Goal: Transaction & Acquisition: Purchase product/service

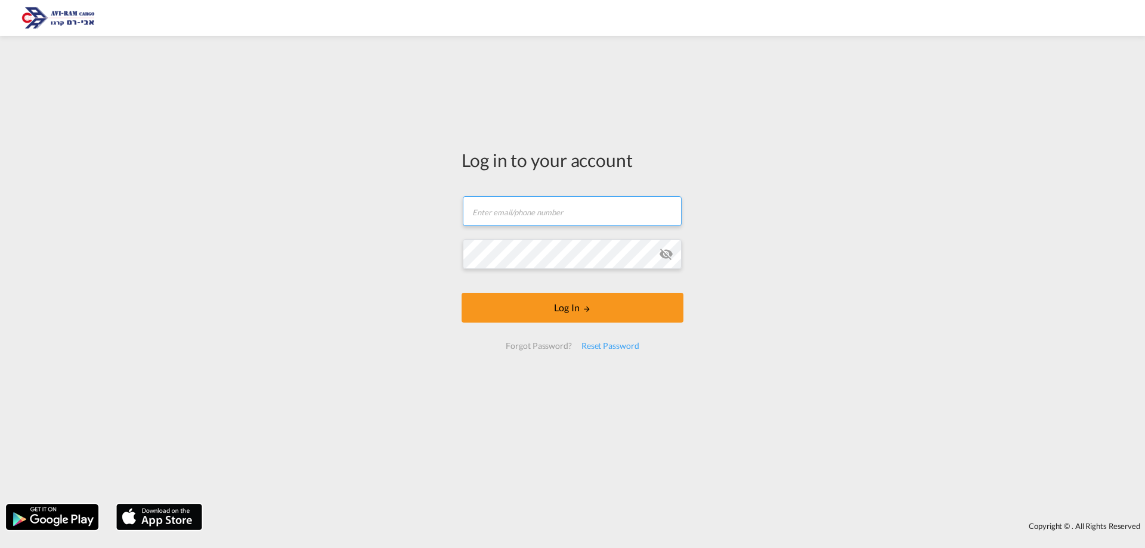
type input "[EMAIL_ADDRESS][DOMAIN_NAME]"
click at [579, 316] on button "Log In" at bounding box center [573, 308] width 222 height 30
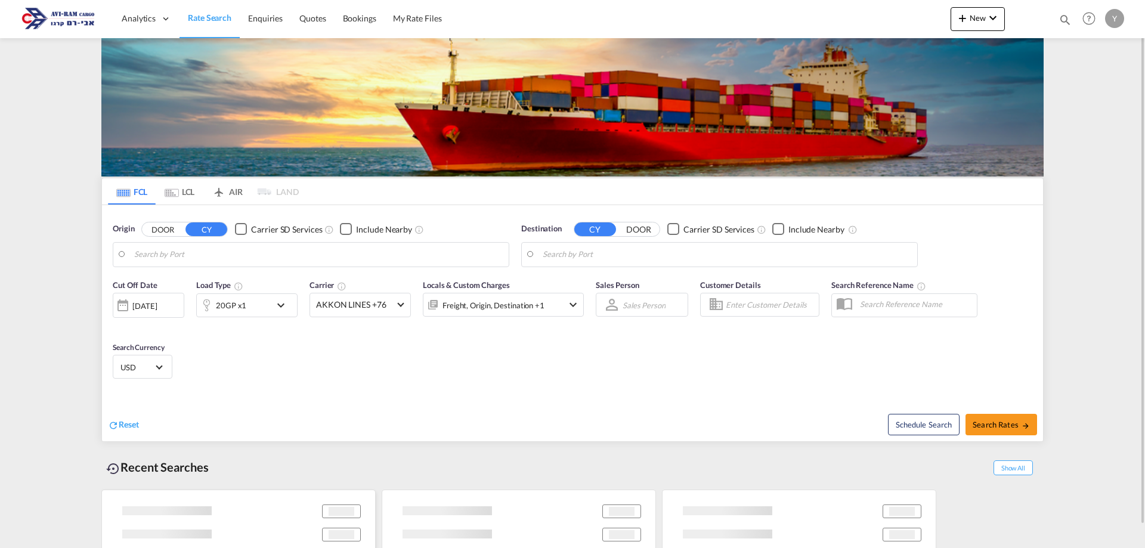
type input "[GEOGRAPHIC_DATA], [GEOGRAPHIC_DATA]"
type input "Ashdod, ILASH"
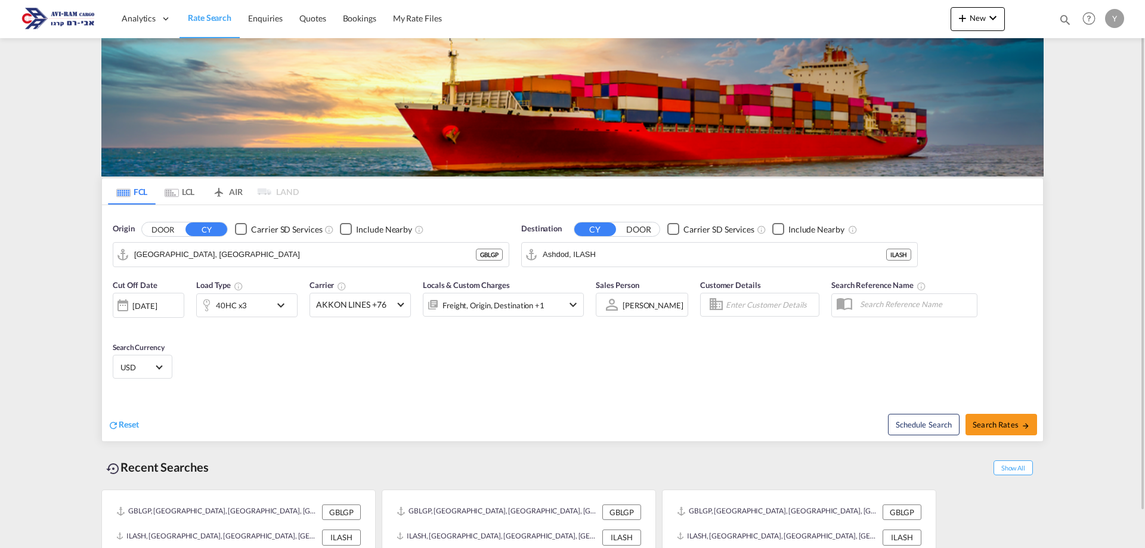
click at [184, 196] on md-tab-item "LCL" at bounding box center [180, 191] width 48 height 26
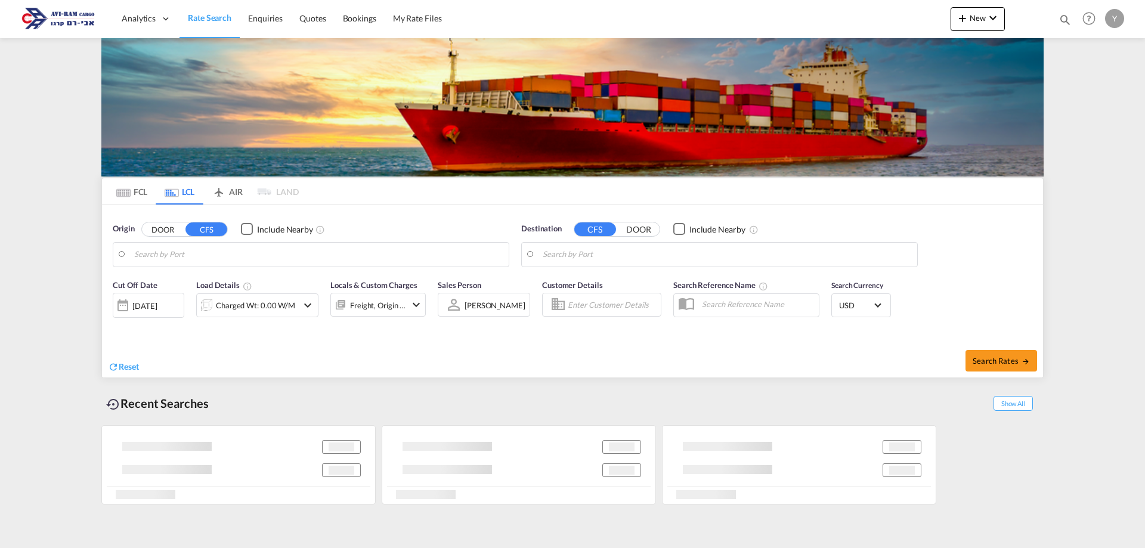
type input "[GEOGRAPHIC_DATA], GD, CNSZX"
type input "Ashdod, ILASH"
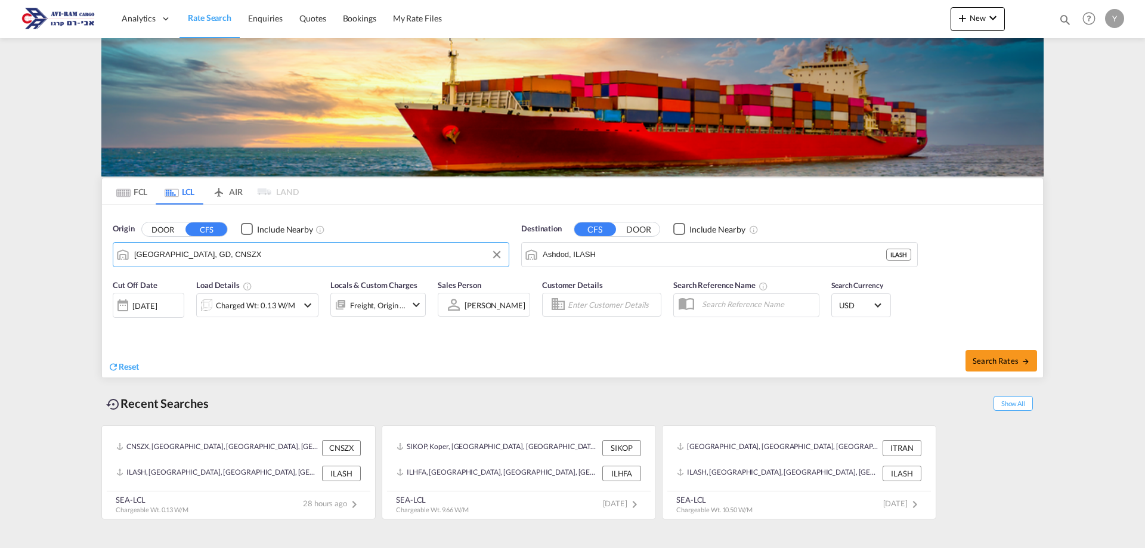
click at [169, 262] on input "[GEOGRAPHIC_DATA], GD, CNSZX" at bounding box center [318, 255] width 369 height 18
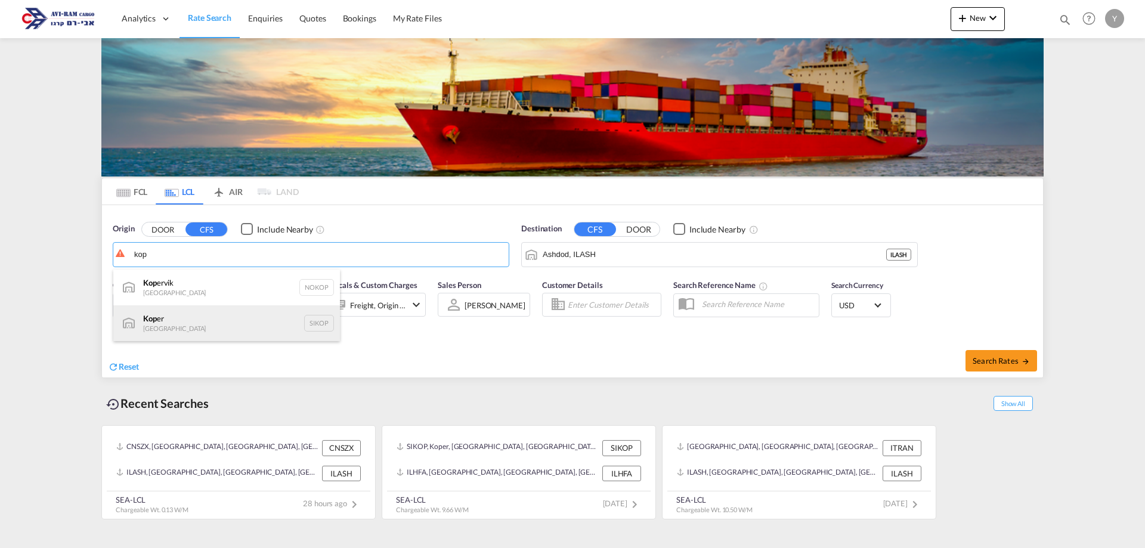
click at [164, 320] on div "Kop er Slovenia SIKOP" at bounding box center [226, 323] width 227 height 36
type input "Koper, SIKOP"
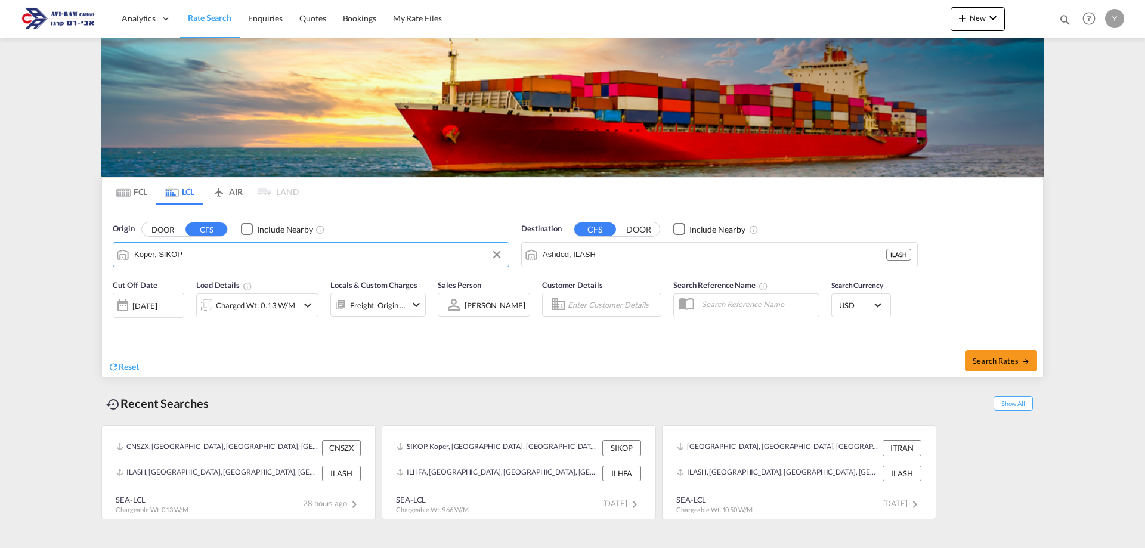
click at [315, 310] on div "Charged Wt: 0.13 W/M" at bounding box center [257, 305] width 122 height 24
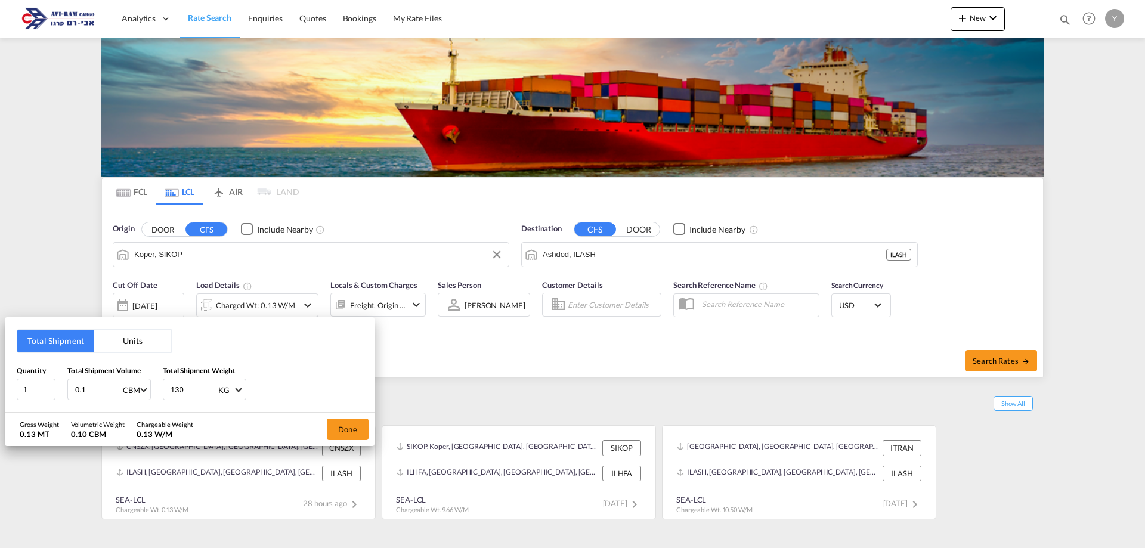
drag, startPoint x: 195, startPoint y: 392, endPoint x: 154, endPoint y: 401, distance: 42.1
click at [154, 401] on div "Total Shipment Units Quantity 1 Total Shipment Volume 0.1 CBM CBM CFT Total Shi…" at bounding box center [190, 364] width 370 height 95
type input "6800"
drag, startPoint x: 98, startPoint y: 391, endPoint x: 48, endPoint y: 401, distance: 50.5
click at [48, 401] on div "Total Shipment Units Quantity 1 Total Shipment Volume 0.1 CBM CBM CFT Total Shi…" at bounding box center [190, 364] width 370 height 95
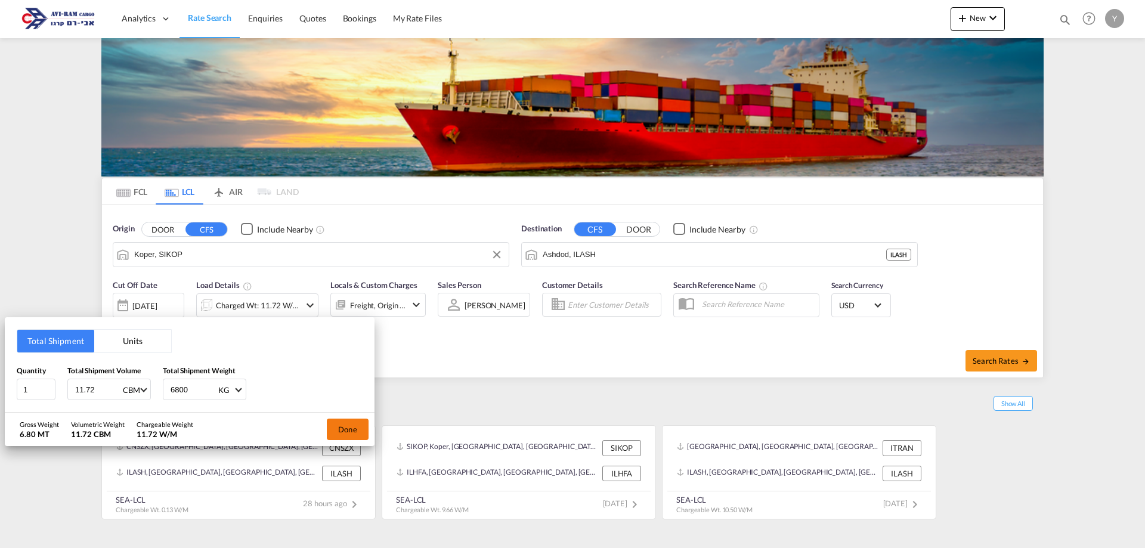
type input "11.72"
click at [345, 434] on button "Done" at bounding box center [348, 429] width 42 height 21
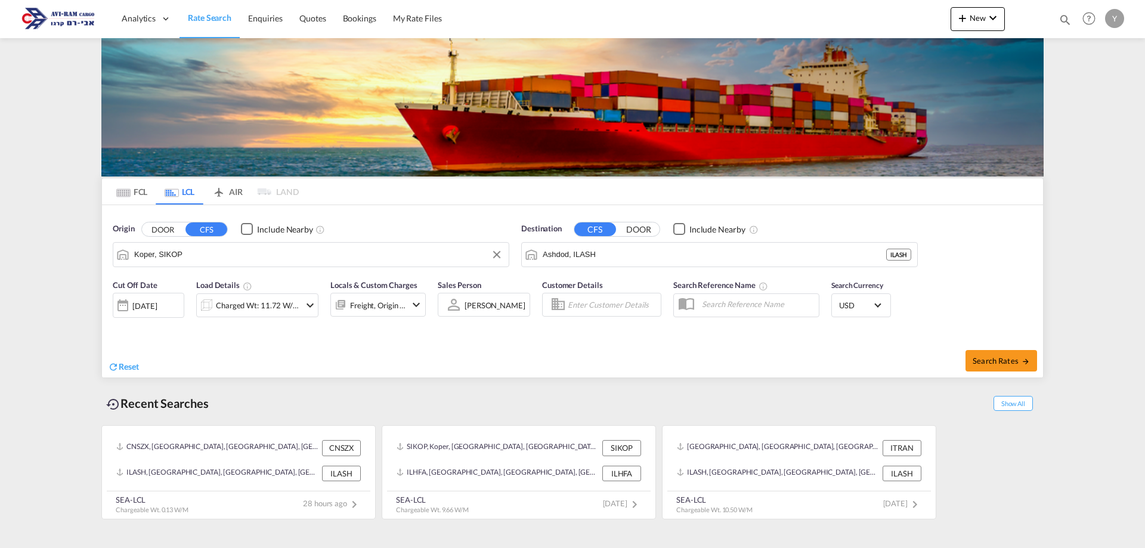
click at [1003, 345] on div "Search Rates" at bounding box center [810, 361] width 468 height 34
click at [997, 350] on button "Search Rates" at bounding box center [1002, 360] width 72 height 21
type input "SIKOP to ILASH / [DATE]"
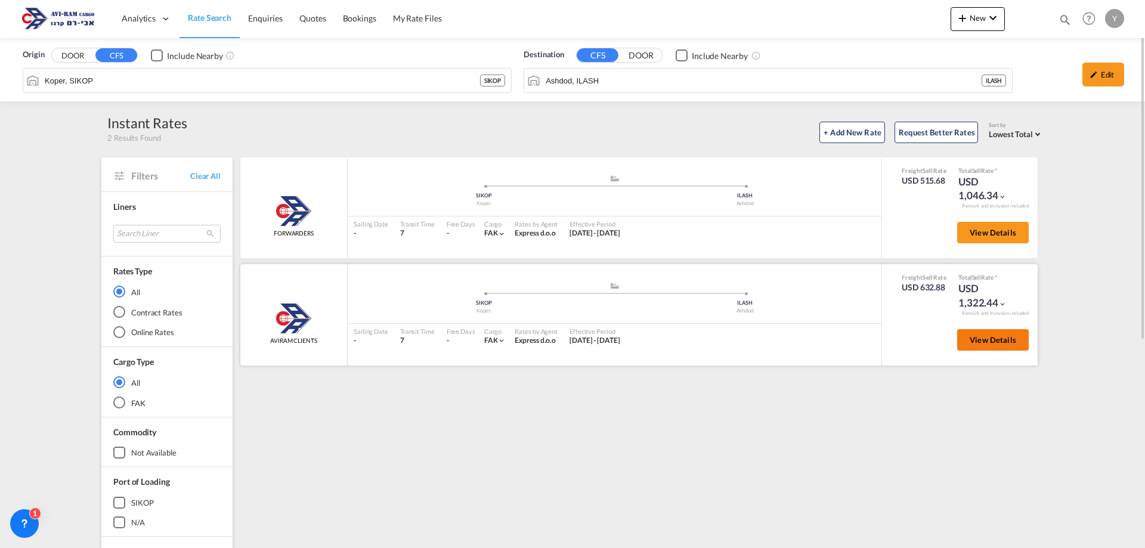
click at [1017, 342] on button "View Details" at bounding box center [993, 339] width 72 height 21
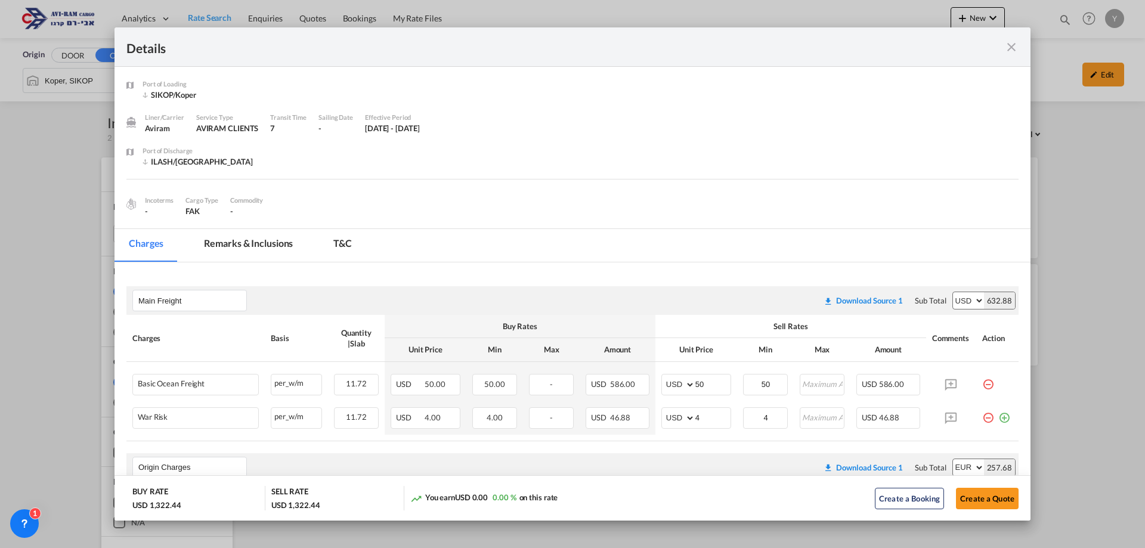
click at [1012, 51] on md-icon "icon-close fg-AAA8AD m-0 cursor" at bounding box center [1011, 47] width 14 height 14
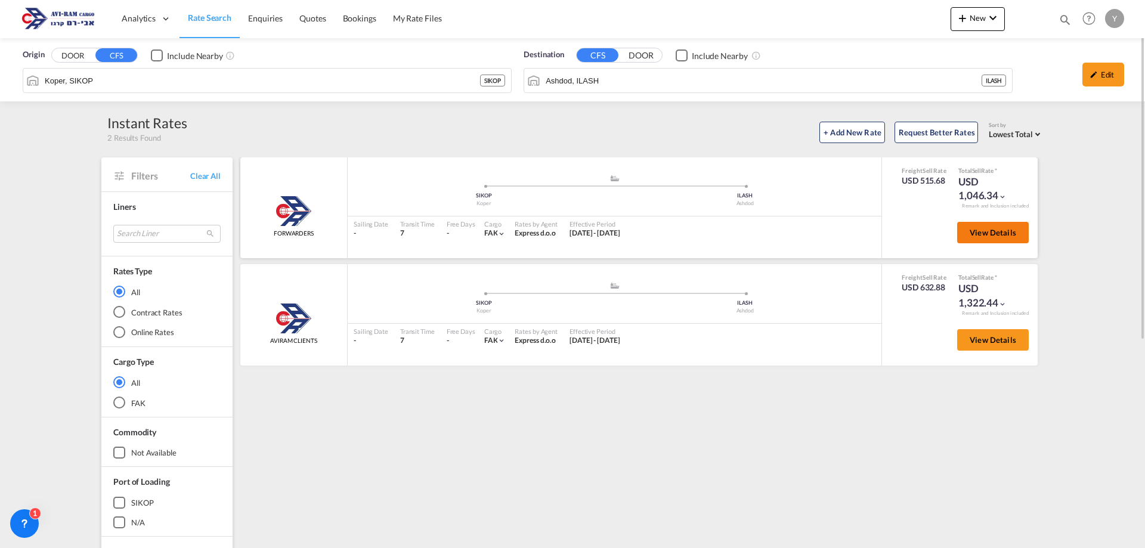
click at [990, 240] on button "View Details" at bounding box center [993, 232] width 72 height 21
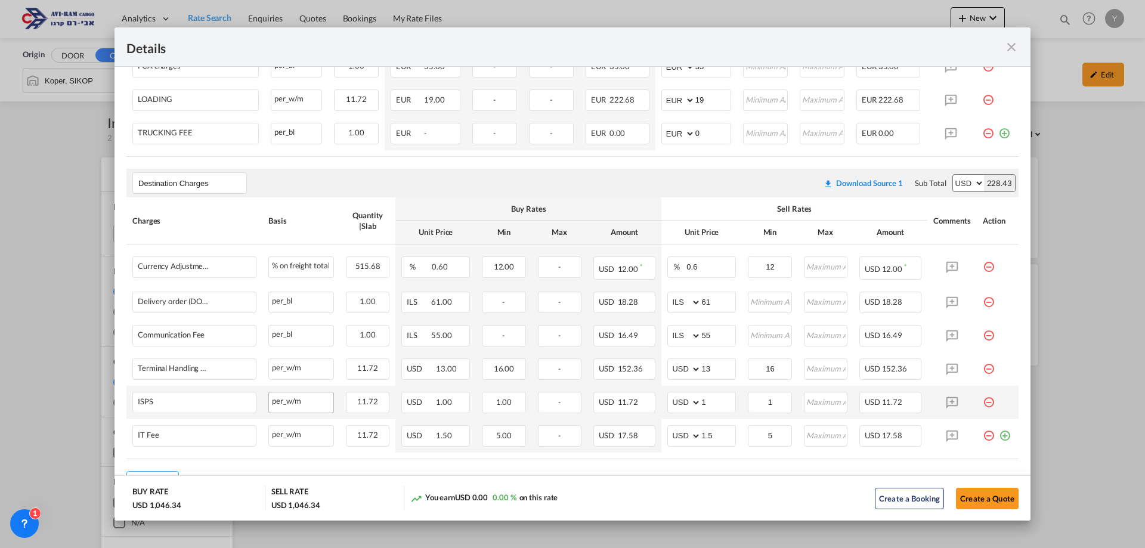
scroll to position [537, 0]
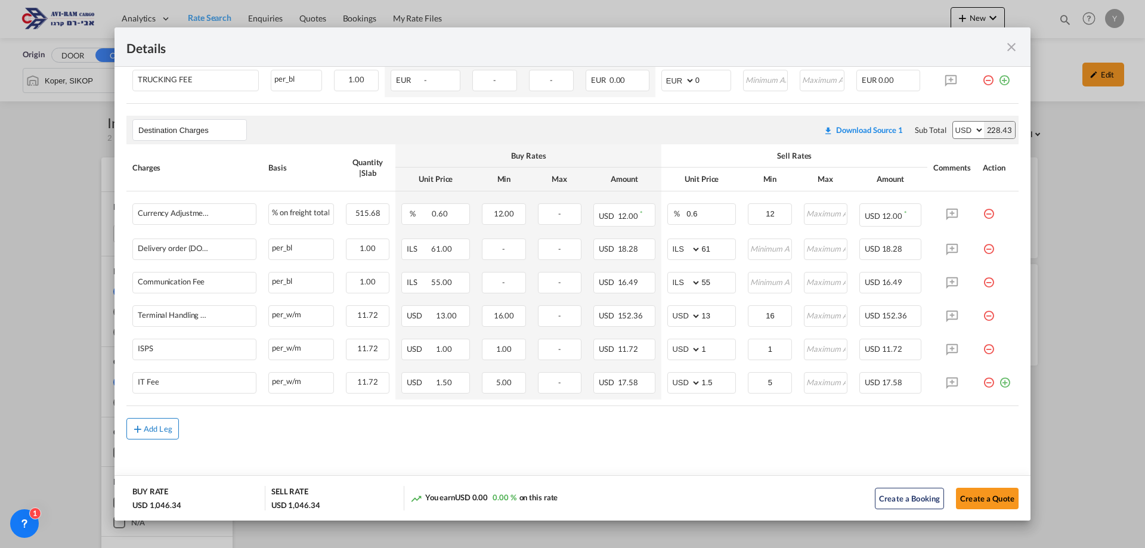
click at [141, 434] on md-icon "icon-plus md-link-fg s20" at bounding box center [138, 429] width 12 height 12
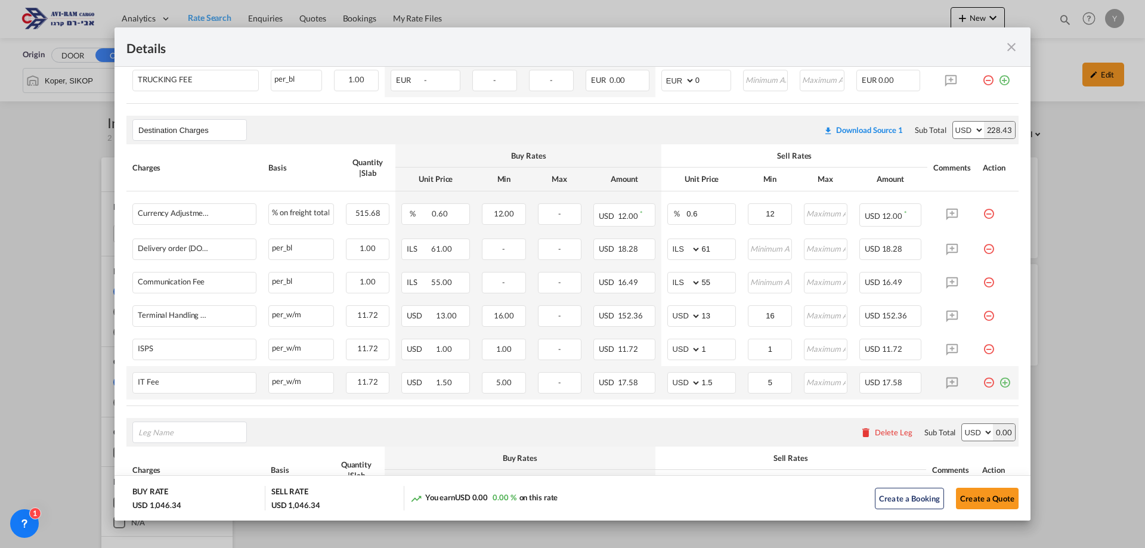
click at [1004, 381] on td "Port of ..." at bounding box center [998, 382] width 42 height 33
click at [999, 382] on md-icon "icon-plus-circle-outline green-400-fg" at bounding box center [1005, 378] width 12 height 12
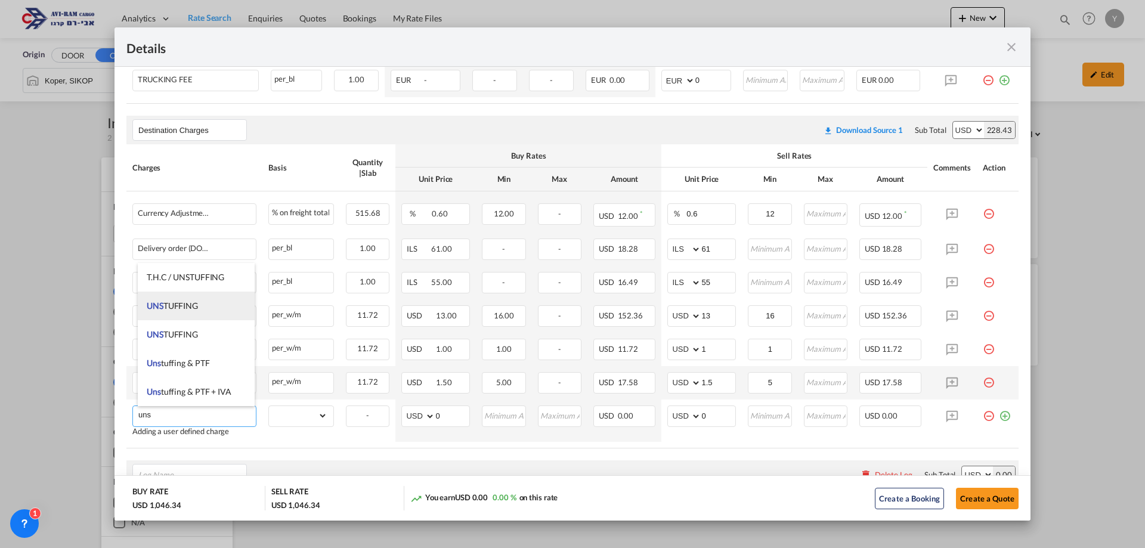
click at [185, 313] on li "UNS TUFFING" at bounding box center [196, 306] width 117 height 29
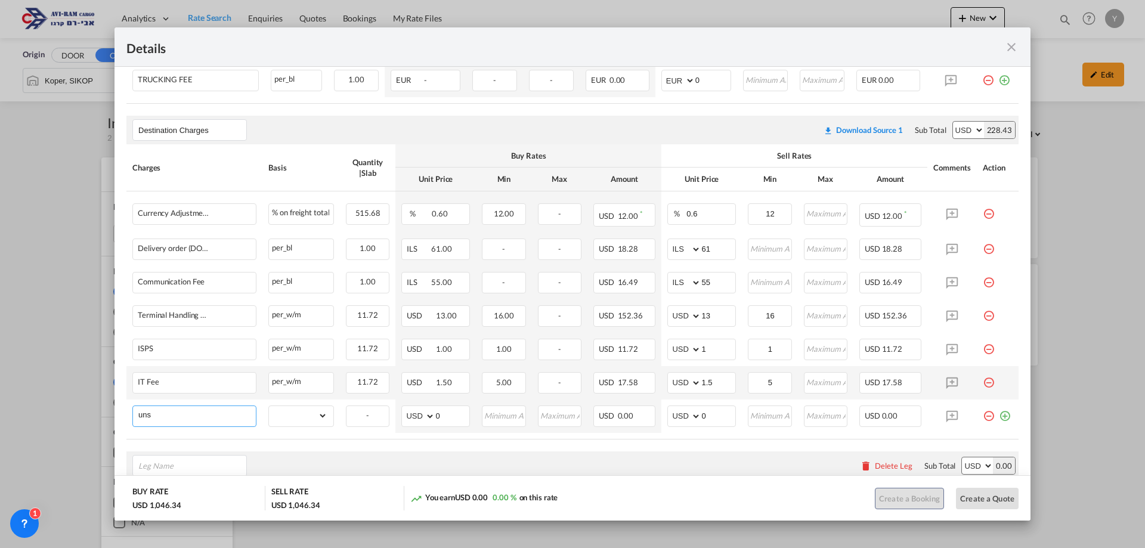
type input "UNSTUFFING"
click at [301, 412] on select "gross_weight volumetric_weight per_shipment per_bl per_km per_hawb per_kg flat …" at bounding box center [298, 415] width 58 height 19
click at [383, 126] on div "Destination Charges Please enter leg name Leg Name Already Exists Download Sour…" at bounding box center [572, 130] width 892 height 29
click at [319, 423] on select "gross_weight volumetric_weight per_shipment per_bl per_km per_hawb per_kg flat …" at bounding box center [298, 415] width 58 height 19
select select "per_bl"
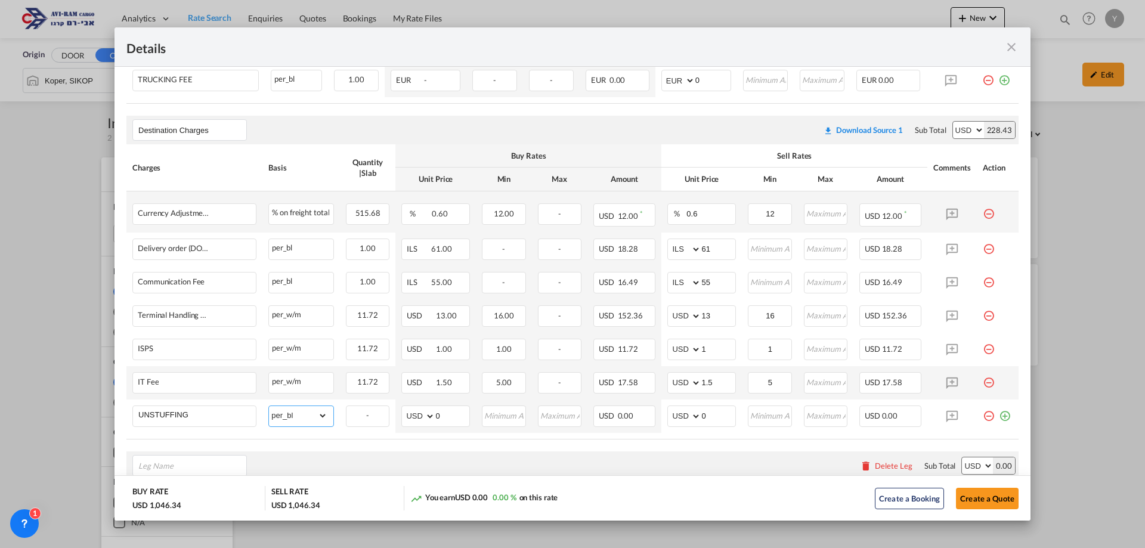
click at [269, 406] on select "gross_weight volumetric_weight per_shipment per_bl per_km per_hawb per_kg flat …" at bounding box center [298, 415] width 58 height 19
click at [771, 247] on input "Port of ..." at bounding box center [770, 248] width 42 height 18
type input "1"
drag, startPoint x: 720, startPoint y: 253, endPoint x: 692, endPoint y: 253, distance: 28.6
click at [692, 253] on md-input-container "AED AFN ALL AMD ANG AOA ARS AUD AWG AZN BAM BBD BDT BGN BHD BIF BMD BND [PERSON…" at bounding box center [701, 249] width 69 height 21
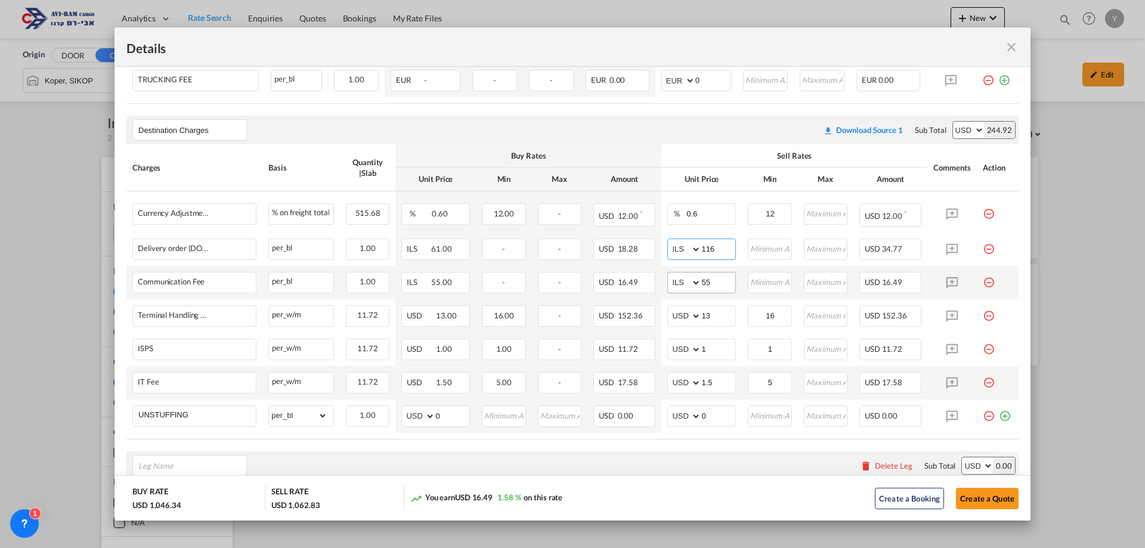
type input "116"
drag, startPoint x: 714, startPoint y: 279, endPoint x: 660, endPoint y: 298, distance: 56.8
click at [661, 298] on td "AED AFN ALL AMD ANG AOA ARS AUD AWG AZN BAM BBD BDT BGN BHD BIF BMD BND [PERSON…" at bounding box center [701, 282] width 81 height 33
type input "666"
drag, startPoint x: 715, startPoint y: 316, endPoint x: 681, endPoint y: 316, distance: 34.6
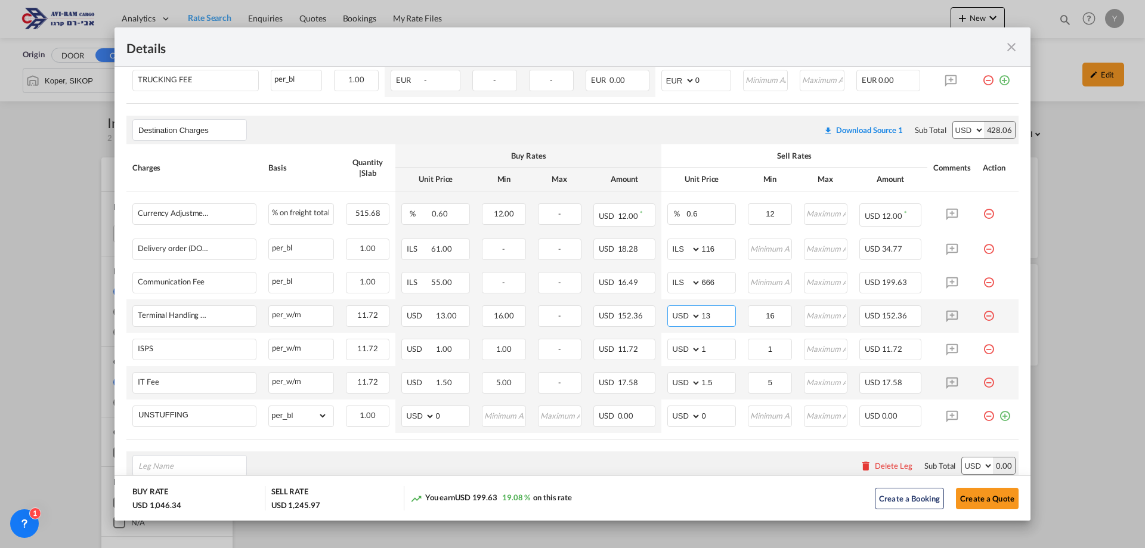
click at [681, 316] on md-input-container "AED AFN ALL AMD ANG AOA ARS AUD AWG AZN BAM BBD BDT BGN BHD BIF BMD BND BOB BRL…" at bounding box center [701, 315] width 69 height 21
type input "16"
click at [701, 416] on input "0" at bounding box center [718, 415] width 34 height 18
drag, startPoint x: 699, startPoint y: 416, endPoint x: 683, endPoint y: 417, distance: 15.6
click at [683, 417] on md-input-container "AED AFN ALL AMD ANG AOA ARS AUD AWG AZN BAM BBD BDT BGN BHD BIF BMD BND BOB BRL…" at bounding box center [701, 416] width 69 height 21
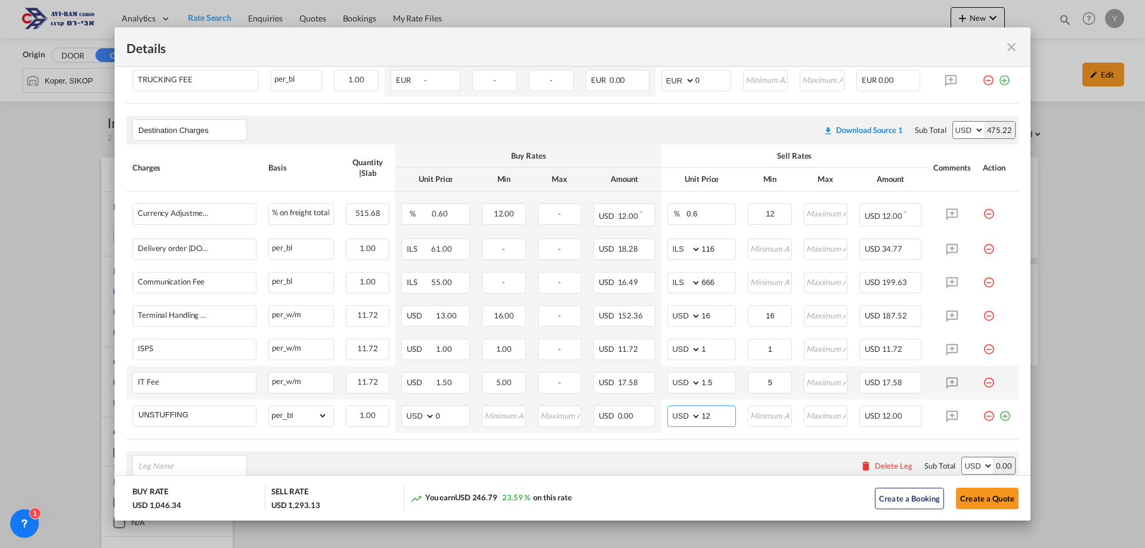
type input "12"
click at [673, 438] on table "Charges Basis Quantity | Slab Buy Rates Sell Rates Comments Action Unit Price M…" at bounding box center [572, 291] width 892 height 295
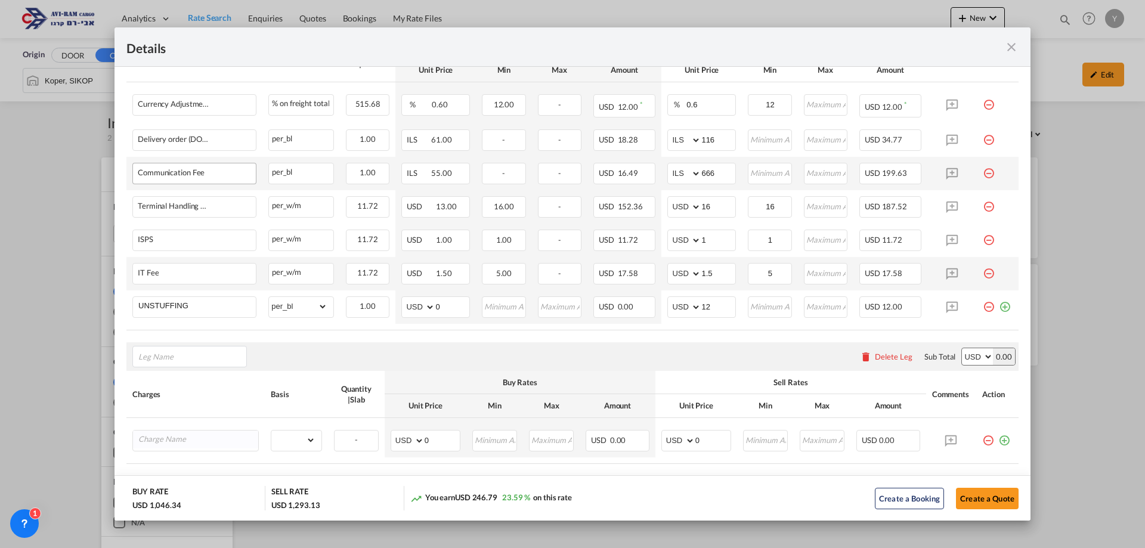
scroll to position [656, 0]
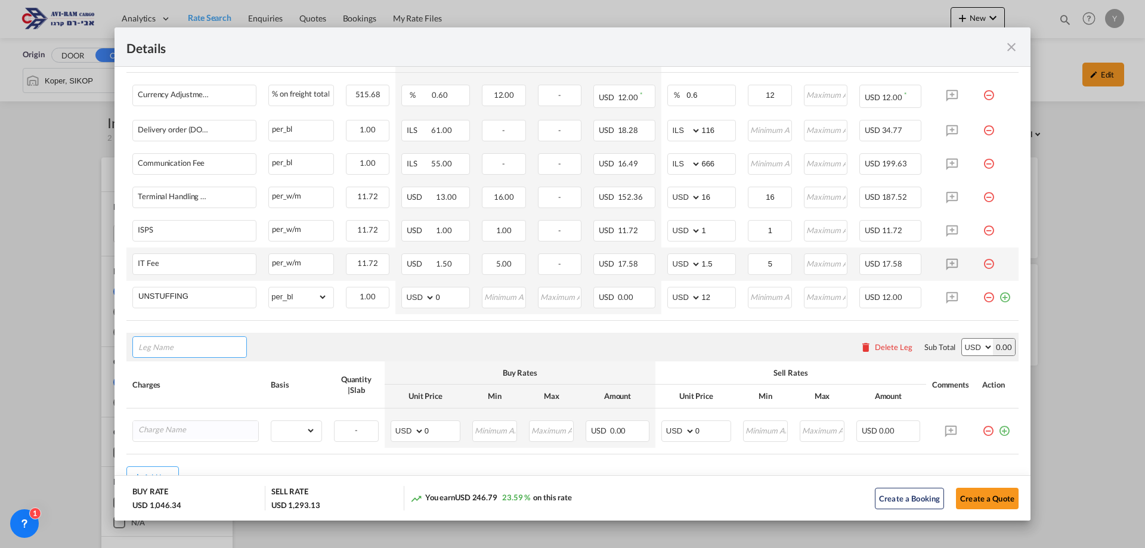
click at [165, 346] on input "Leg Name" at bounding box center [192, 347] width 108 height 18
type input "ori"
click at [180, 402] on span "Ori gin Charges" at bounding box center [174, 402] width 55 height 10
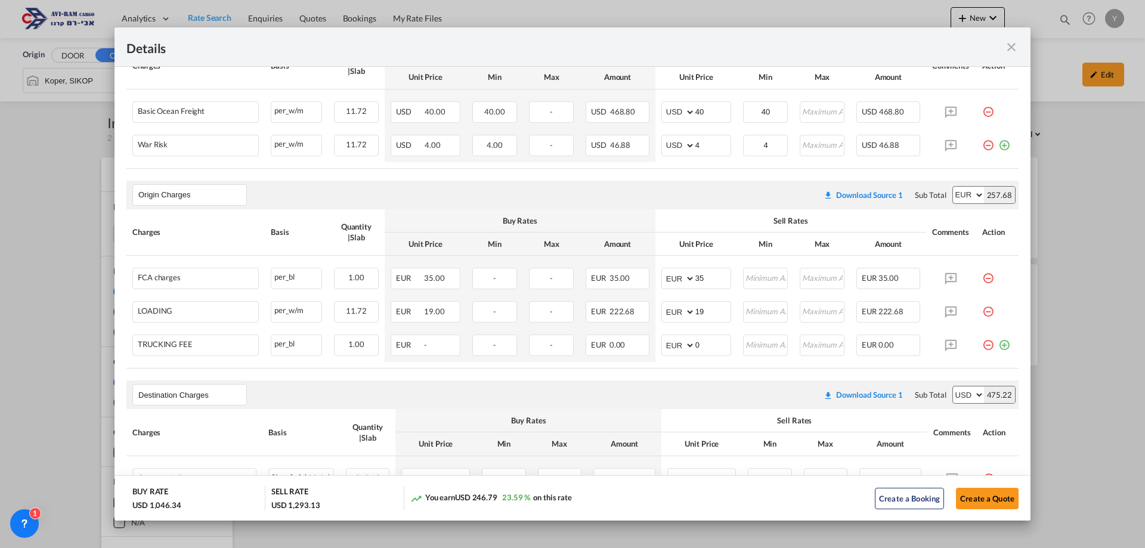
scroll to position [239, 0]
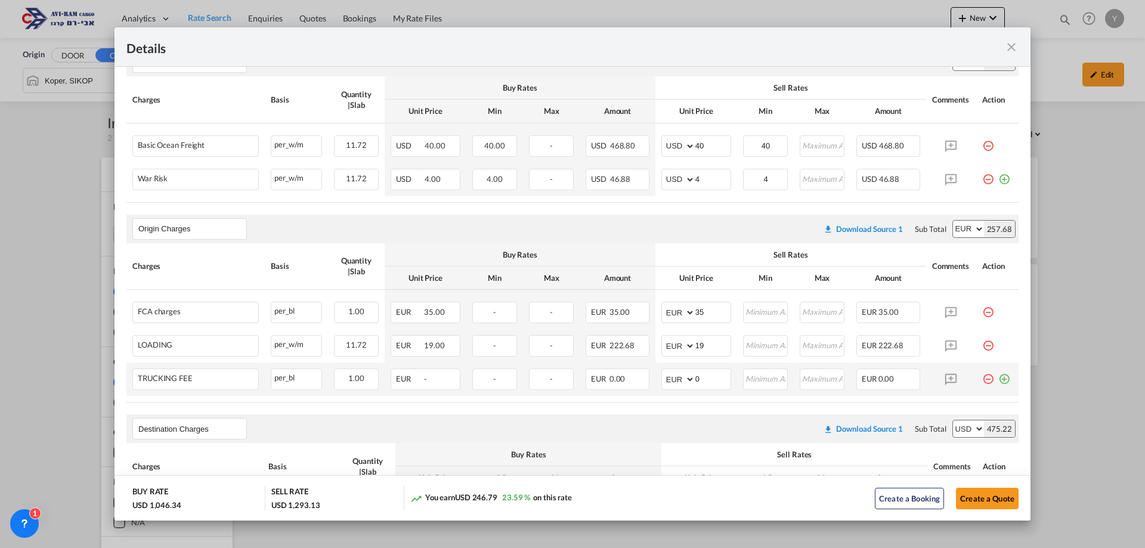
click at [982, 381] on md-icon "icon-minus-circle-outline red-400-fg pt-7" at bounding box center [988, 375] width 12 height 12
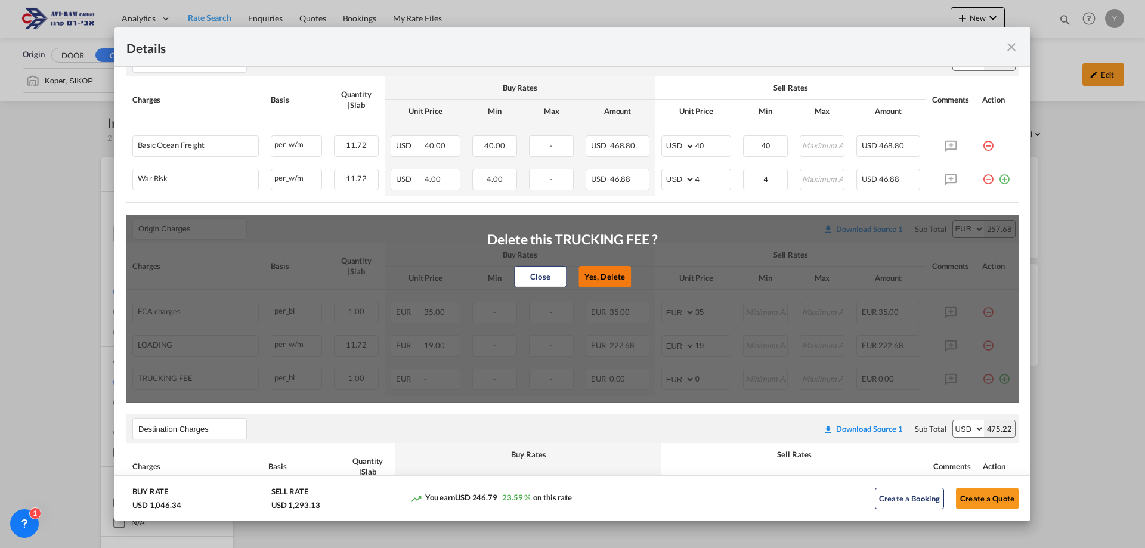
click at [596, 282] on button "Yes, Delete" at bounding box center [605, 276] width 52 height 21
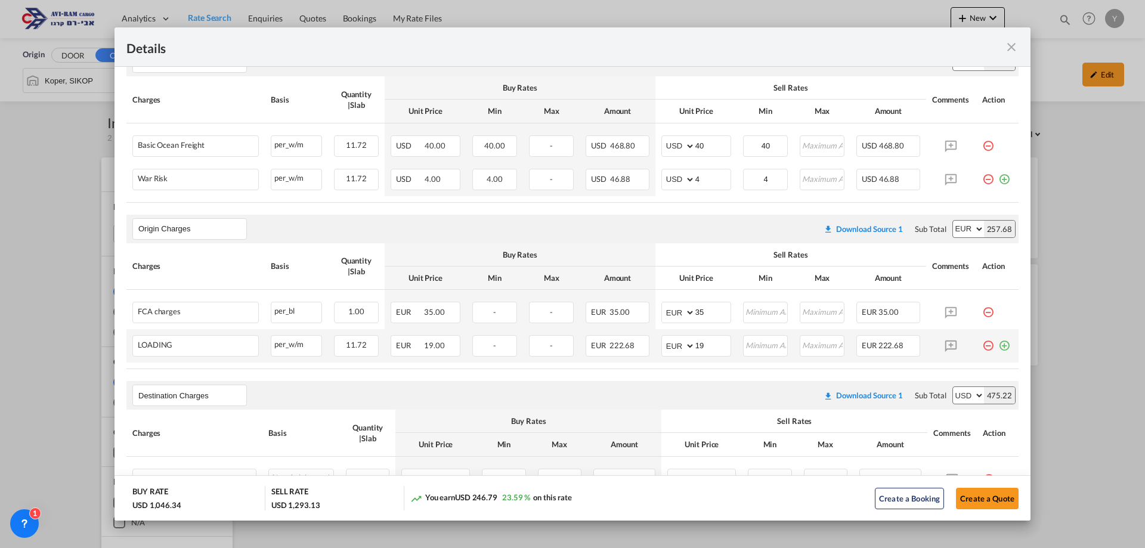
click at [982, 339] on md-icon "icon-minus-circle-outline red-400-fg pt-7" at bounding box center [988, 341] width 12 height 12
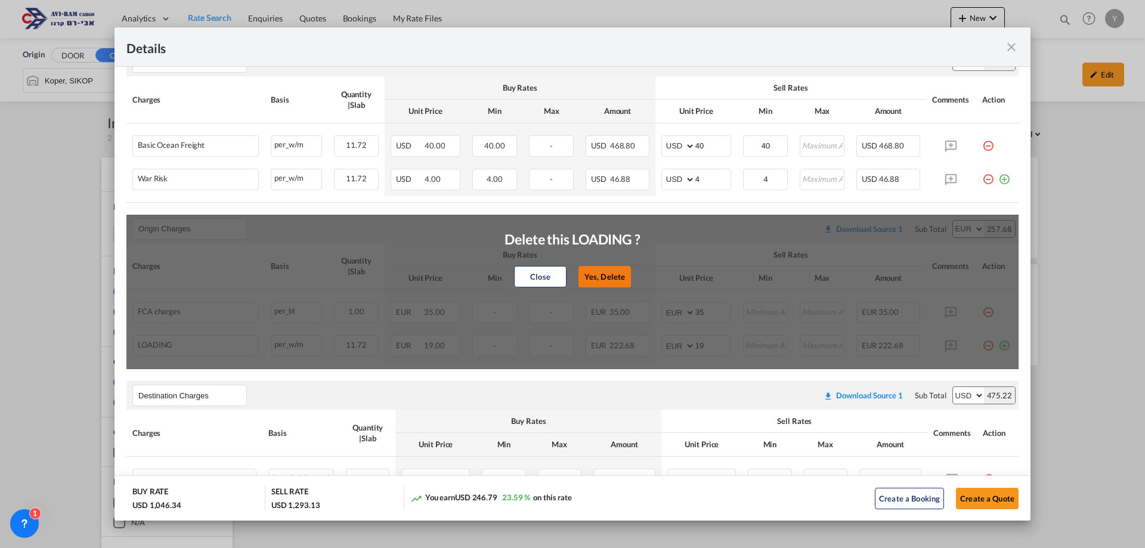
click at [598, 270] on button "Yes, Delete" at bounding box center [605, 276] width 52 height 21
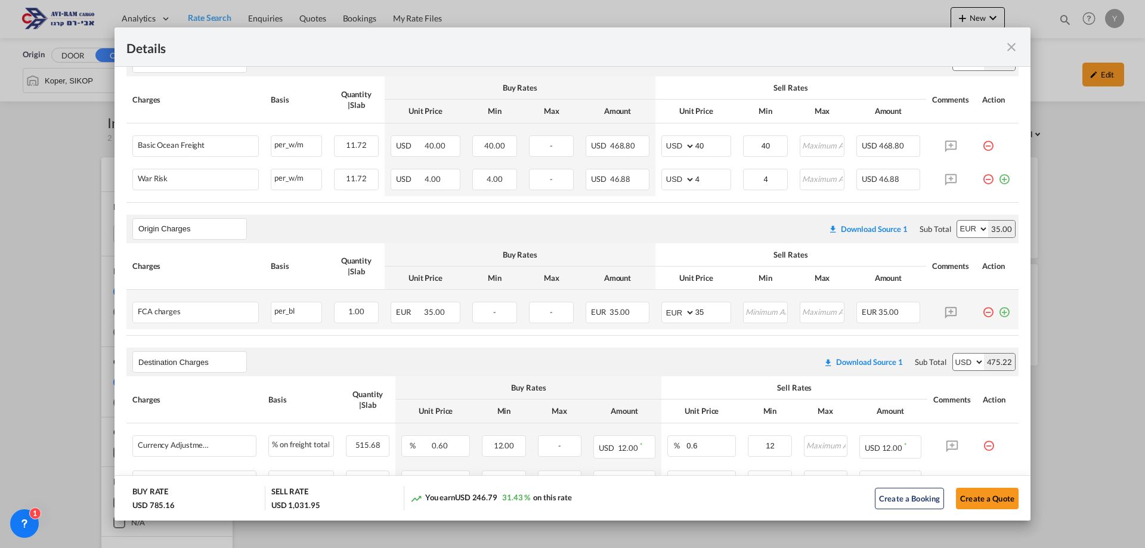
click at [982, 314] on md-icon "icon-minus-circle-outline red-400-fg pt-7" at bounding box center [988, 308] width 12 height 12
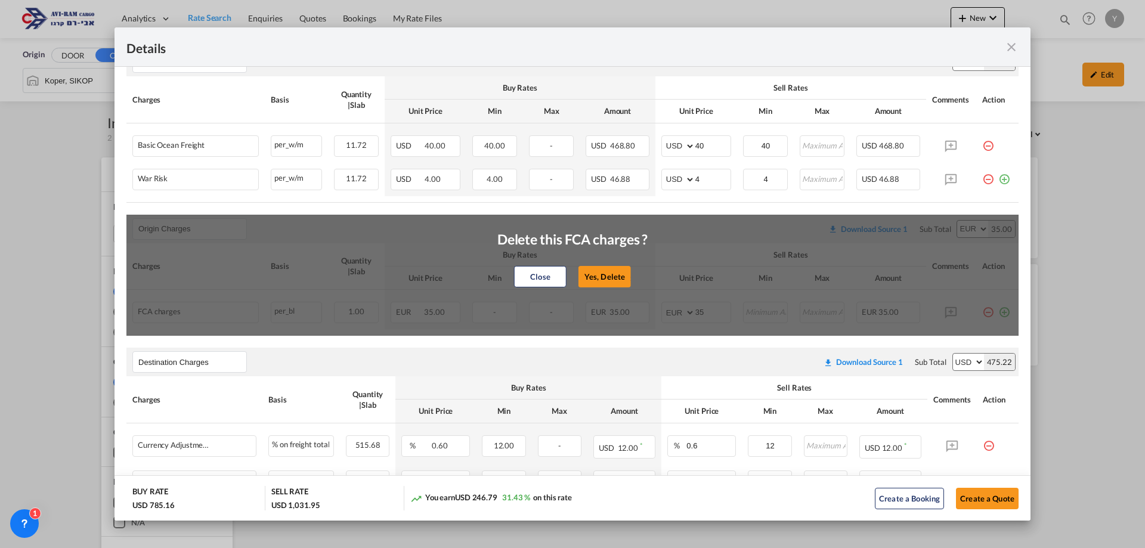
click at [602, 261] on div "Delete this FCA charges ?" at bounding box center [572, 238] width 151 height 47
click at [612, 284] on button "Yes, Delete" at bounding box center [605, 276] width 52 height 21
type input "Destination Charges"
select select "string:USD"
type input "0.6"
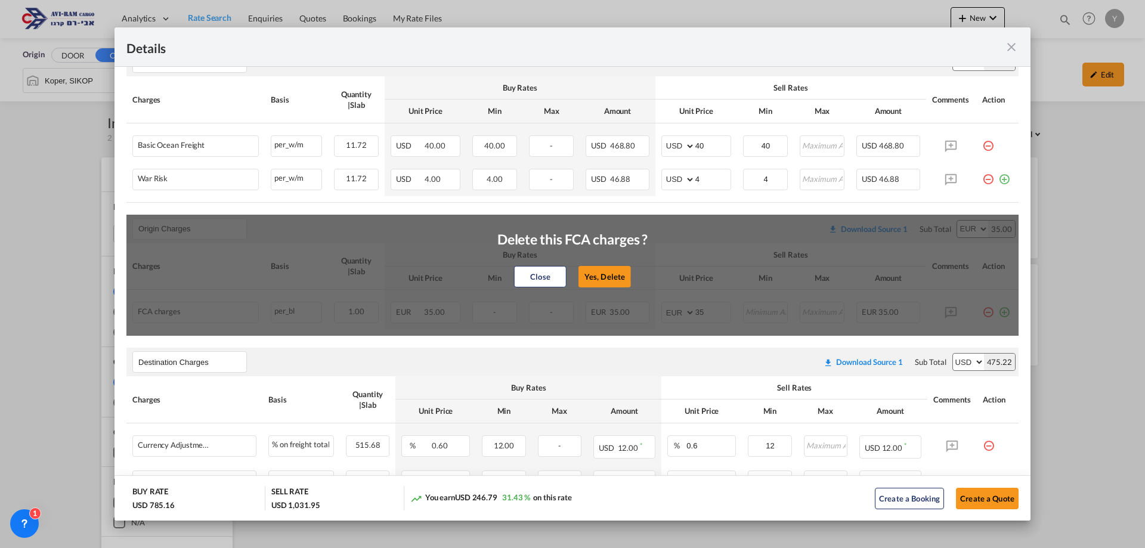
type input "12"
type input "0"
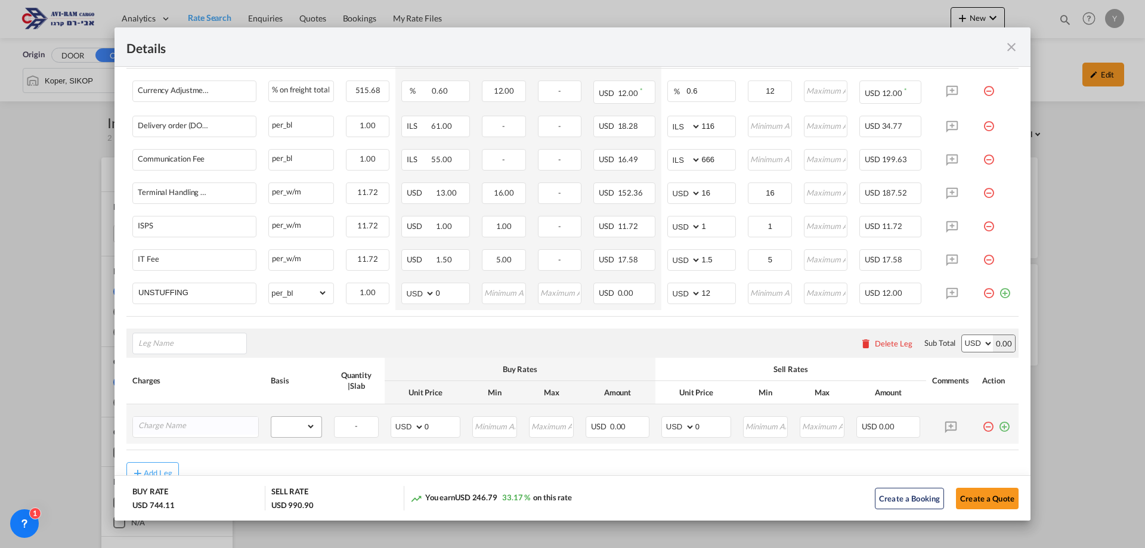
scroll to position [477, 0]
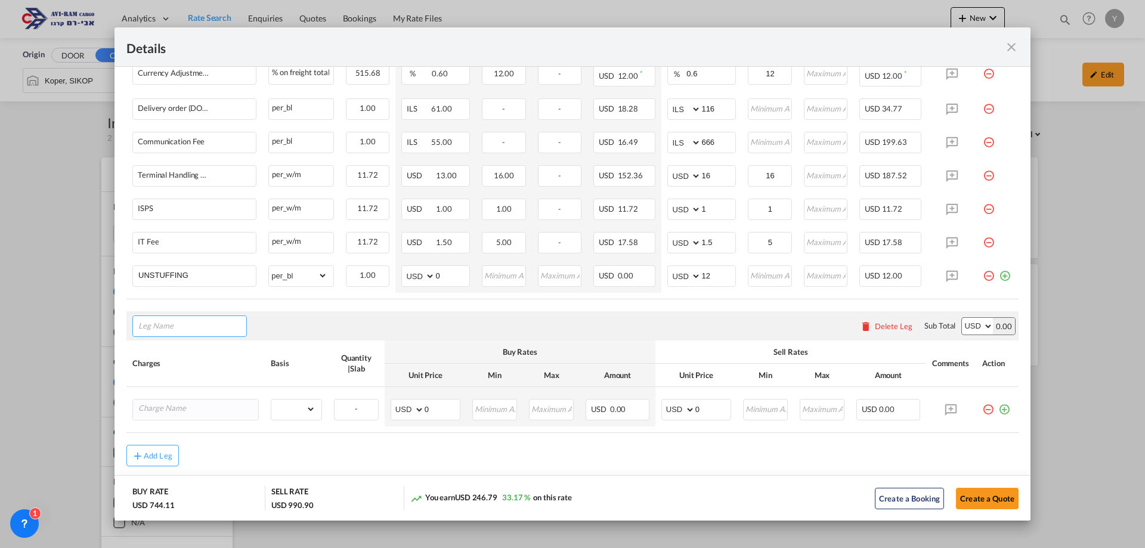
click at [203, 326] on input "Leg Name" at bounding box center [192, 326] width 108 height 18
click at [202, 373] on li "Ori gin Charges" at bounding box center [192, 381] width 109 height 29
type input "Origin Charges"
click at [206, 400] on input "Charge Name" at bounding box center [198, 409] width 120 height 18
click at [212, 359] on li "EXW A LL IN" at bounding box center [197, 356] width 119 height 29
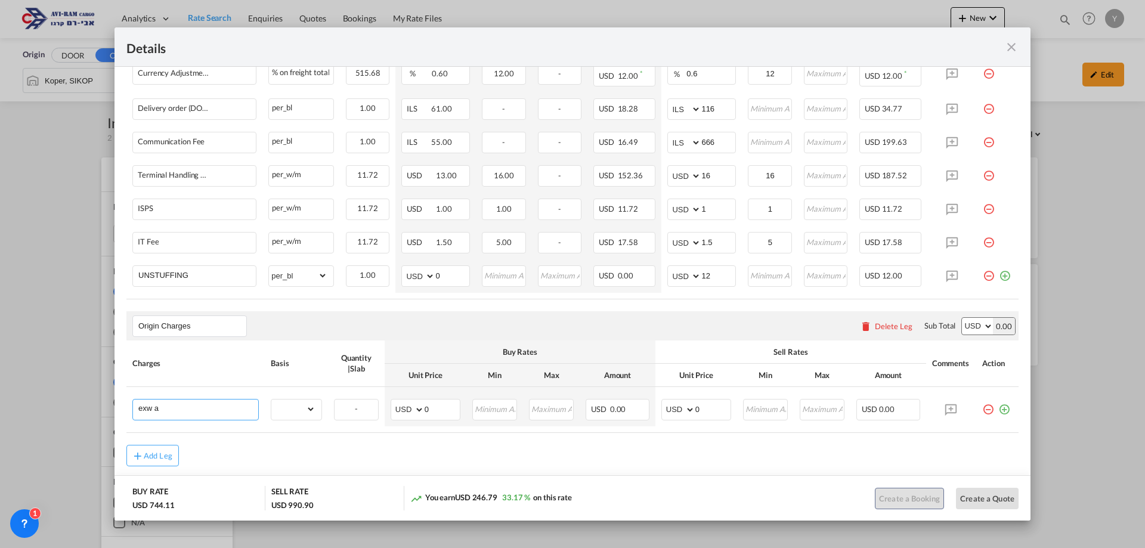
type input "EXW ALL IN"
click at [303, 412] on select "gross_weight volumetric_weight per_shipment per_bl per_km per_hawb per_kg flat …" at bounding box center [293, 409] width 44 height 19
select select "per_shipment"
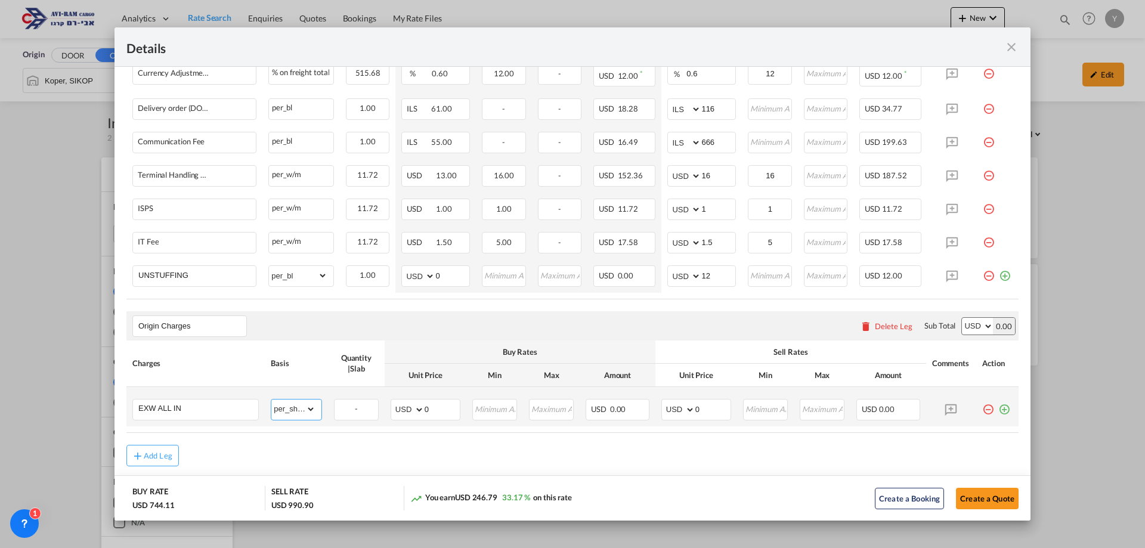
click at [271, 400] on select "gross_weight volumetric_weight per_shipment per_bl per_km per_hawb per_kg flat …" at bounding box center [293, 409] width 44 height 19
click at [700, 407] on input "0" at bounding box center [712, 409] width 35 height 18
click at [684, 407] on select "AED AFN ALL AMD ANG AOA ARS AUD AWG AZN BAM BBD BDT BGN BHD BIF BMD BND BOB BRL…" at bounding box center [679, 409] width 31 height 17
select select "string:EUR"
click at [664, 401] on select "AED AFN ALL AMD ANG AOA ARS AUD AWG AZN BAM BBD BDT BGN BHD BIF BMD BND BOB BRL…" at bounding box center [679, 409] width 31 height 17
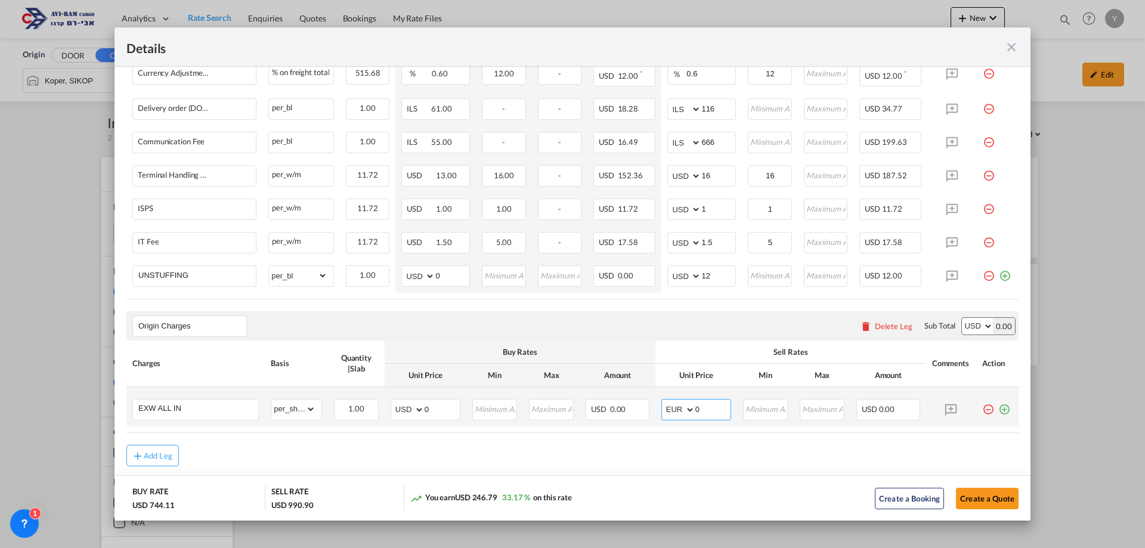
click at [695, 406] on input "0" at bounding box center [712, 409] width 35 height 18
drag, startPoint x: 695, startPoint y: 406, endPoint x: 684, endPoint y: 409, distance: 11.7
click at [684, 409] on md-input-container "AED AFN ALL AMD ANG AOA ARS AUD AWG AZN BAM BBD BDT BGN BHD BIF BMD BND BOB BRL…" at bounding box center [696, 409] width 70 height 21
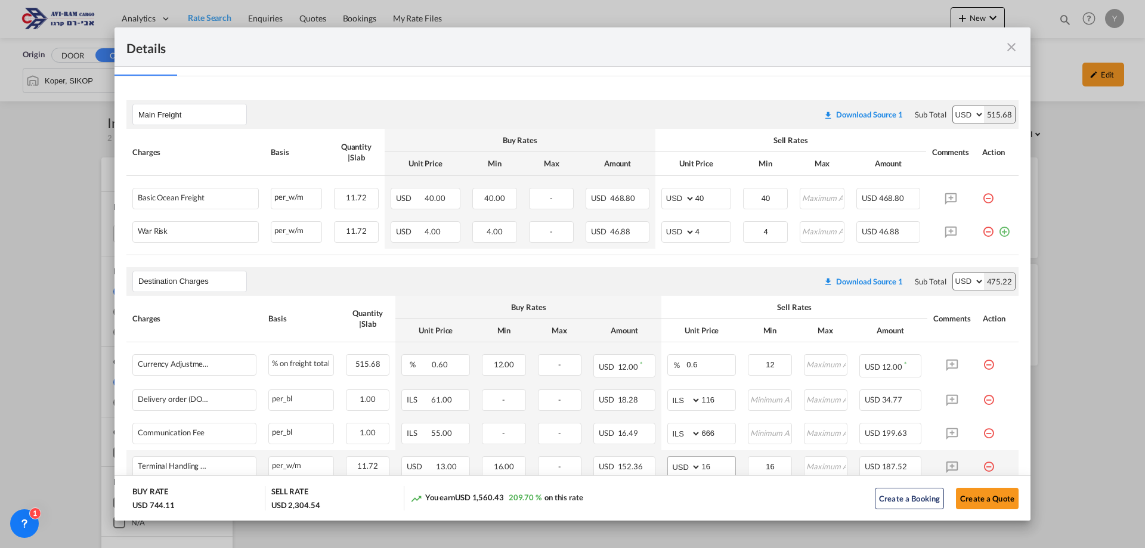
scroll to position [179, 0]
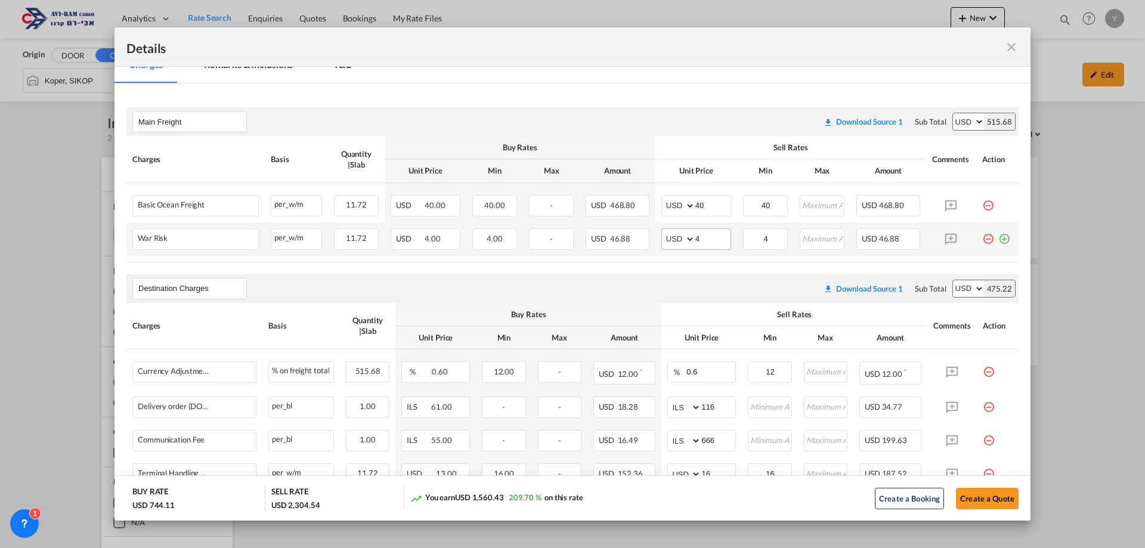
type input "1120"
drag, startPoint x: 699, startPoint y: 241, endPoint x: 676, endPoint y: 241, distance: 22.7
click at [676, 241] on md-input-container "AED AFN ALL AMD ANG AOA ARS AUD AWG AZN BAM BBD BDT BGN BHD BIF BMD BND [PERSON…" at bounding box center [696, 238] width 70 height 21
type input "2"
click at [631, 270] on air-lcl-rate-modification "Main Freight Please enter leg name Leg Name Already Exists Download Source 1 Su…" at bounding box center [572, 429] width 892 height 669
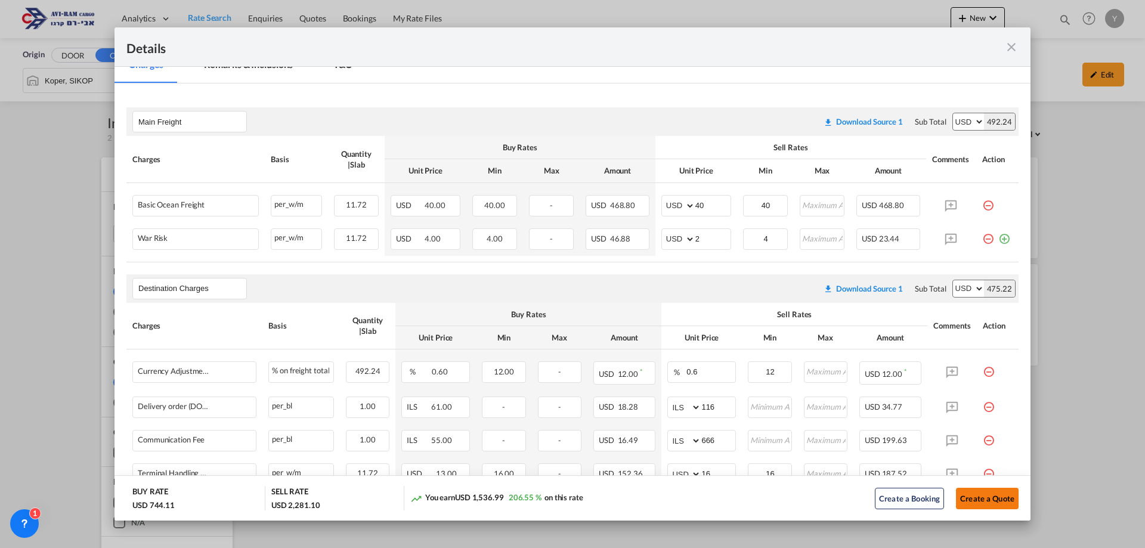
click at [966, 496] on button "Create a Quote" at bounding box center [987, 498] width 63 height 21
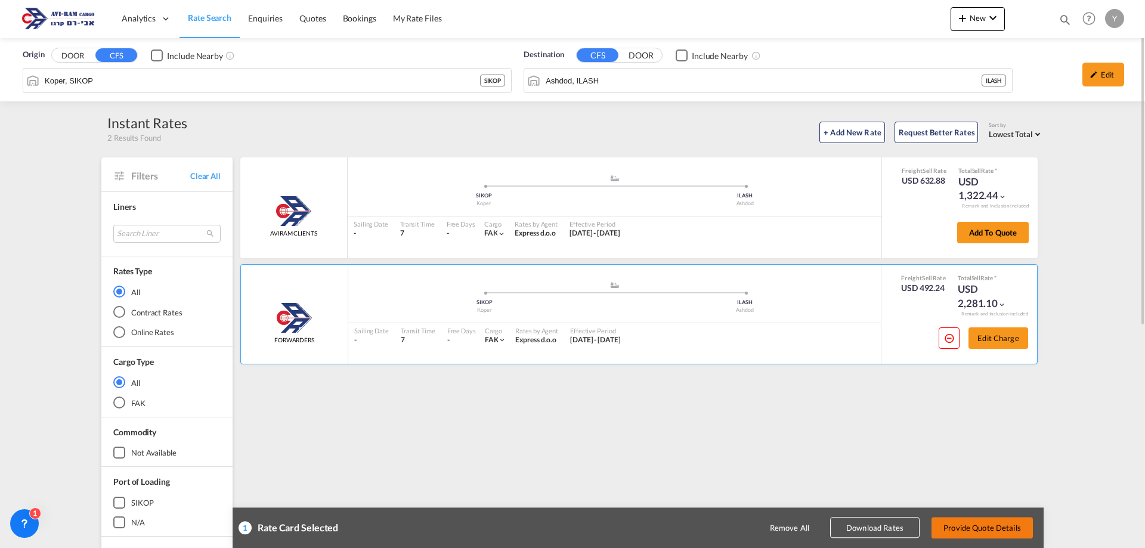
click at [968, 522] on button "Provide Quote Details" at bounding box center [982, 527] width 101 height 21
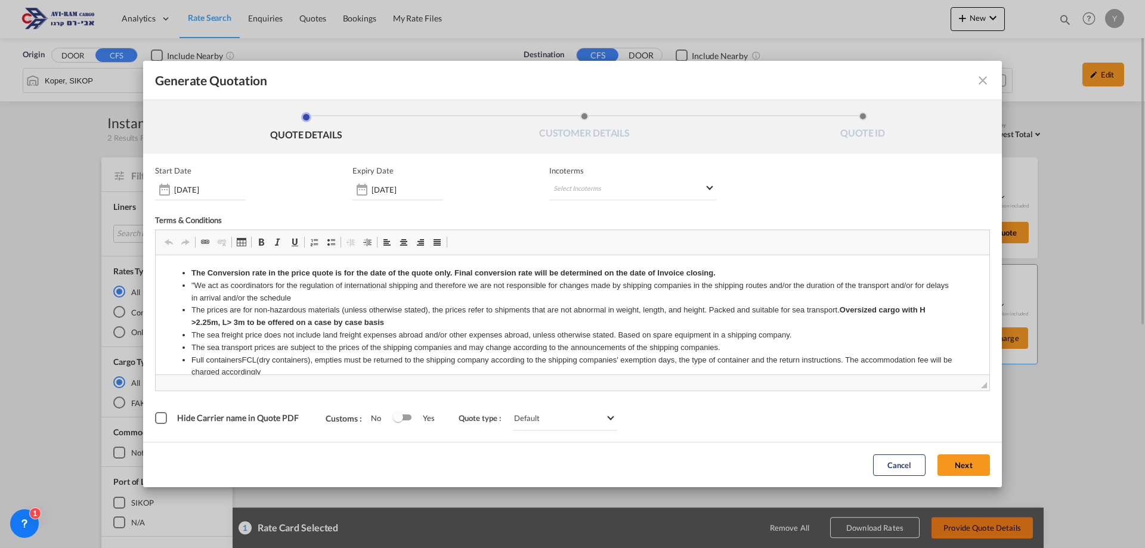
scroll to position [0, 0]
click at [631, 190] on md-select "Select Incoterms DPU - import Delivery at Place Unloaded CIF - import Cost,Insu…" at bounding box center [632, 189] width 167 height 21
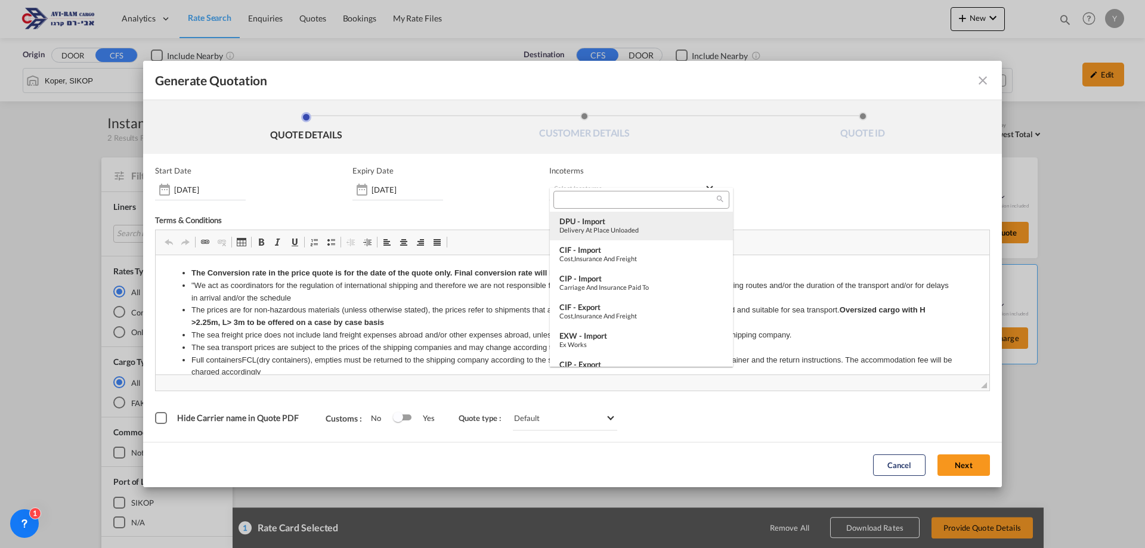
scroll to position [60, 0]
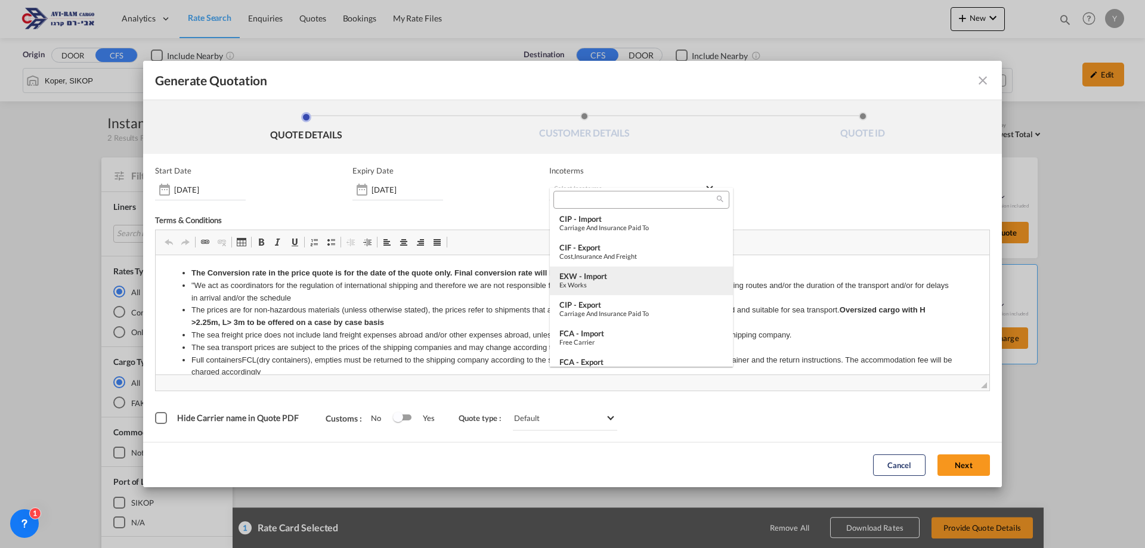
click at [602, 279] on div "EXW - import" at bounding box center [641, 276] width 164 height 10
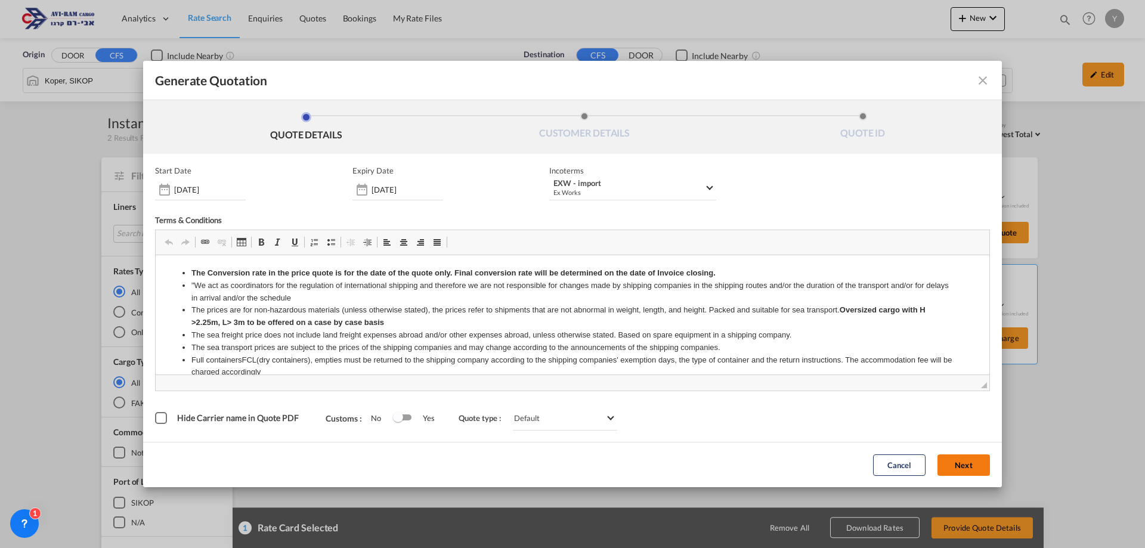
click at [974, 462] on button "Next" at bounding box center [964, 464] width 52 height 21
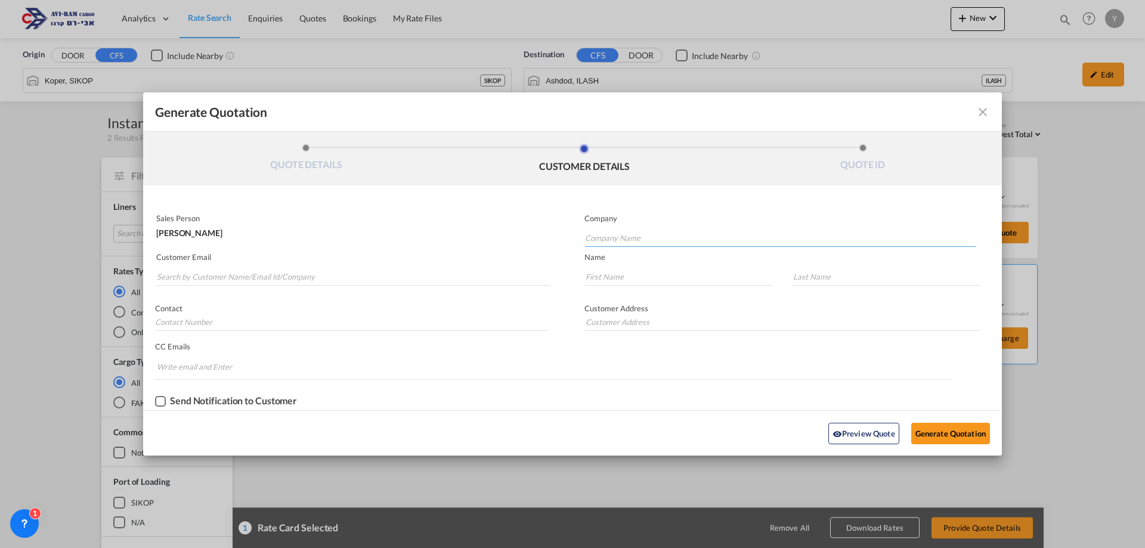
click at [642, 231] on input "Company Name" at bounding box center [780, 238] width 391 height 18
type input "ד"
click at [615, 259] on div "Scop e" at bounding box center [780, 259] width 392 height 24
type input "Scope"
click at [165, 252] on p "Customer Email" at bounding box center [353, 257] width 394 height 10
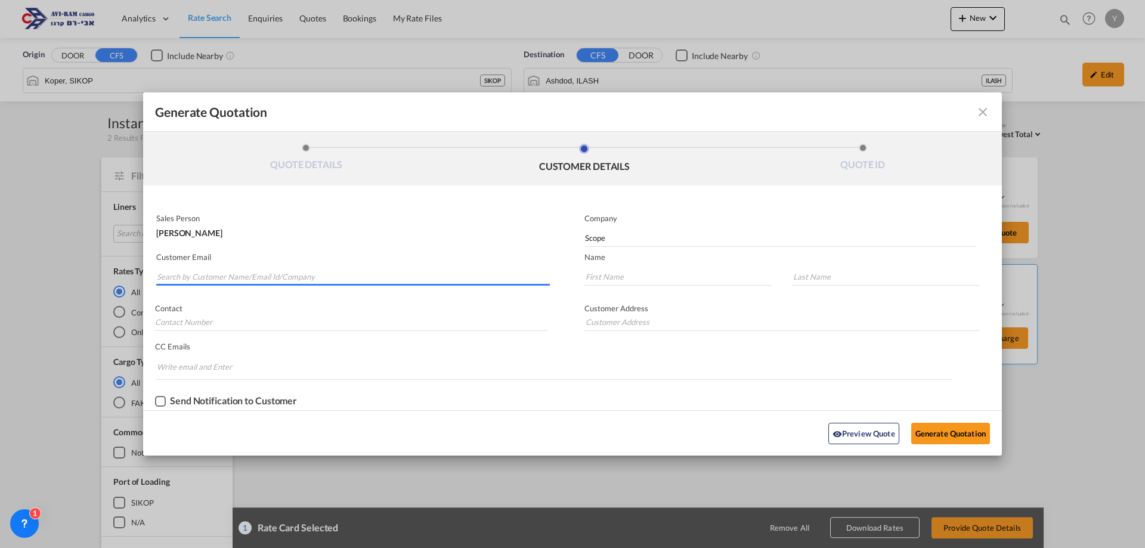
click at [191, 277] on input "Search by Customer Name/Email Id/Company" at bounding box center [353, 277] width 393 height 18
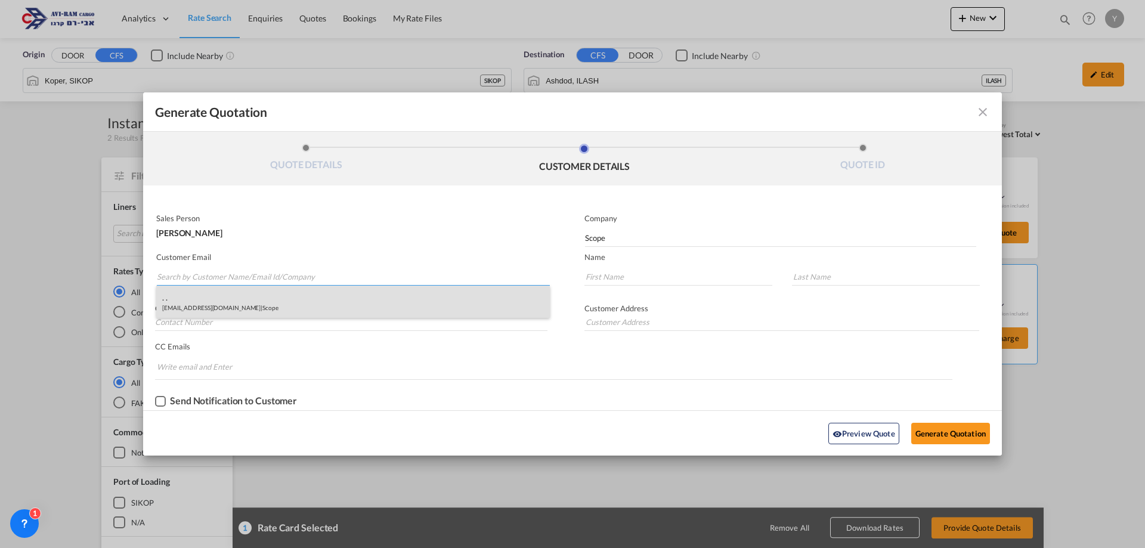
click at [224, 293] on div ". . [EMAIL_ADDRESS][DOMAIN_NAME] | Scope" at bounding box center [353, 302] width 394 height 32
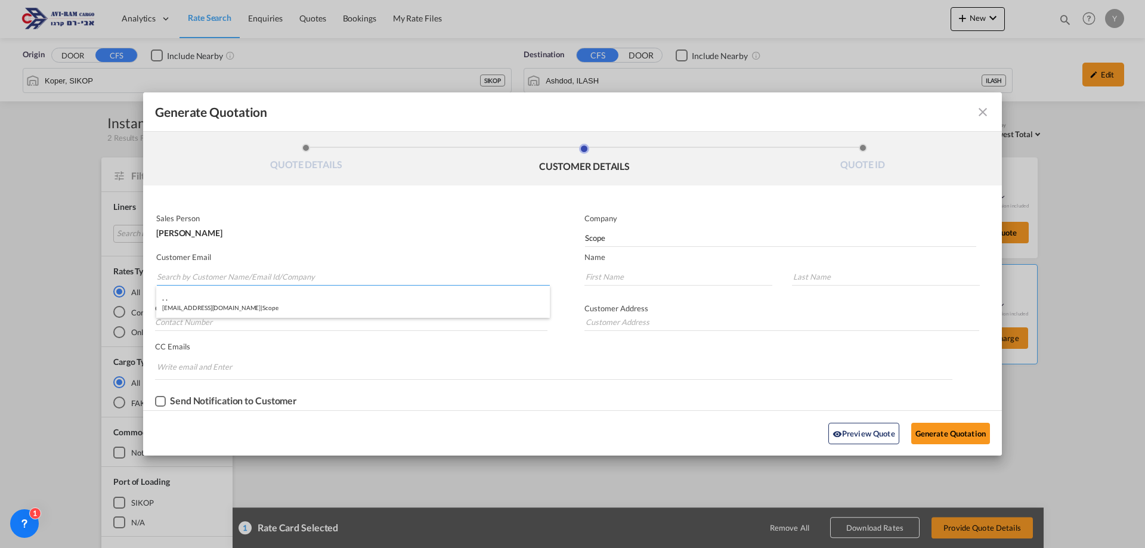
type input "[EMAIL_ADDRESS][DOMAIN_NAME]"
type input "."
click at [949, 429] on button "Generate Quotation" at bounding box center [950, 433] width 79 height 21
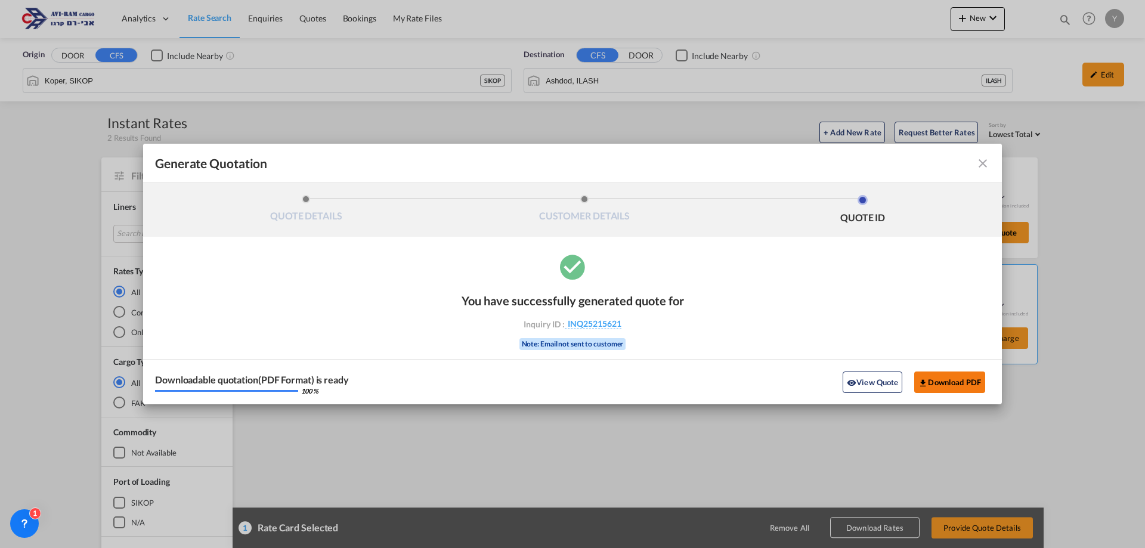
click at [947, 376] on button "Download PDF" at bounding box center [949, 382] width 71 height 21
click at [989, 163] on md-icon "icon-close fg-AAA8AD cursor m-0" at bounding box center [983, 163] width 14 height 14
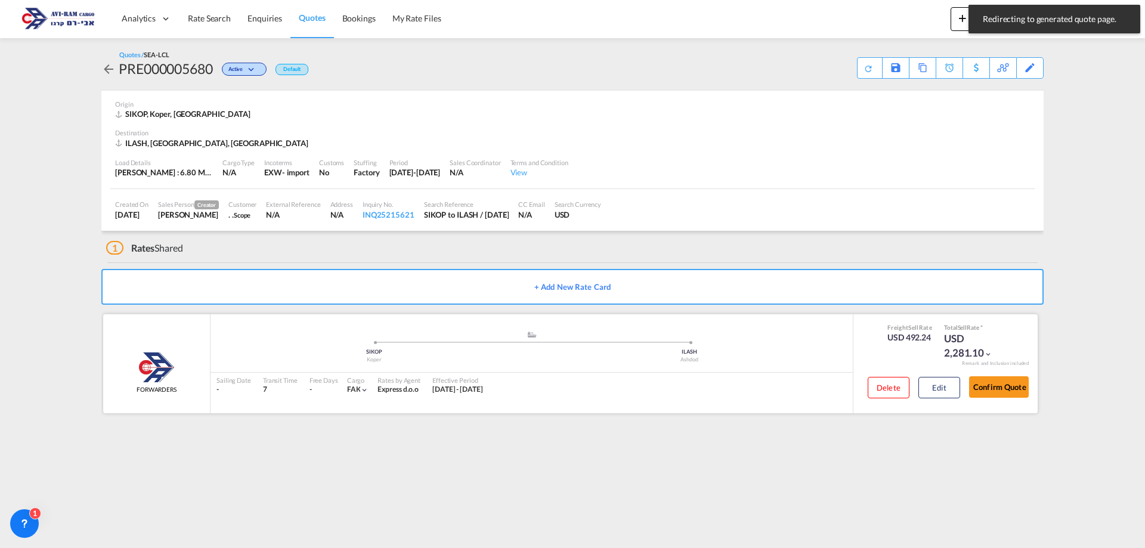
click at [963, 399] on div "Delete Edit Confirm Quote" at bounding box center [944, 390] width 170 height 35
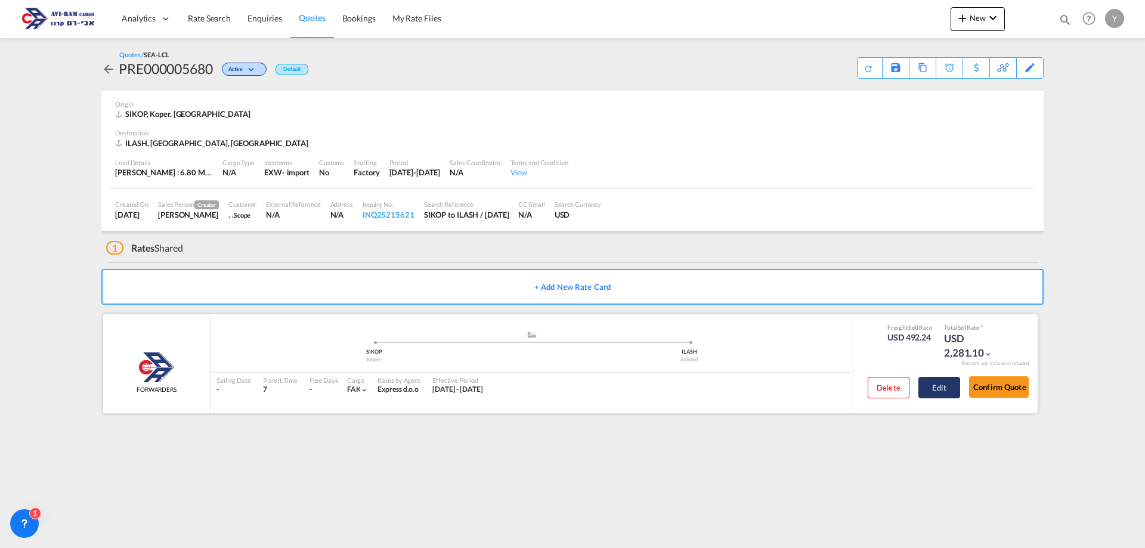
click at [938, 392] on button "Edit" at bounding box center [939, 387] width 42 height 21
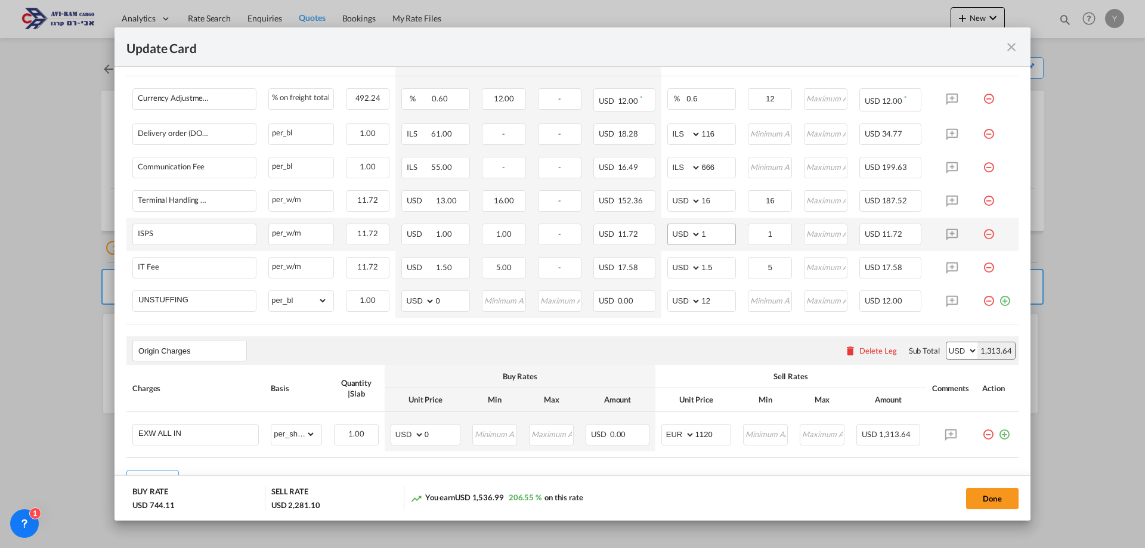
scroll to position [447, 0]
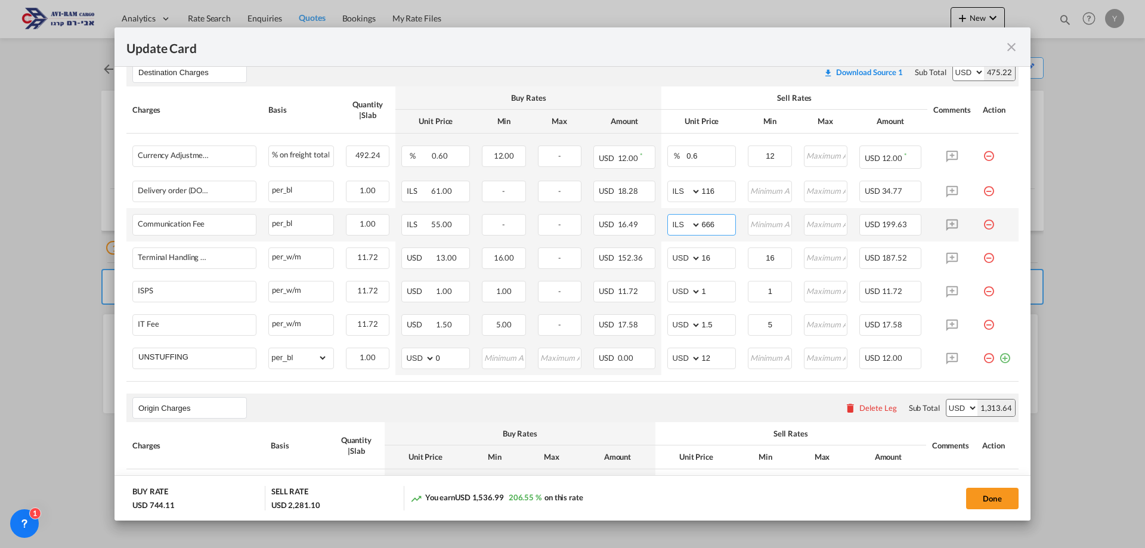
click at [708, 227] on input "666" at bounding box center [718, 224] width 34 height 18
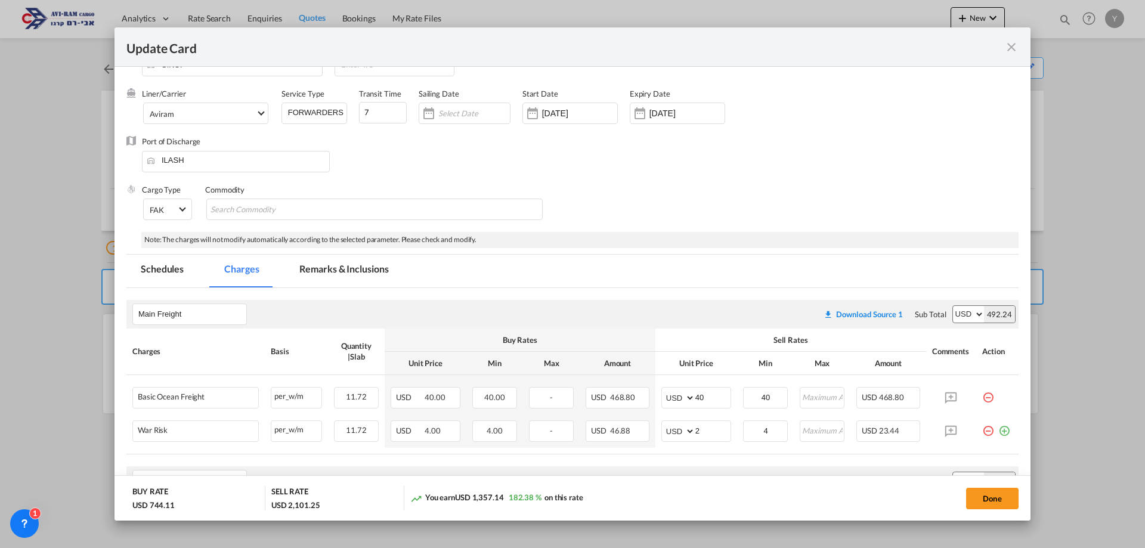
scroll to position [29, 0]
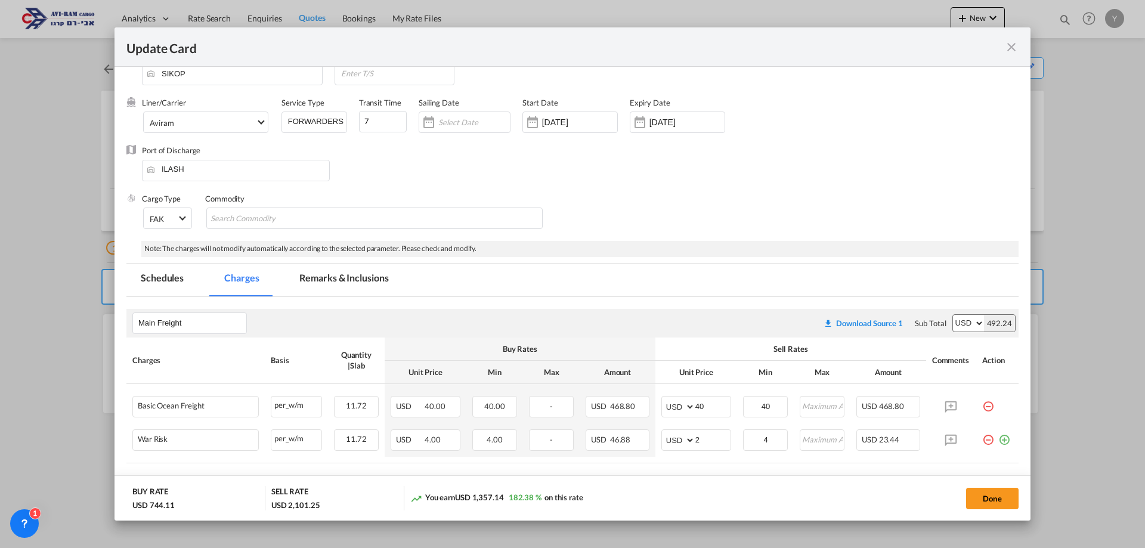
type input "66"
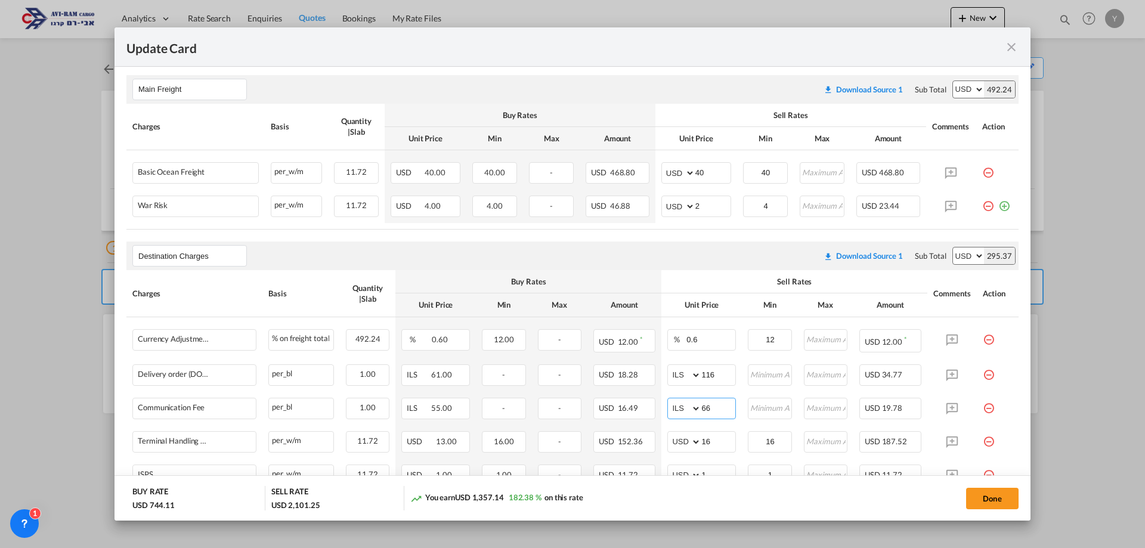
scroll to position [208, 0]
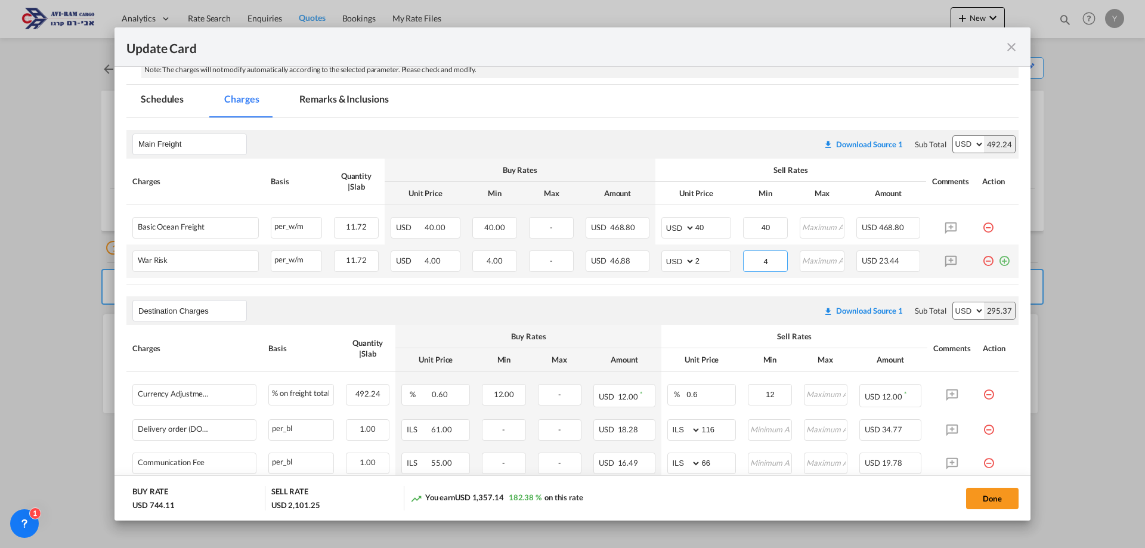
drag, startPoint x: 764, startPoint y: 264, endPoint x: 749, endPoint y: 264, distance: 14.9
click at [749, 264] on input "4" at bounding box center [765, 260] width 43 height 18
type input "2"
click at [719, 304] on div "Destination Charges Please enter leg name Leg Name Already Exists Download Sour…" at bounding box center [572, 310] width 892 height 29
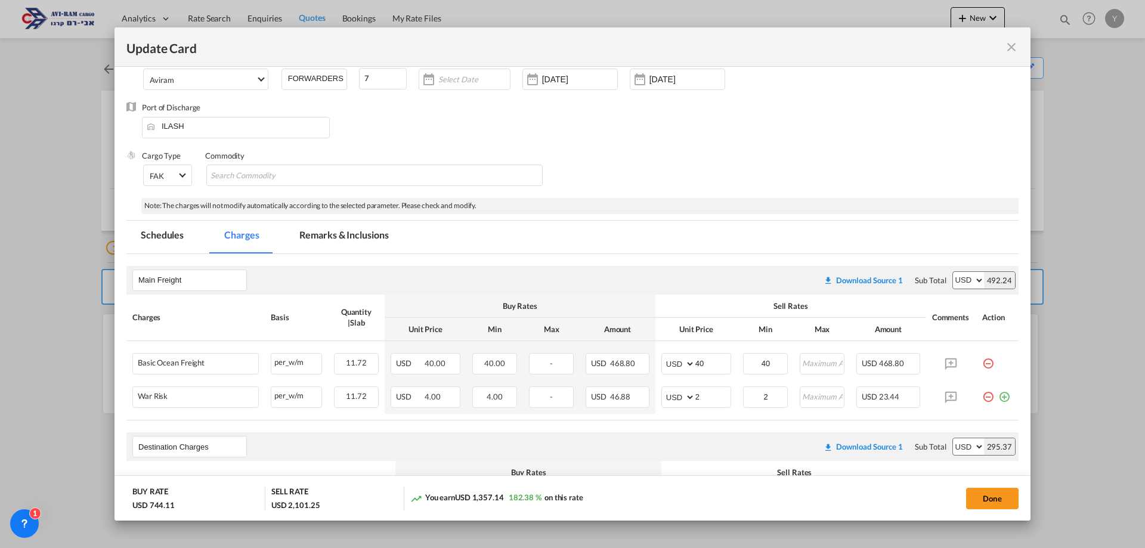
scroll to position [0, 0]
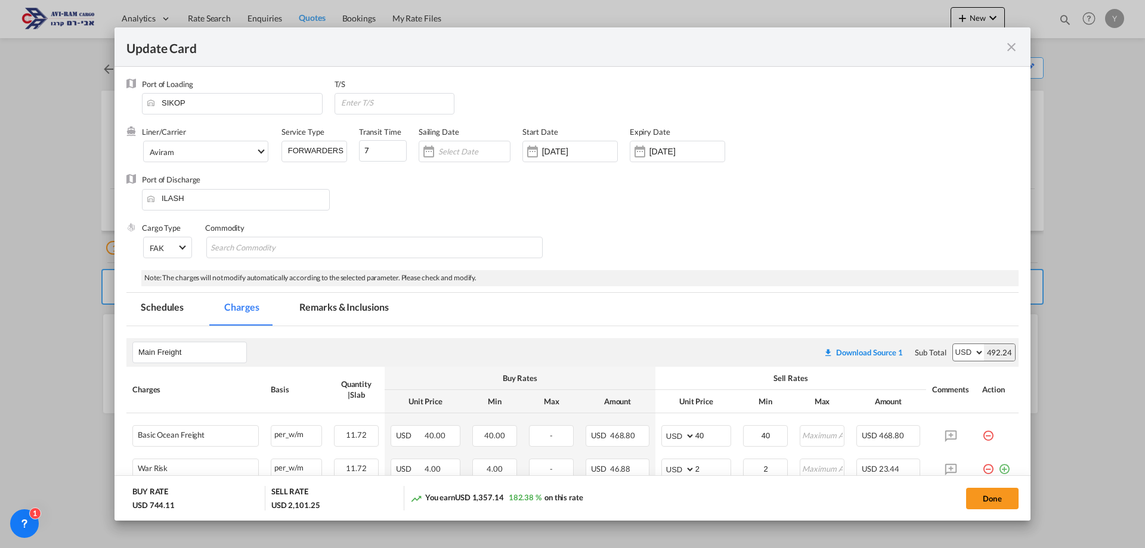
click at [477, 156] on input "Update Card Port ..." at bounding box center [474, 152] width 72 height 10
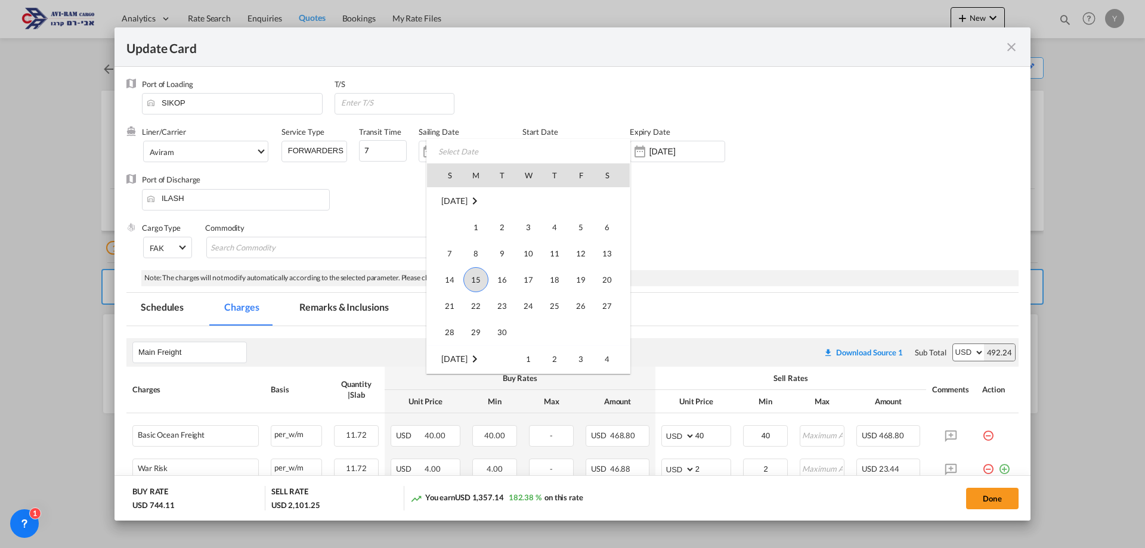
click at [378, 144] on div at bounding box center [572, 274] width 1145 height 548
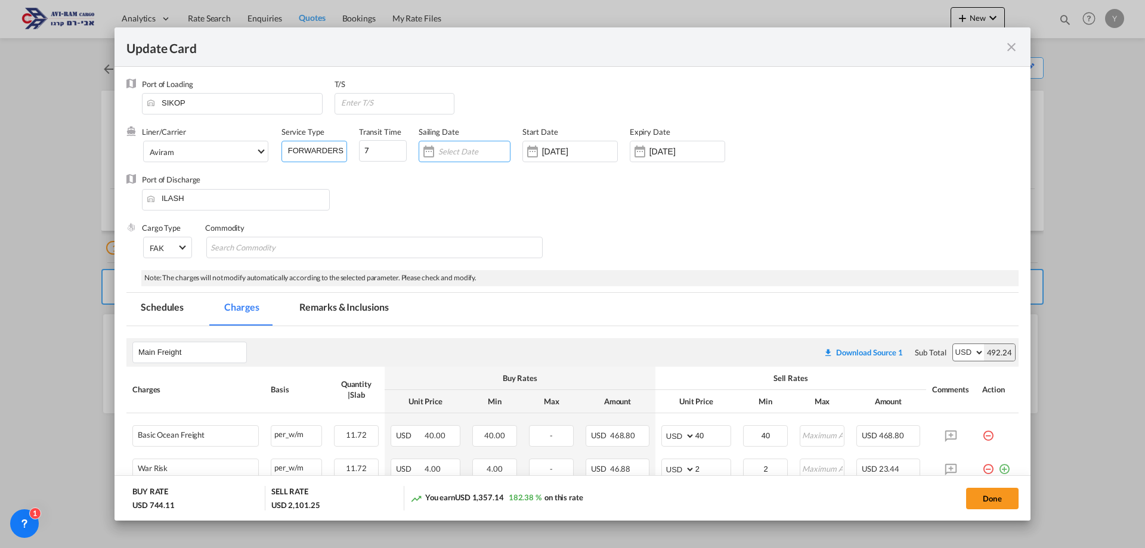
click at [327, 143] on input "FORWARDERS" at bounding box center [317, 150] width 60 height 18
click at [1010, 49] on md-icon "icon-close fg-AAA8AD m-0 pointer" at bounding box center [1011, 47] width 14 height 14
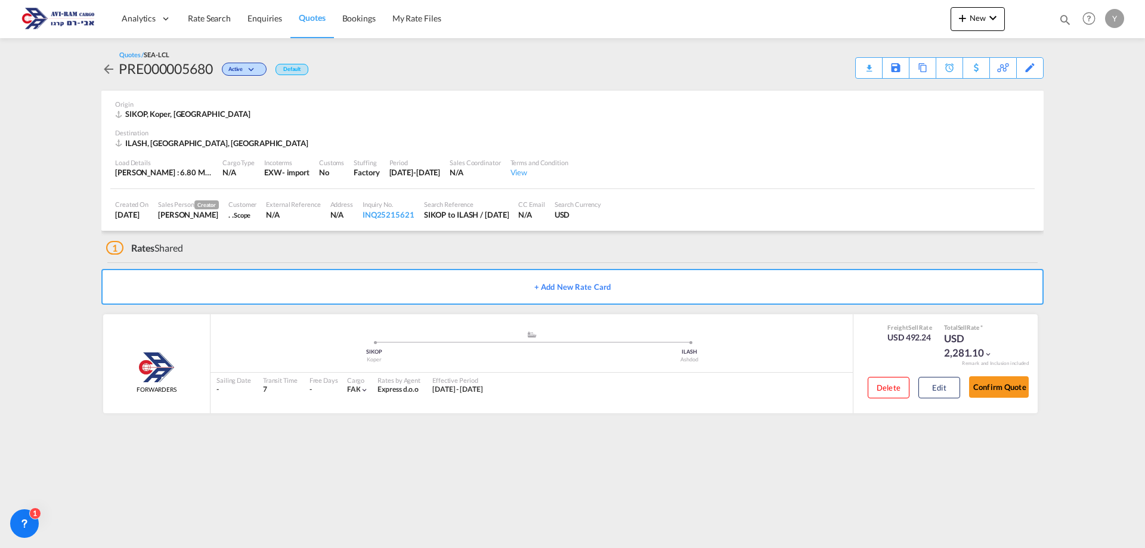
click at [343, 178] on div "No" at bounding box center [331, 172] width 25 height 11
click at [239, 183] on div "Cargo Type N/A" at bounding box center [239, 168] width 42 height 30
click at [568, 175] on div "View" at bounding box center [540, 172] width 58 height 11
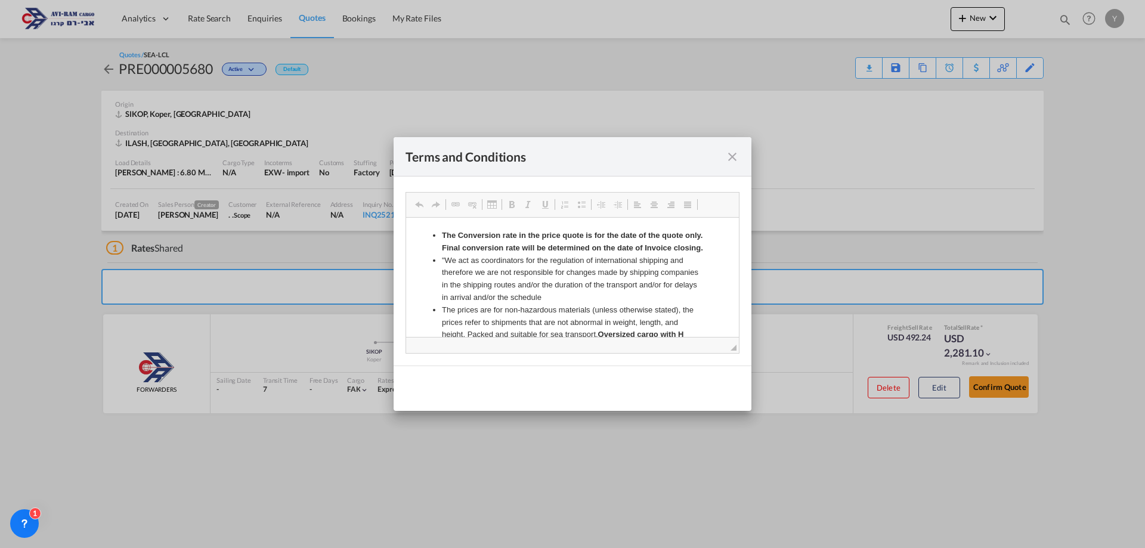
click at [731, 158] on md-icon "icon-close fg-AAA8AD cursor" at bounding box center [732, 157] width 14 height 14
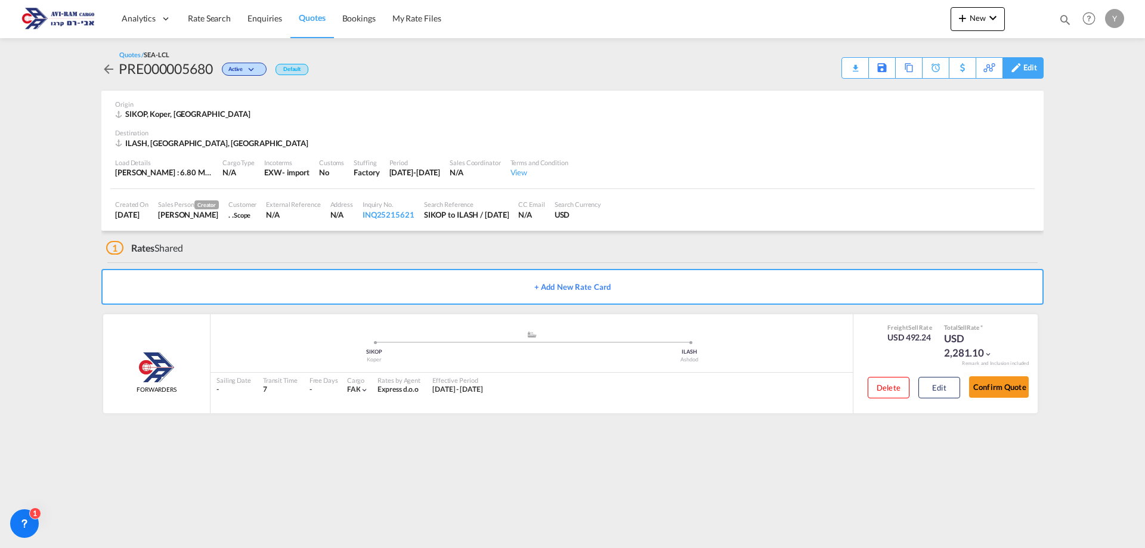
click at [1035, 61] on div "Edit" at bounding box center [1030, 68] width 14 height 20
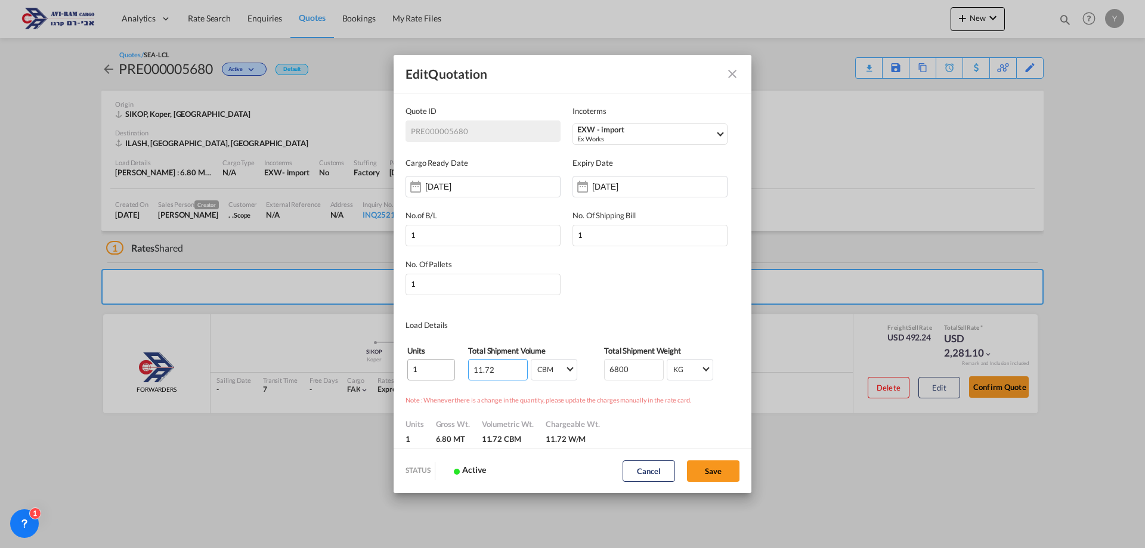
drag, startPoint x: 511, startPoint y: 363, endPoint x: 449, endPoint y: 379, distance: 64.8
click at [449, 379] on tr "1 11.72 CBM CBM CFT CBM CFT 6800 KG KG LB KG LB" at bounding box center [573, 369] width 332 height 23
type input "6.8"
click at [693, 466] on button "Save" at bounding box center [713, 470] width 52 height 21
click at [716, 467] on button "Save" at bounding box center [713, 470] width 52 height 21
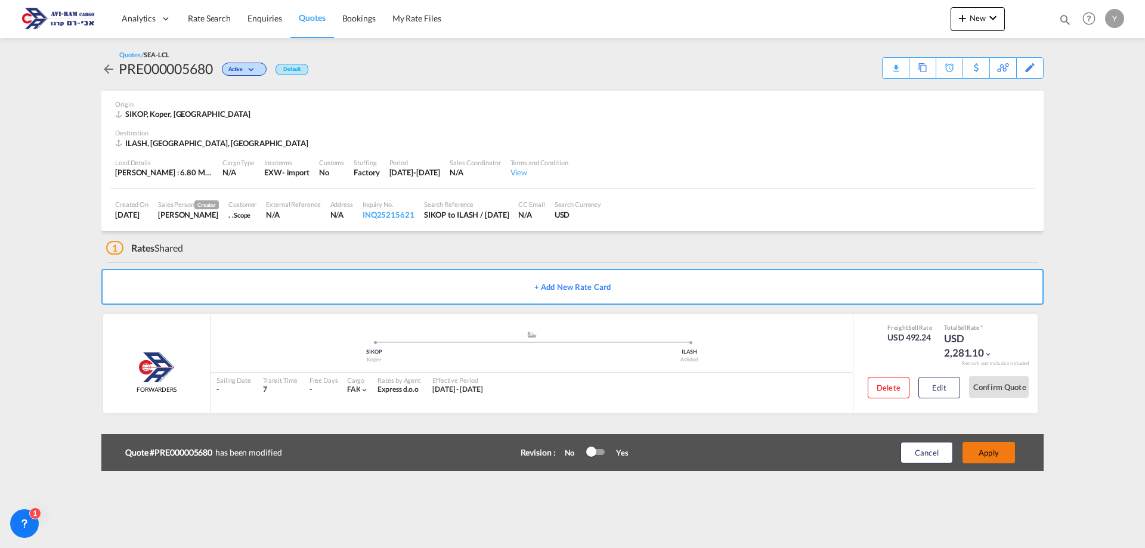
click at [1000, 456] on button "Apply" at bounding box center [989, 452] width 52 height 21
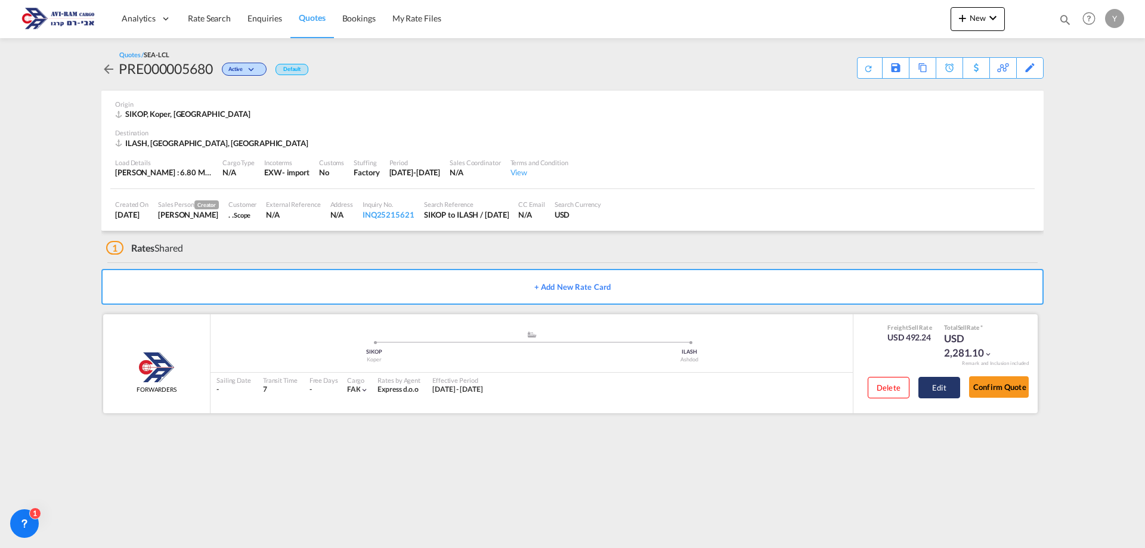
click at [943, 389] on button "Edit" at bounding box center [939, 387] width 42 height 21
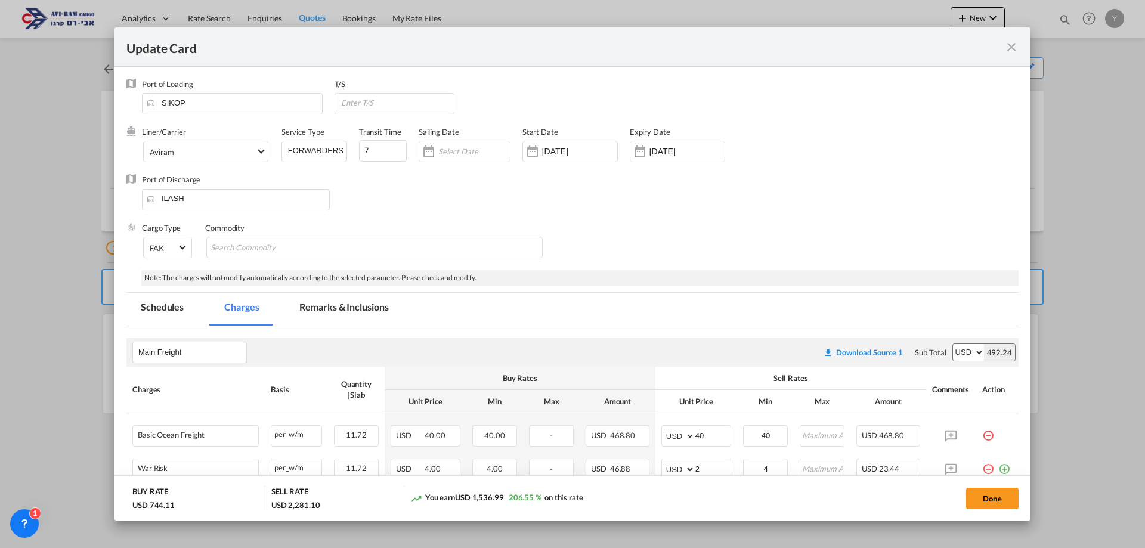
scroll to position [298, 0]
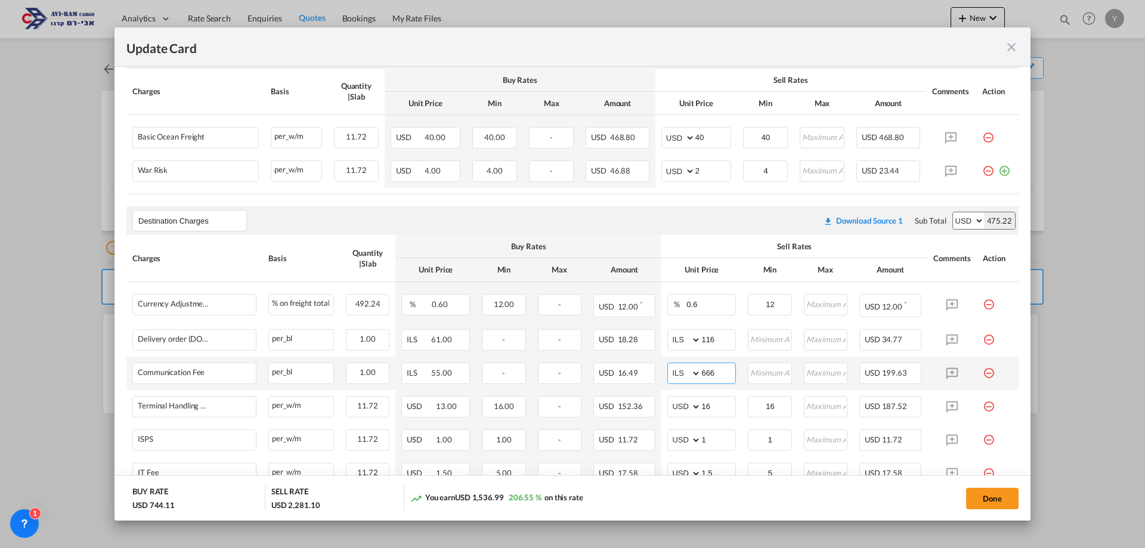
click at [716, 369] on input "666" at bounding box center [718, 372] width 34 height 18
type input "66"
click at [973, 504] on button "Done" at bounding box center [992, 498] width 52 height 21
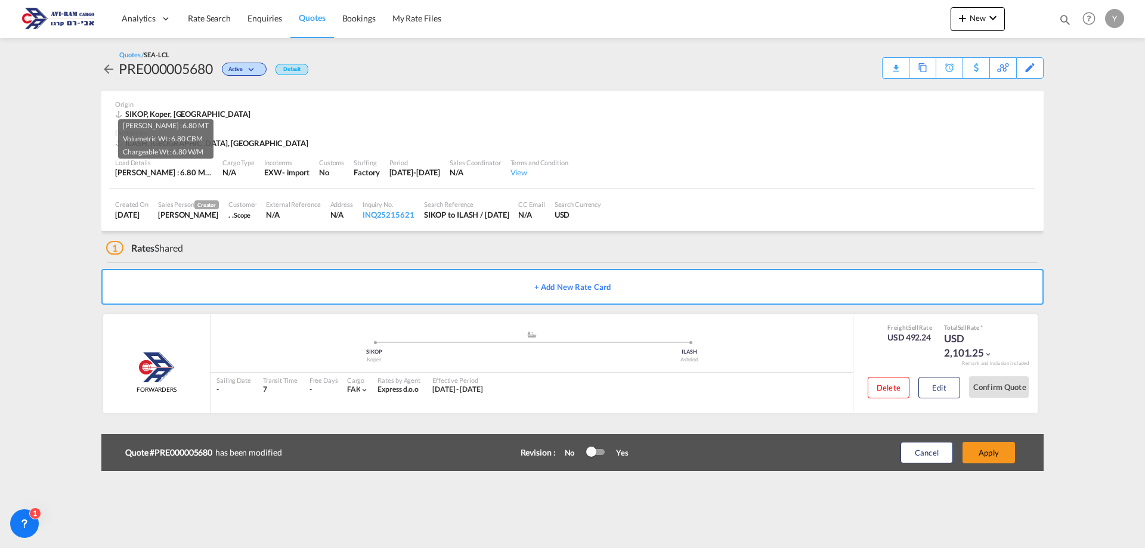
click at [168, 168] on div "[PERSON_NAME] : 6.80 MT | Volumetric Wt : 6.80 CBM | Chargeable Wt : 6.80 W/M" at bounding box center [164, 172] width 98 height 11
click at [986, 462] on button "Apply" at bounding box center [989, 452] width 52 height 21
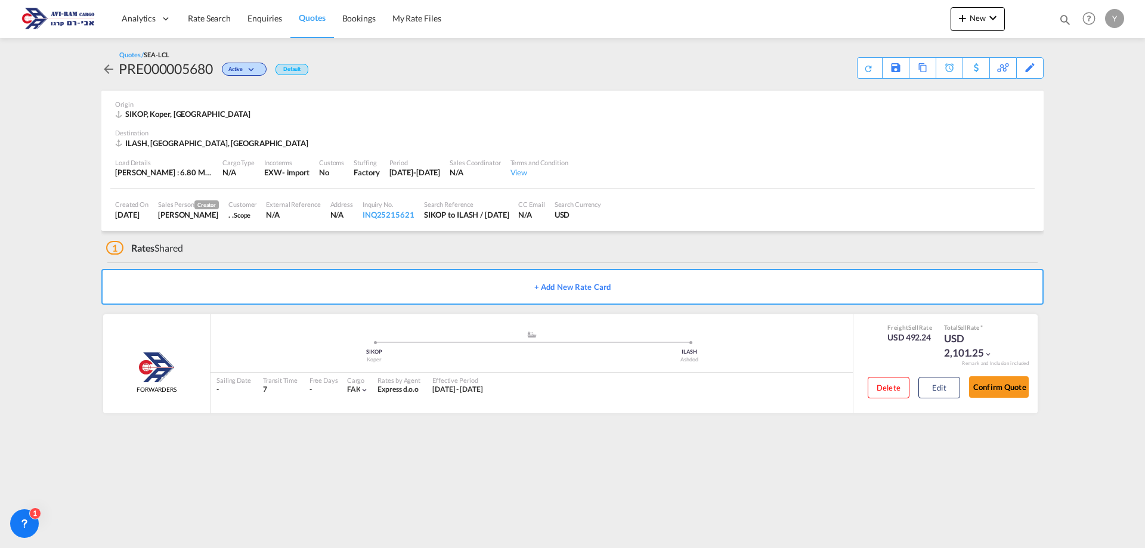
click at [222, 187] on div "Load Details [PERSON_NAME] : 6.80 MT | Volumetric Wt : 6.80 CBM | Chargeable Wt…" at bounding box center [572, 169] width 924 height 41
click at [654, 196] on div "Created On [DATE] Sales Person Creator [PERSON_NAME] Customer . . Scope Externa…" at bounding box center [572, 210] width 924 height 42
click at [1028, 68] on div "Edit" at bounding box center [1030, 68] width 14 height 20
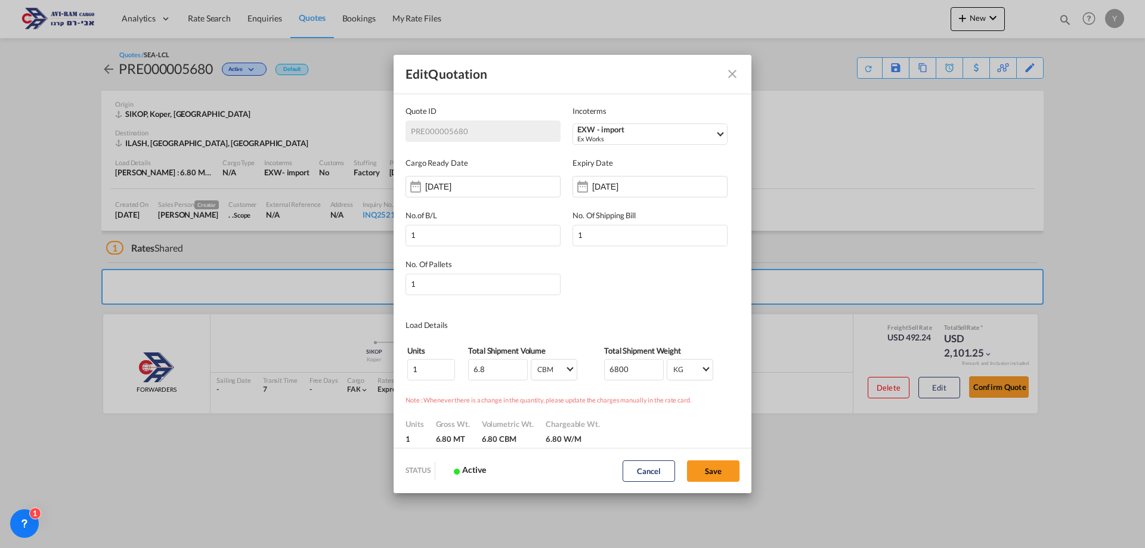
scroll to position [0, 0]
click at [711, 468] on button "Save" at bounding box center [713, 470] width 52 height 21
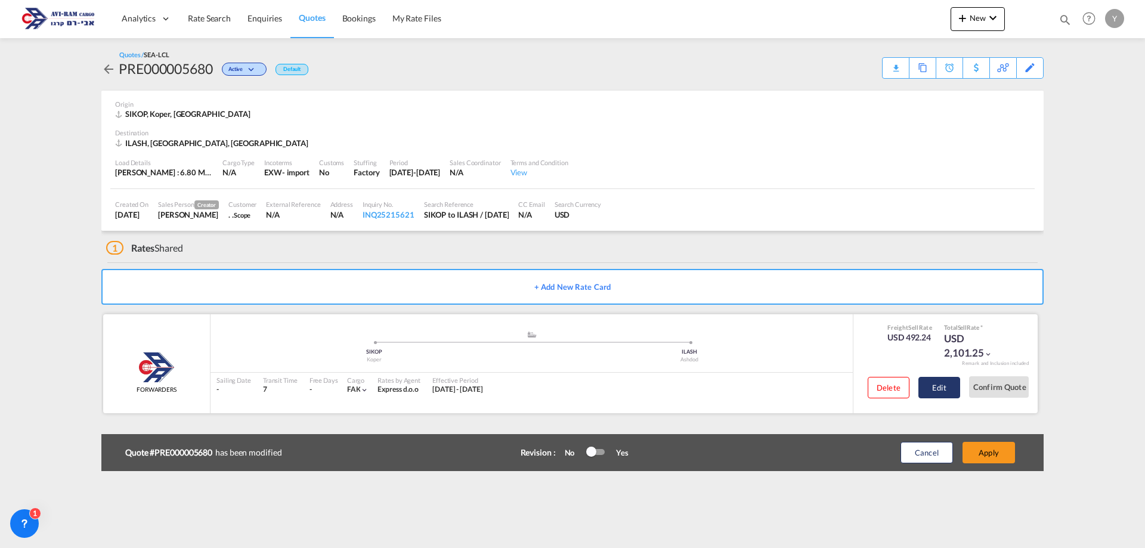
click at [943, 397] on button "Edit" at bounding box center [939, 387] width 42 height 21
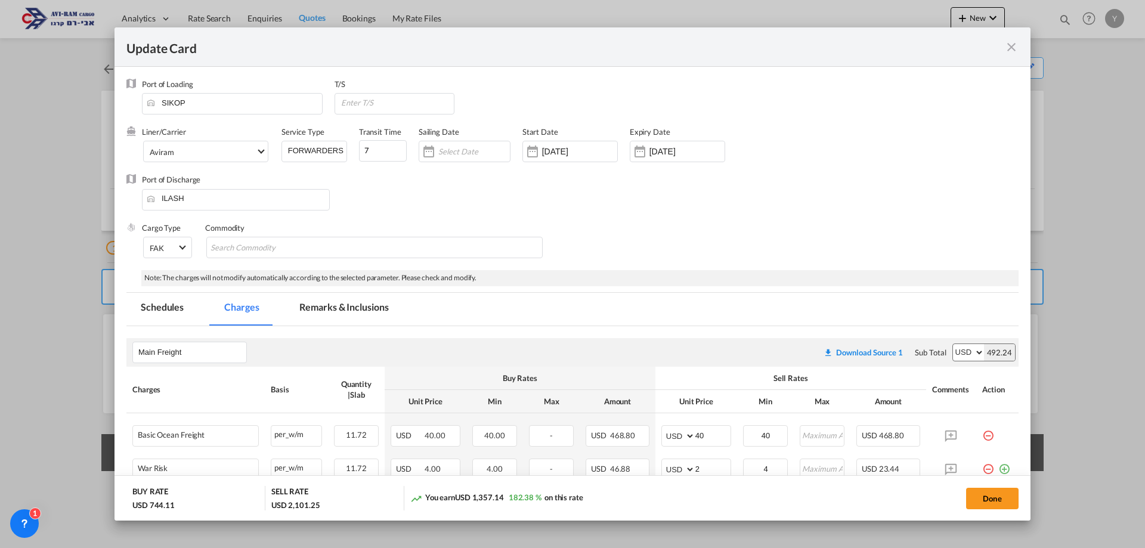
scroll to position [179, 0]
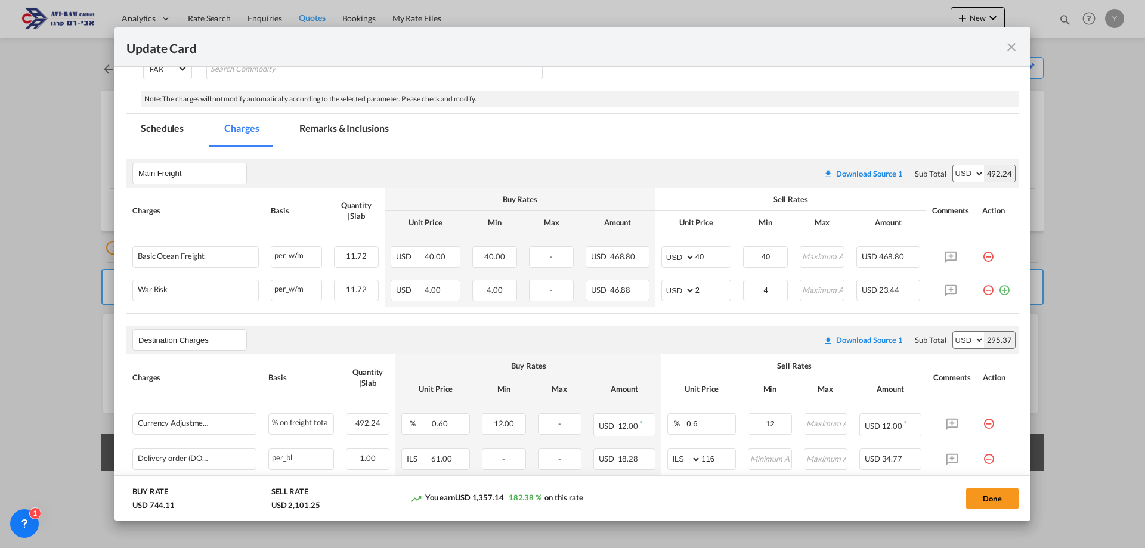
click at [1013, 52] on md-icon "icon-close fg-AAA8AD m-0 pointer" at bounding box center [1011, 47] width 14 height 14
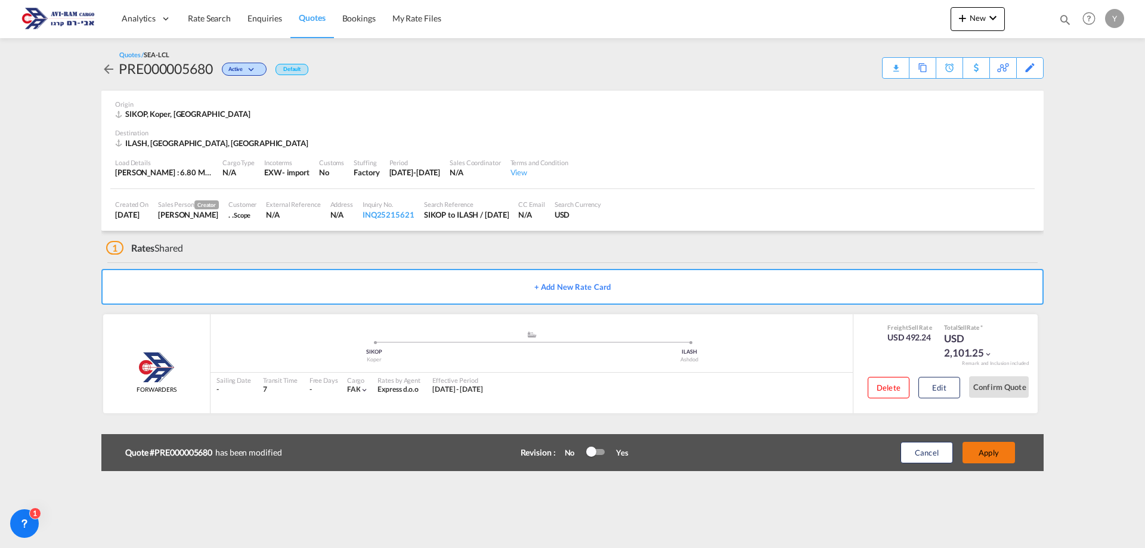
click at [985, 454] on button "Apply" at bounding box center [989, 452] width 52 height 21
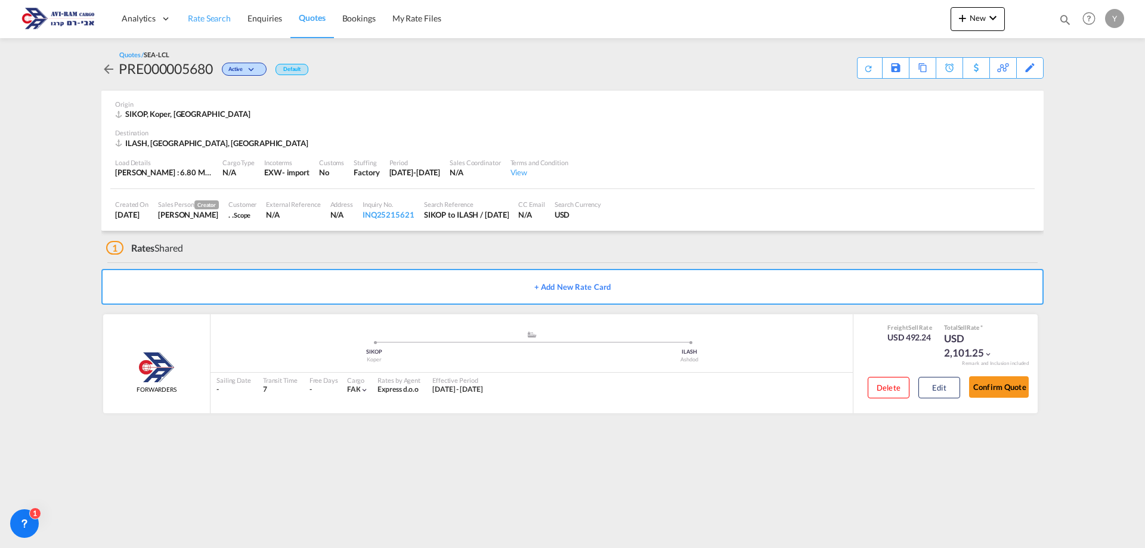
click at [214, 23] on span "Rate Search" at bounding box center [209, 18] width 43 height 10
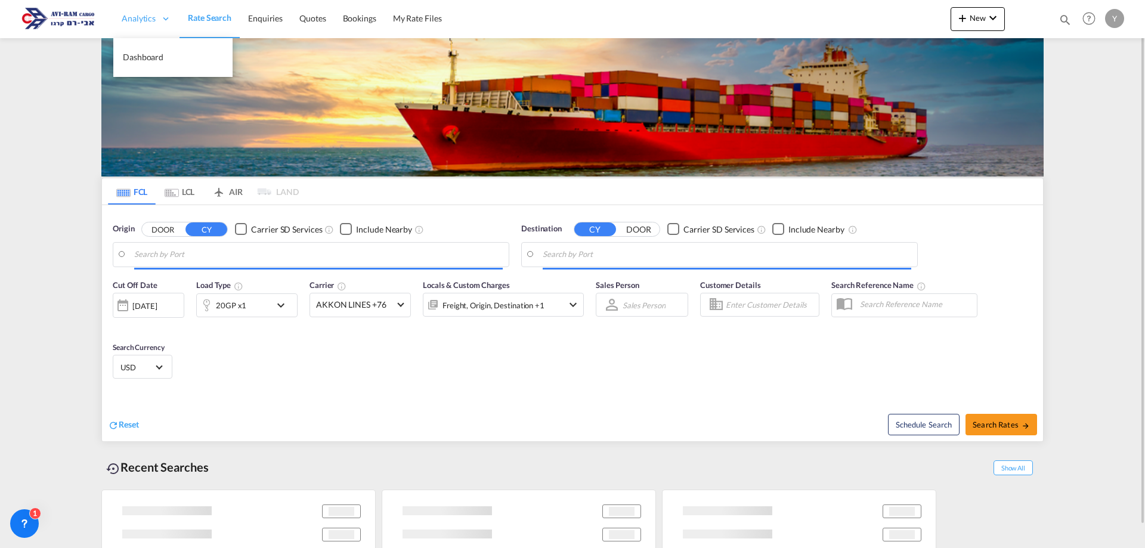
type input "[GEOGRAPHIC_DATA], [GEOGRAPHIC_DATA]"
type input "Ashdod, ILASH"
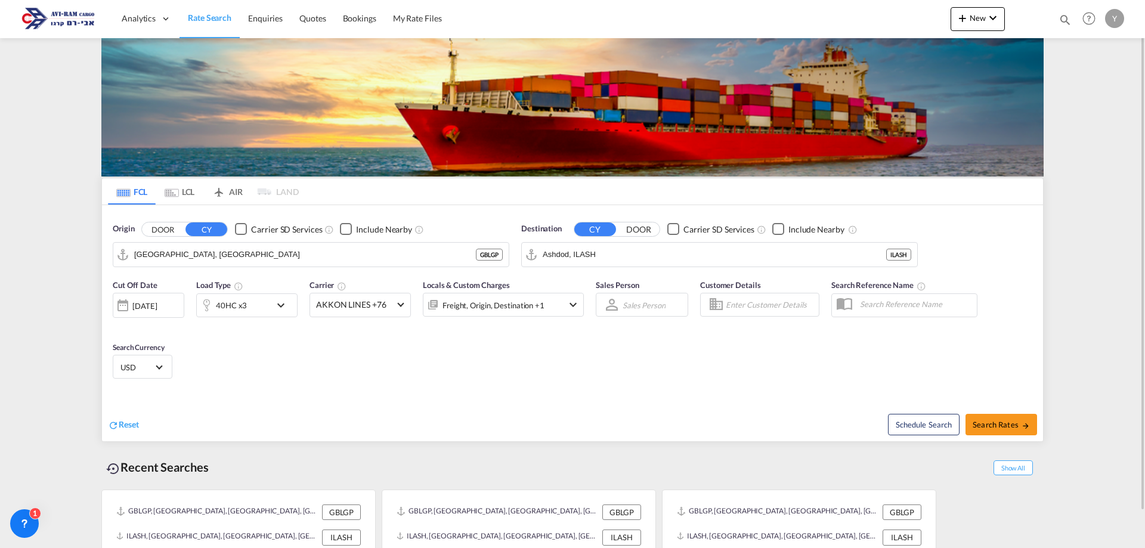
click at [181, 195] on md-tab-item "LCL" at bounding box center [180, 191] width 48 height 26
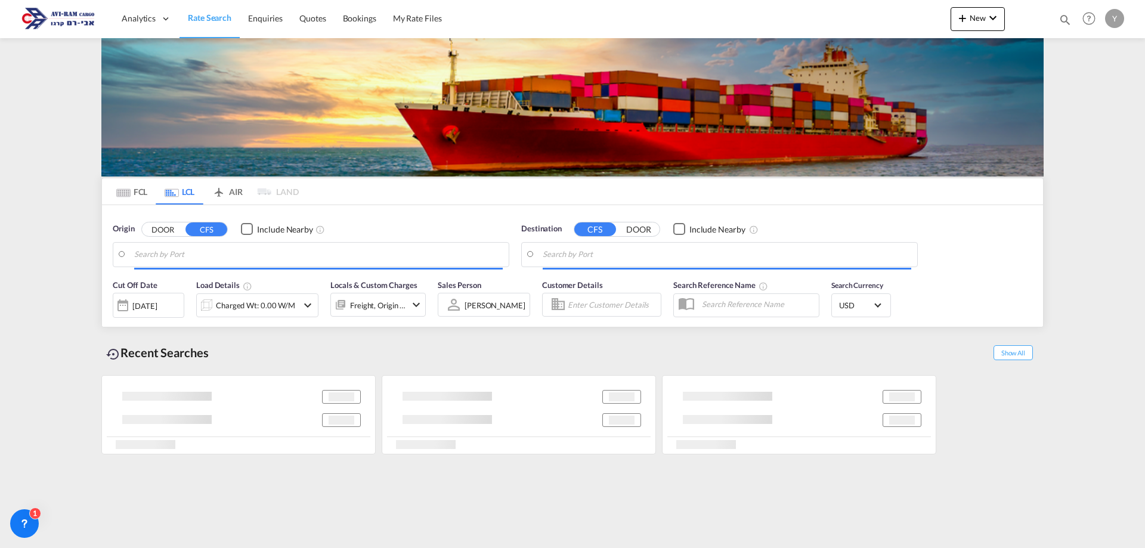
click at [187, 193] on md-tab-item "LCL" at bounding box center [180, 191] width 48 height 26
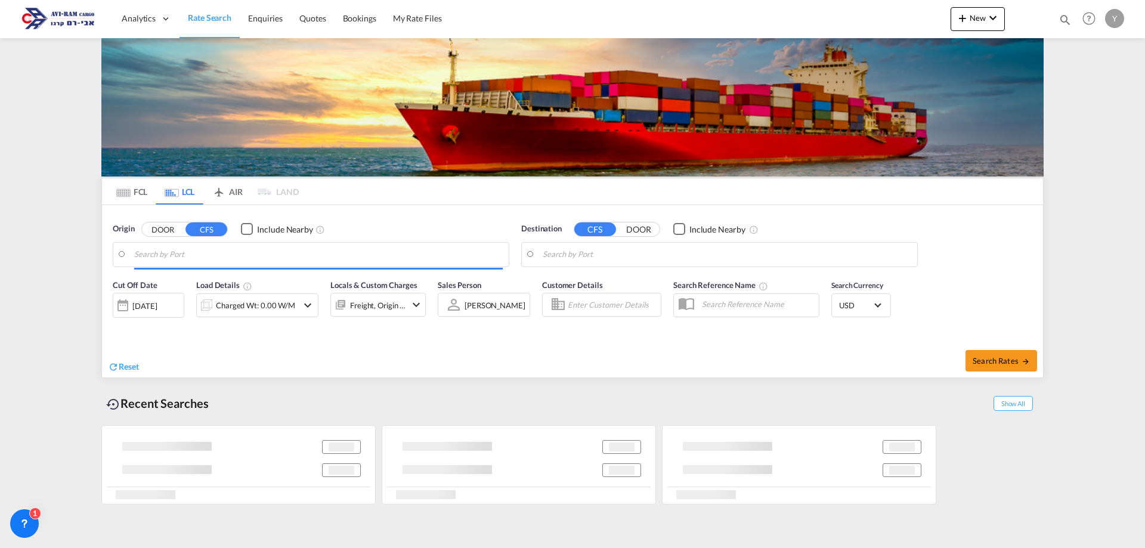
type input "Koper, SIKOP"
type input "Ashdod, ILASH"
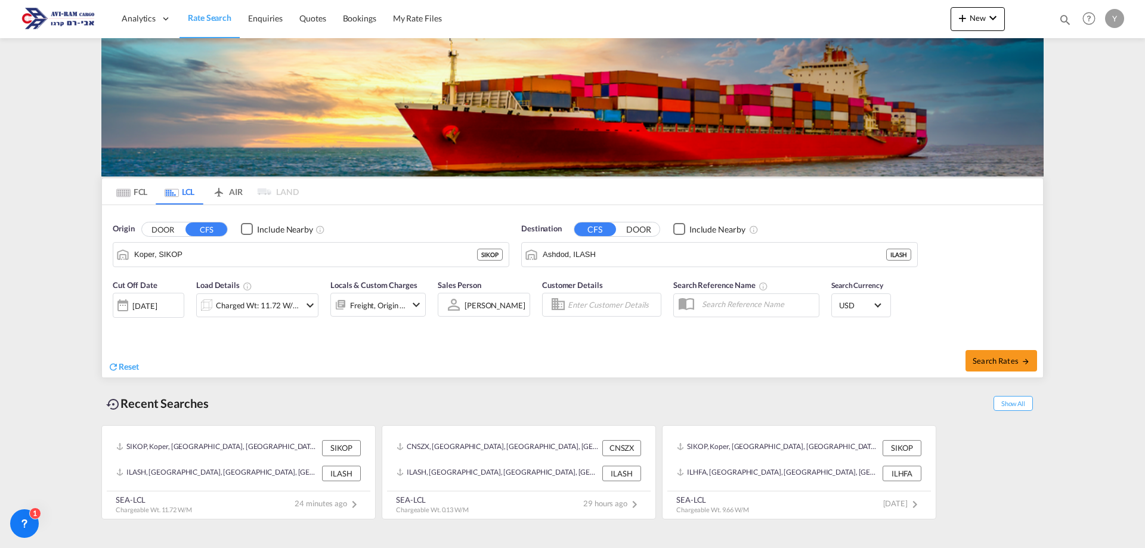
click at [300, 301] on div "Charged Wt: 11.72 W/M" at bounding box center [257, 305] width 122 height 24
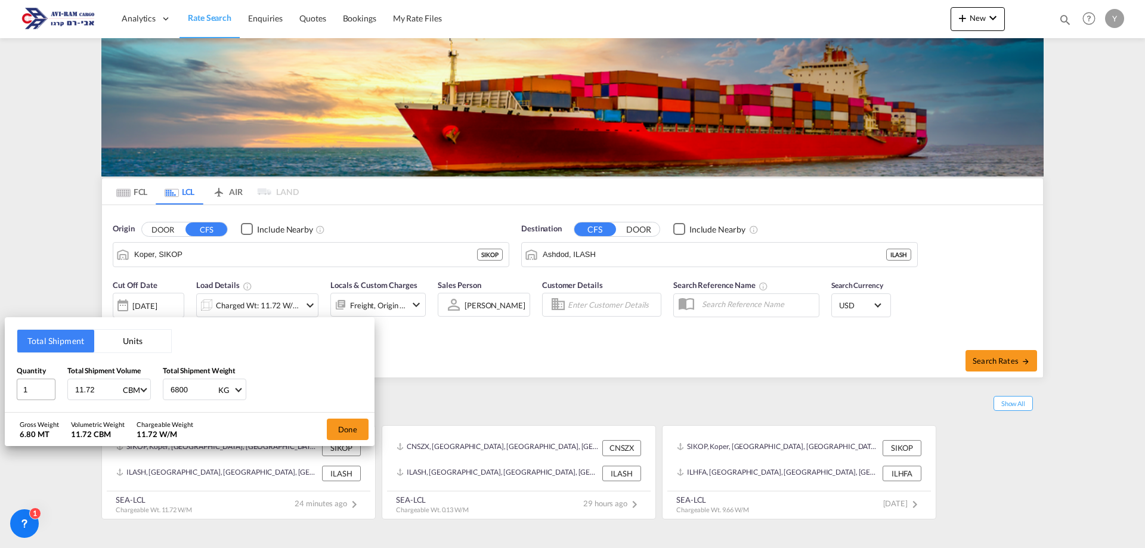
drag, startPoint x: 95, startPoint y: 389, endPoint x: 51, endPoint y: 396, distance: 45.3
click at [51, 396] on div "Quantity 1 Total Shipment Volume 11.72 CBM CBM CFT Total Shipment Weight 6800 K…" at bounding box center [190, 383] width 346 height 36
type input "6.8"
click at [359, 433] on button "Done" at bounding box center [348, 429] width 42 height 21
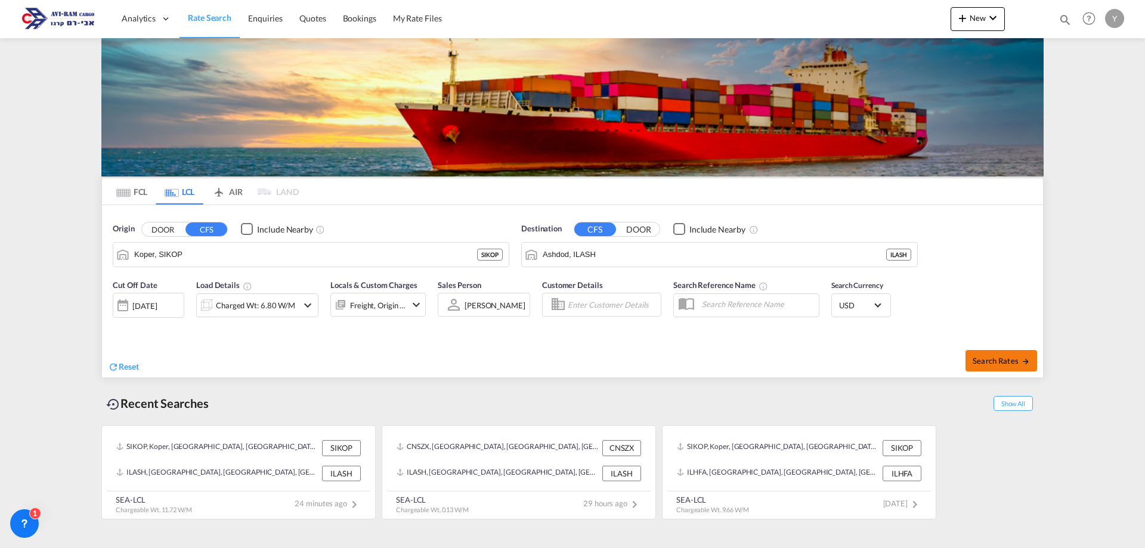
click at [985, 354] on button "Search Rates" at bounding box center [1002, 360] width 72 height 21
type input "SIKOP to ILASH / [DATE]"
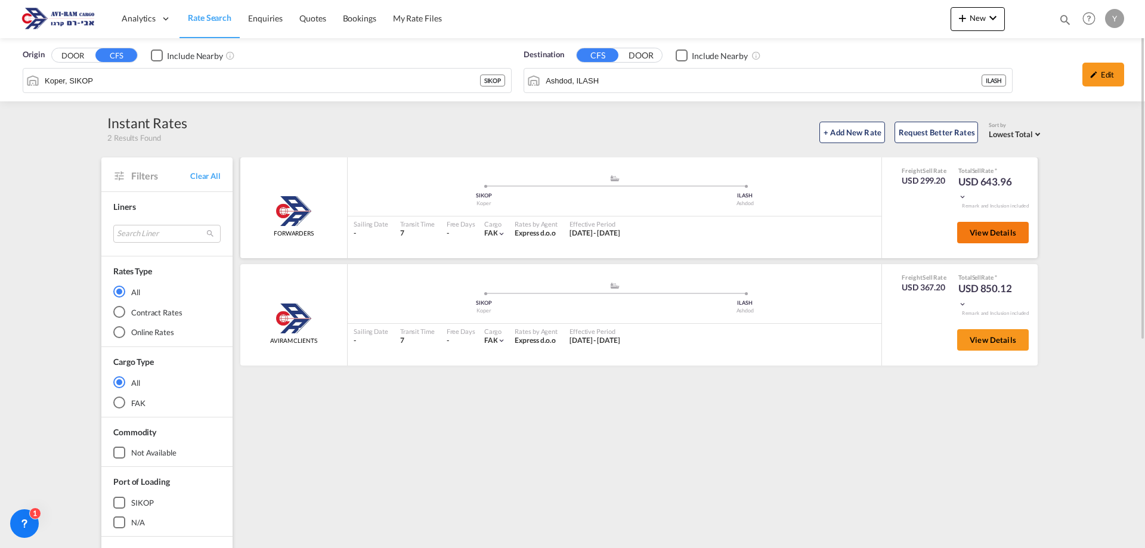
click at [1000, 229] on span "View Details" at bounding box center [993, 233] width 47 height 10
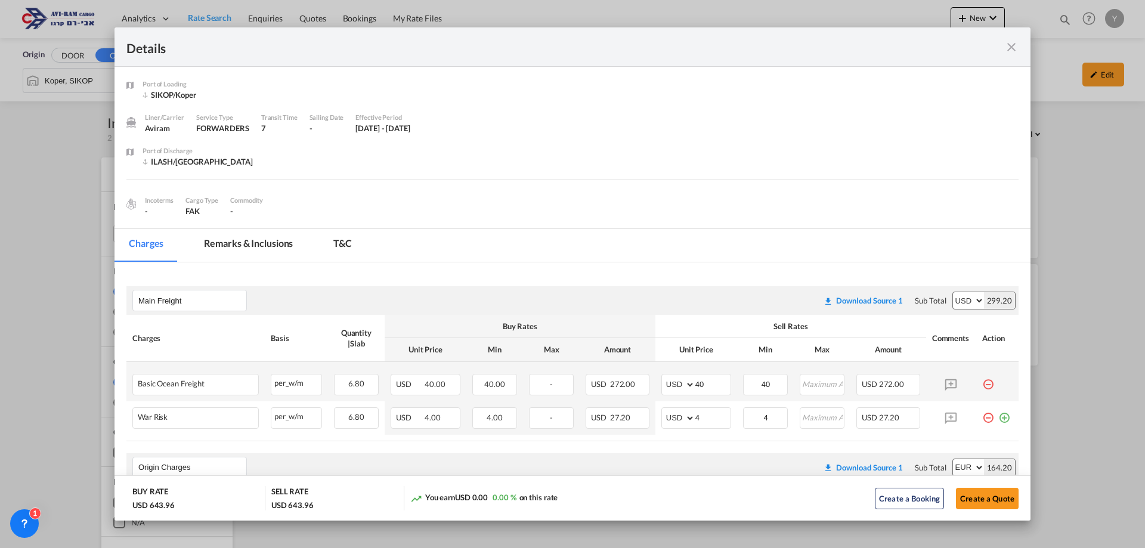
scroll to position [60, 0]
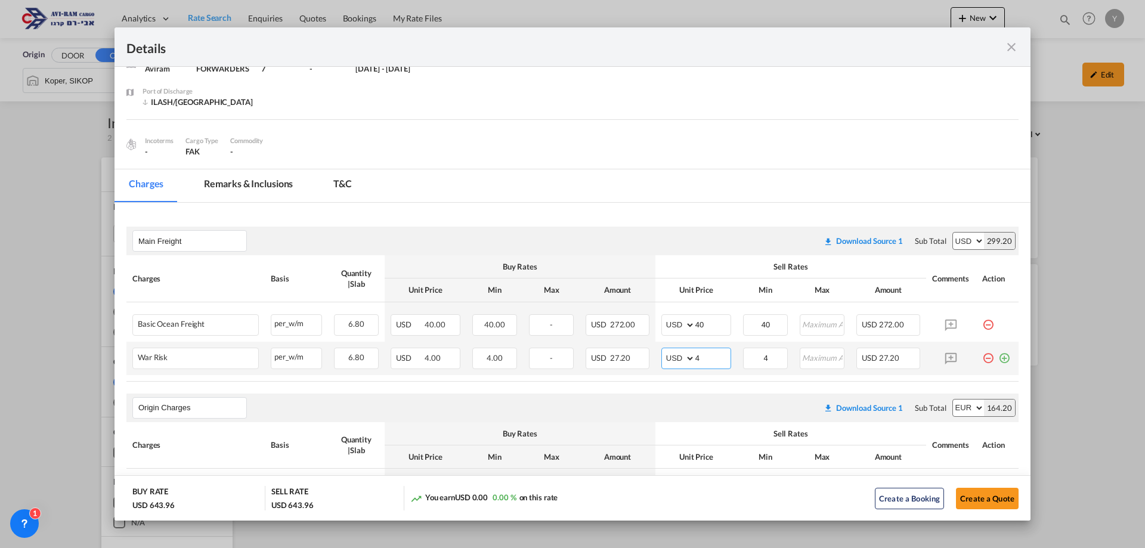
drag, startPoint x: 701, startPoint y: 361, endPoint x: 689, endPoint y: 361, distance: 11.9
click at [689, 361] on md-input-container "AED AFN ALL AMD ANG AOA ARS AUD AWG AZN BAM BBD BDT BGN BHD BIF BMD BND [PERSON…" at bounding box center [696, 358] width 70 height 21
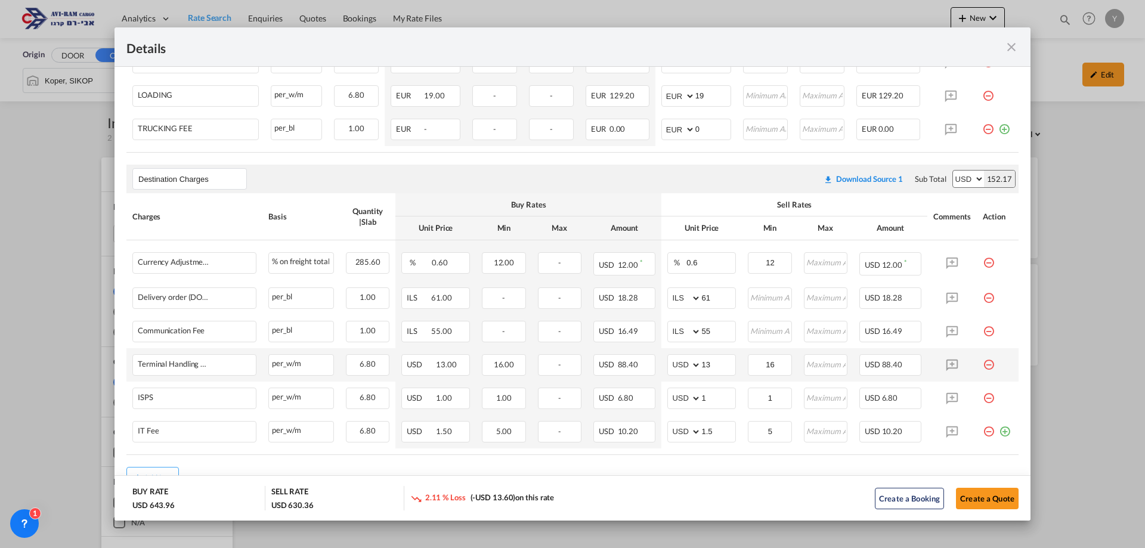
scroll to position [537, 0]
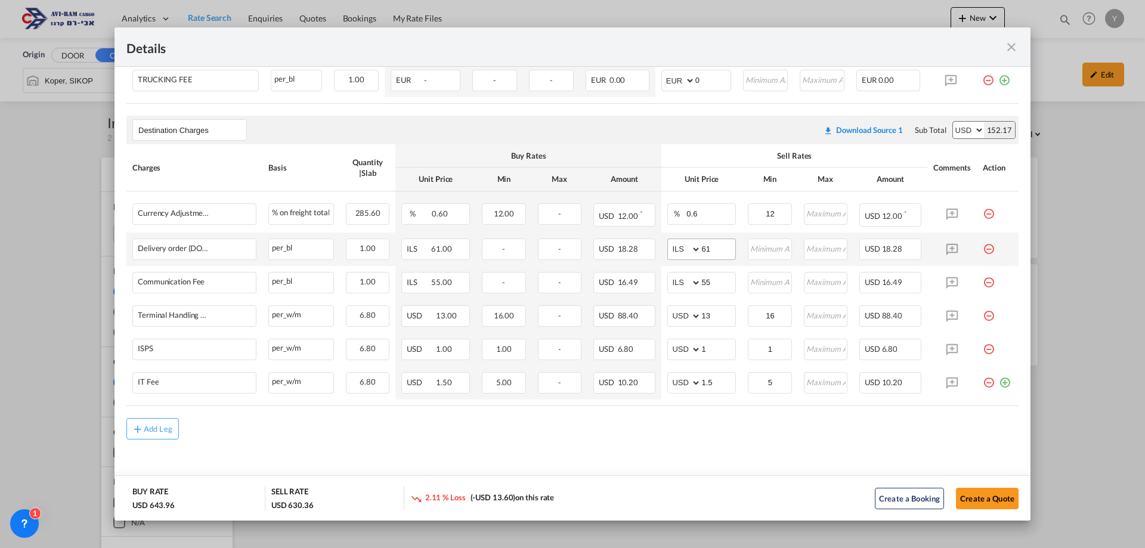
type input "2"
drag, startPoint x: 720, startPoint y: 253, endPoint x: 690, endPoint y: 263, distance: 31.3
click at [690, 263] on td "AED AFN ALL AMD ANG AOA ARS AUD AWG AZN BAM BBD BDT BGN BHD BIF BMD BND [PERSON…" at bounding box center [701, 249] width 81 height 33
type input "116"
click at [706, 280] on input "55" at bounding box center [718, 282] width 34 height 18
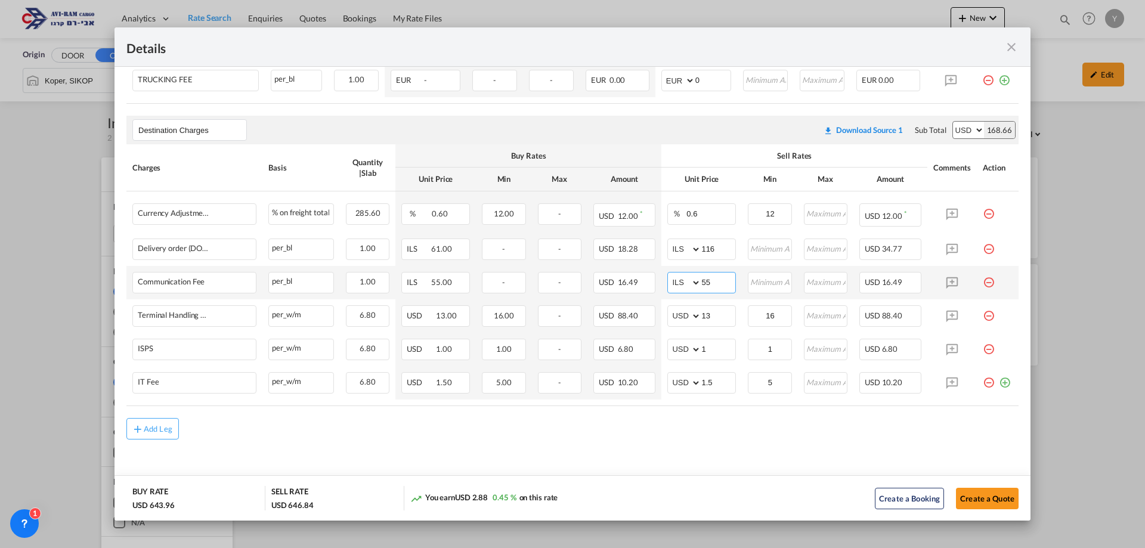
drag, startPoint x: 706, startPoint y: 280, endPoint x: 686, endPoint y: 286, distance: 20.2
click at [687, 286] on md-input-container "AED AFN ALL AMD ANG AOA ARS AUD AWG AZN BAM BBD BDT BGN BHD BIF BMD BND BOB BRL…" at bounding box center [701, 282] width 69 height 21
type input "66"
drag, startPoint x: 709, startPoint y: 320, endPoint x: 694, endPoint y: 326, distance: 15.8
click at [694, 326] on md-input-container "AED AFN ALL AMD ANG AOA ARS AUD AWG AZN BAM BBD BDT BGN BHD BIF BMD BND BOB BRL…" at bounding box center [701, 315] width 69 height 21
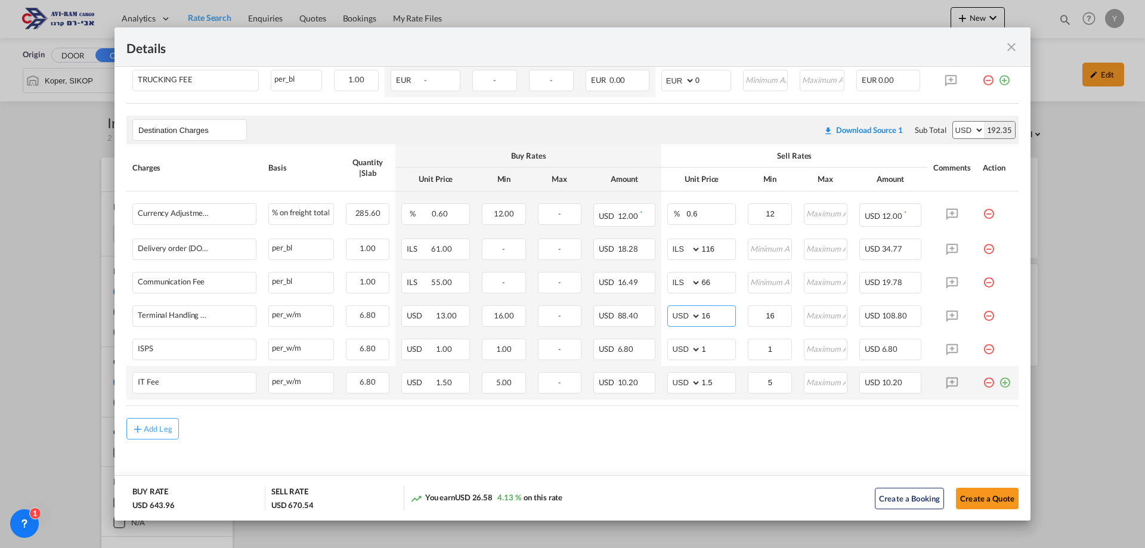
type input "16"
click at [999, 384] on md-icon "icon-plus-circle-outline green-400-fg" at bounding box center [1005, 378] width 12 height 12
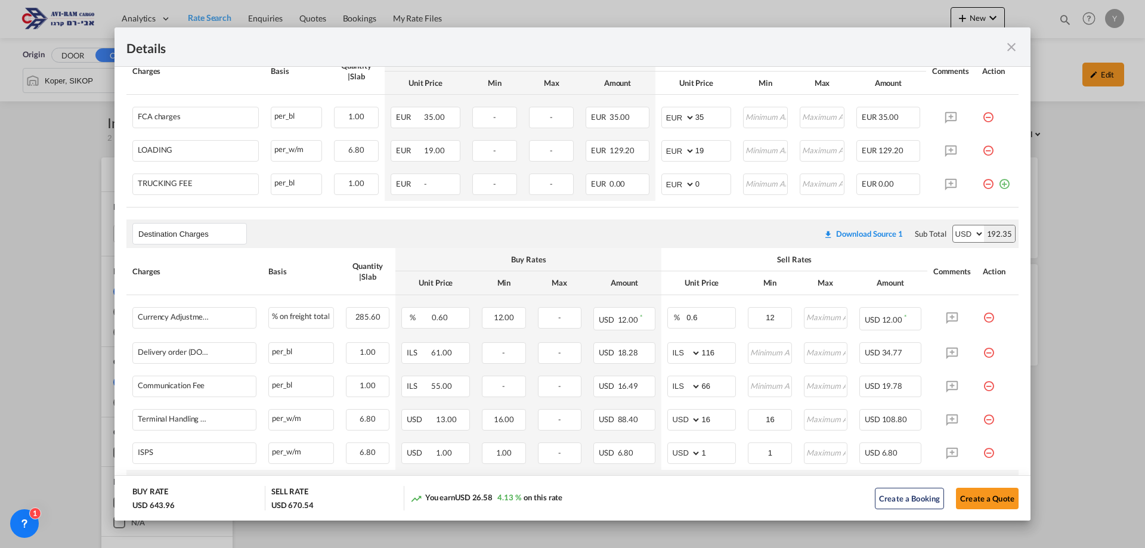
scroll to position [418, 0]
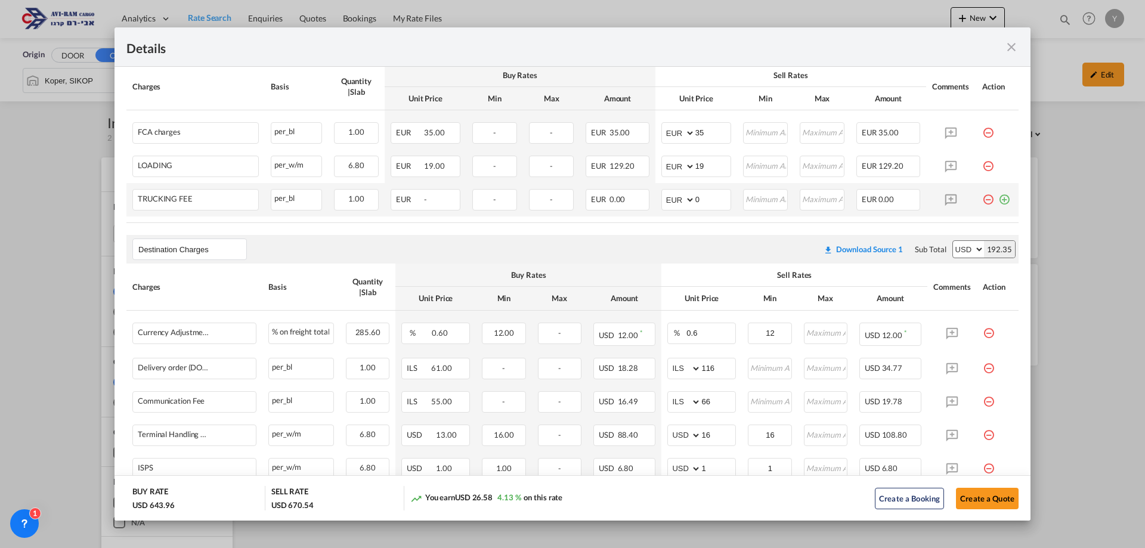
click at [986, 202] on td "Port of ..." at bounding box center [997, 199] width 42 height 33
click at [982, 199] on md-icon "icon-minus-circle-outline red-400-fg pt-7" at bounding box center [988, 195] width 12 height 12
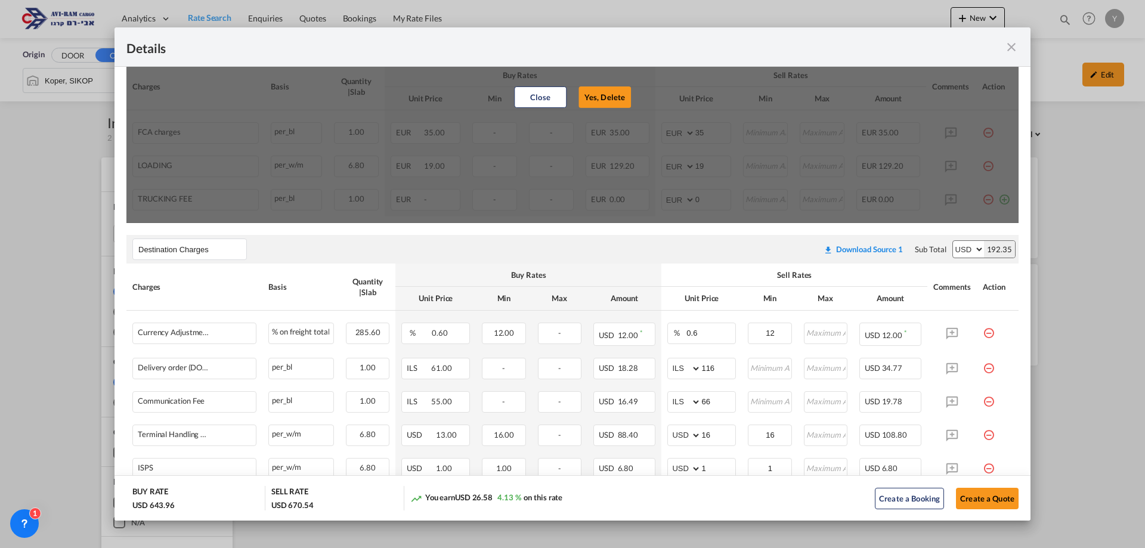
click at [598, 92] on button "Yes, Delete" at bounding box center [605, 96] width 52 height 21
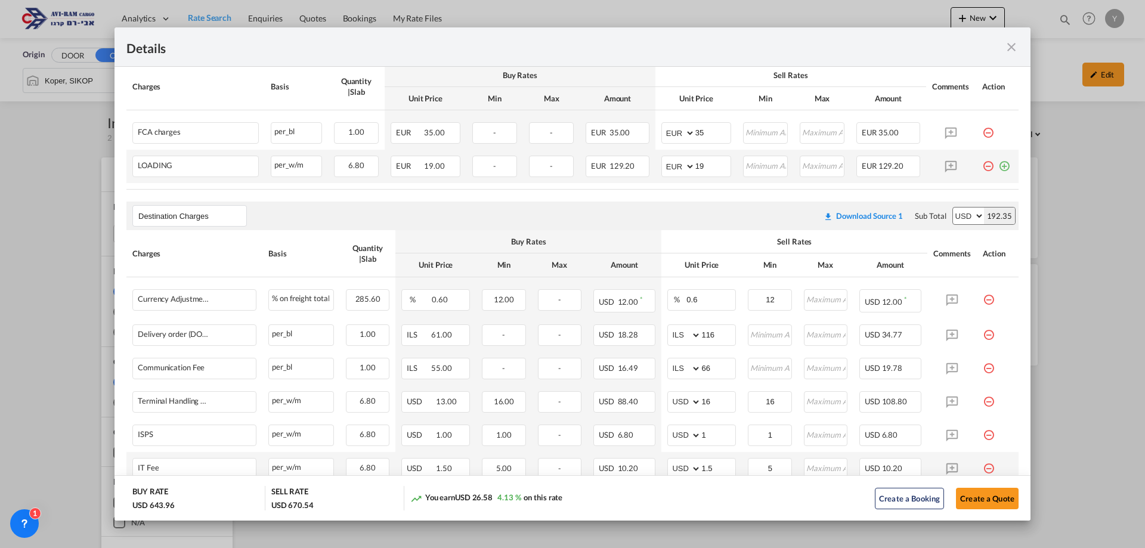
click at [982, 166] on md-icon "icon-minus-circle-outline red-400-fg pt-7" at bounding box center [988, 162] width 12 height 12
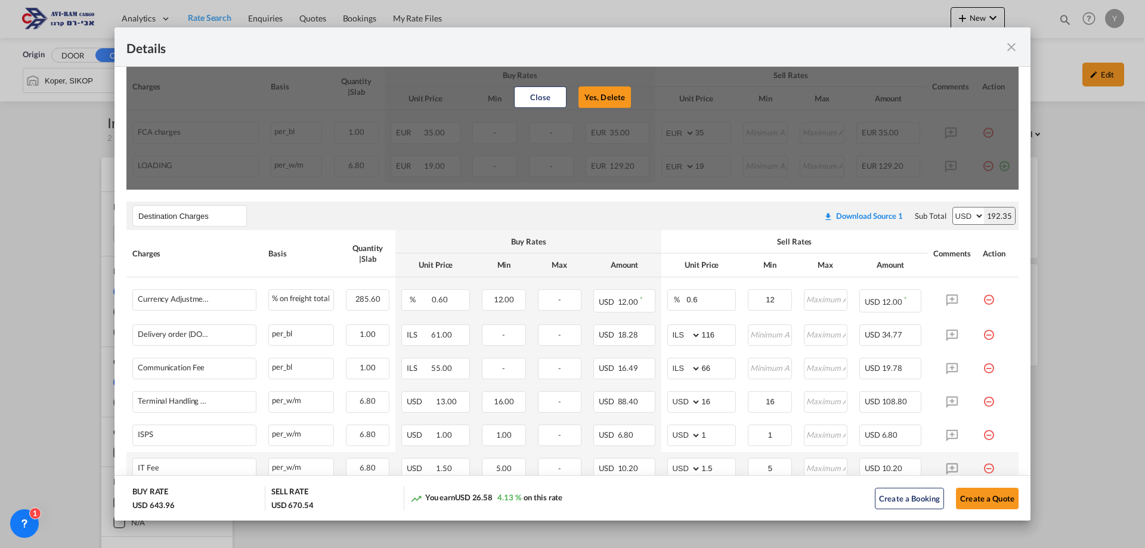
drag, startPoint x: 605, startPoint y: 92, endPoint x: 816, endPoint y: 179, distance: 227.6
click at [605, 94] on button "Yes, Delete" at bounding box center [605, 96] width 52 height 21
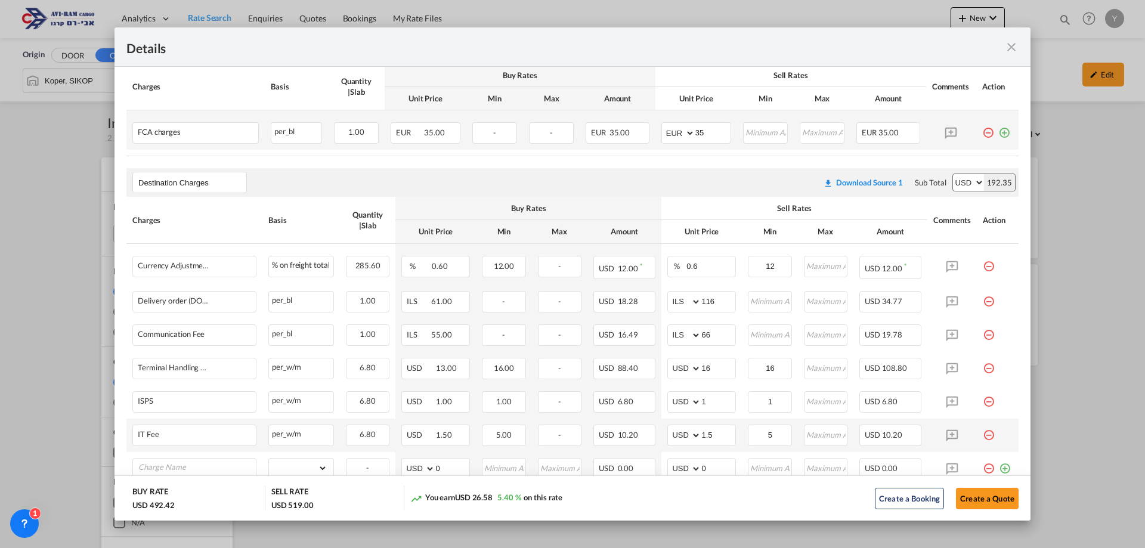
click at [982, 134] on md-icon "icon-minus-circle-outline red-400-fg pt-7" at bounding box center [988, 128] width 12 height 12
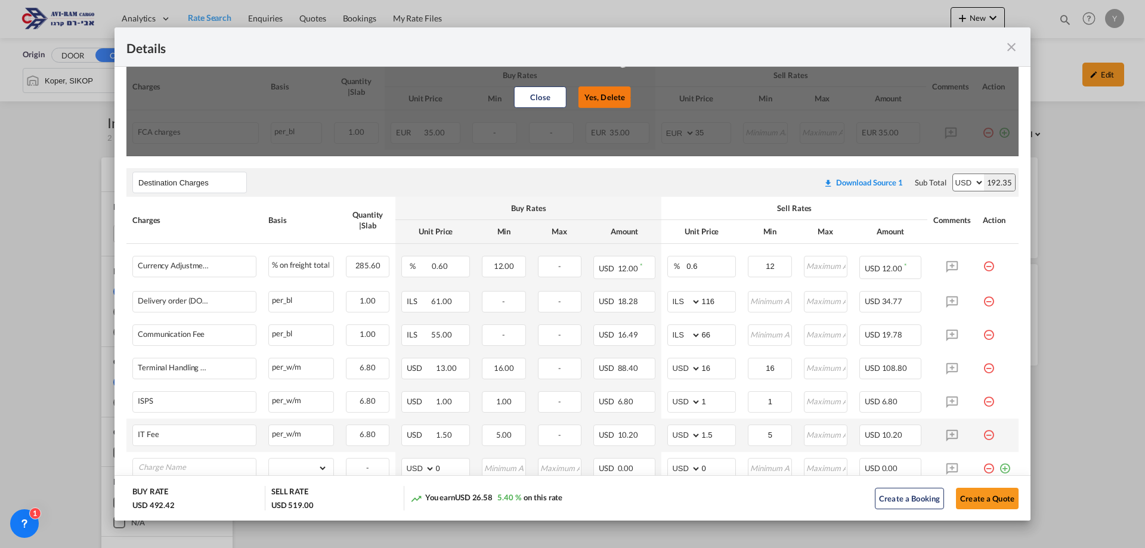
click at [607, 100] on button "Yes, Delete" at bounding box center [605, 96] width 52 height 21
type input "Destination Charges"
select select "string:USD"
type input "0.6"
type input "12"
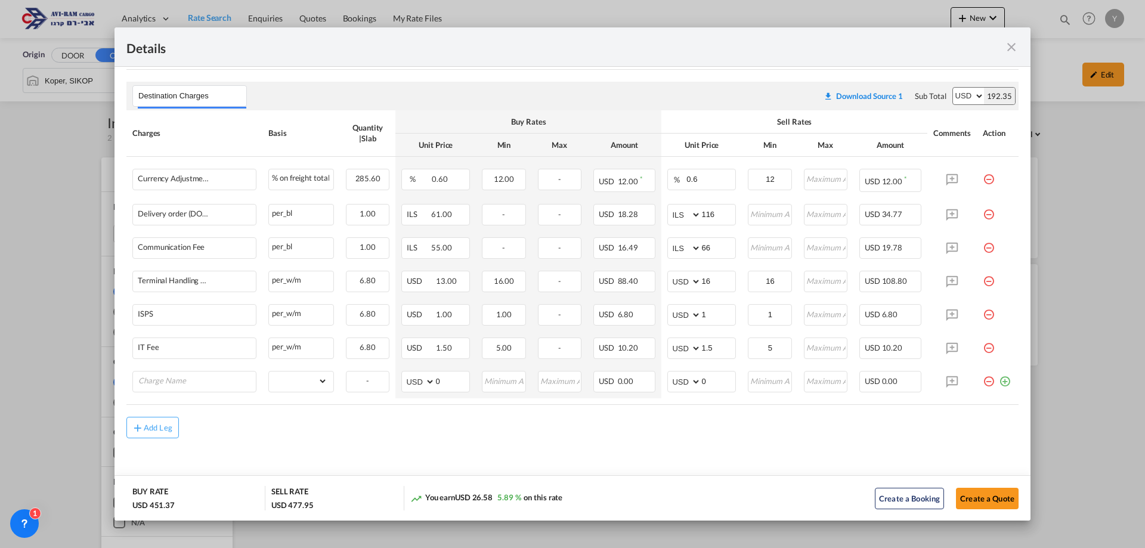
scroll to position [371, 0]
click at [316, 384] on select "gross_weight volumetric_weight per_shipment per_bl per_km per_hawb per_kg flat …" at bounding box center [298, 381] width 58 height 19
click at [269, 372] on select "gross_weight volumetric_weight per_shipment per_bl per_km per_hawb per_kg flat …" at bounding box center [298, 381] width 58 height 19
click at [306, 380] on select "gross_weight volumetric_weight per_shipment per_bl per_km per_hawb per_kg flat …" at bounding box center [298, 381] width 58 height 19
select select "per_bl"
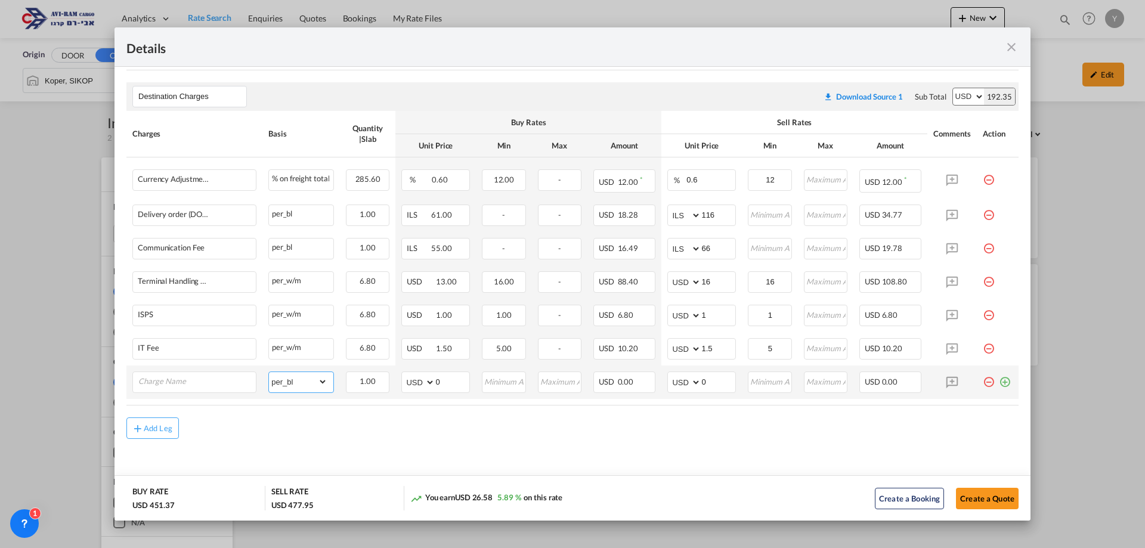
click at [269, 372] on select "gross_weight volumetric_weight per_shipment per_bl per_km per_hawb per_kg flat …" at bounding box center [298, 381] width 58 height 19
click at [211, 386] on input "Charge Name" at bounding box center [196, 381] width 117 height 18
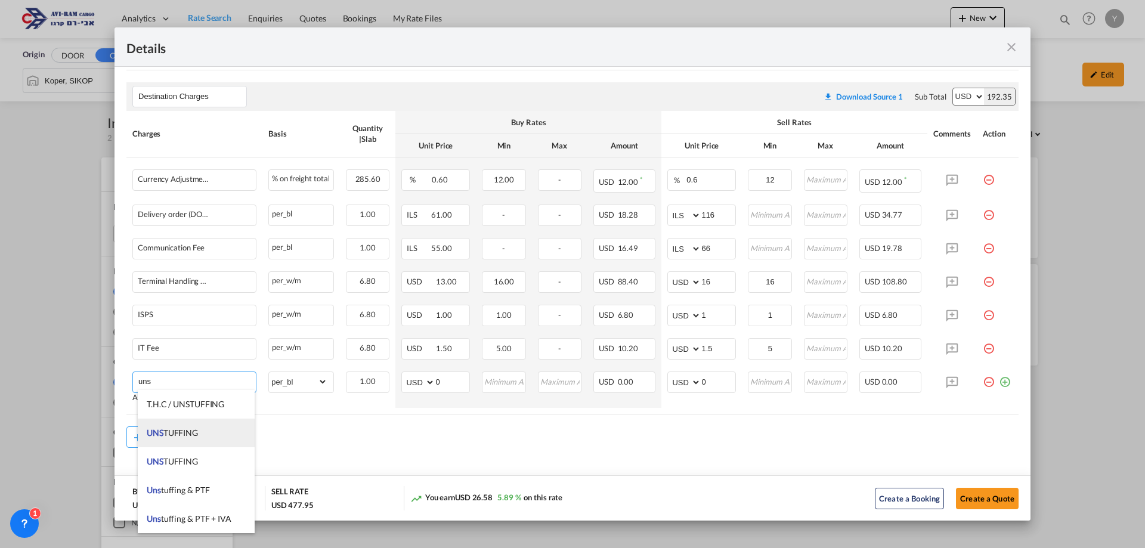
click at [203, 441] on li "UNS TUFFING" at bounding box center [196, 433] width 117 height 29
type input "UNSTUFFING"
select select "? object:null ?"
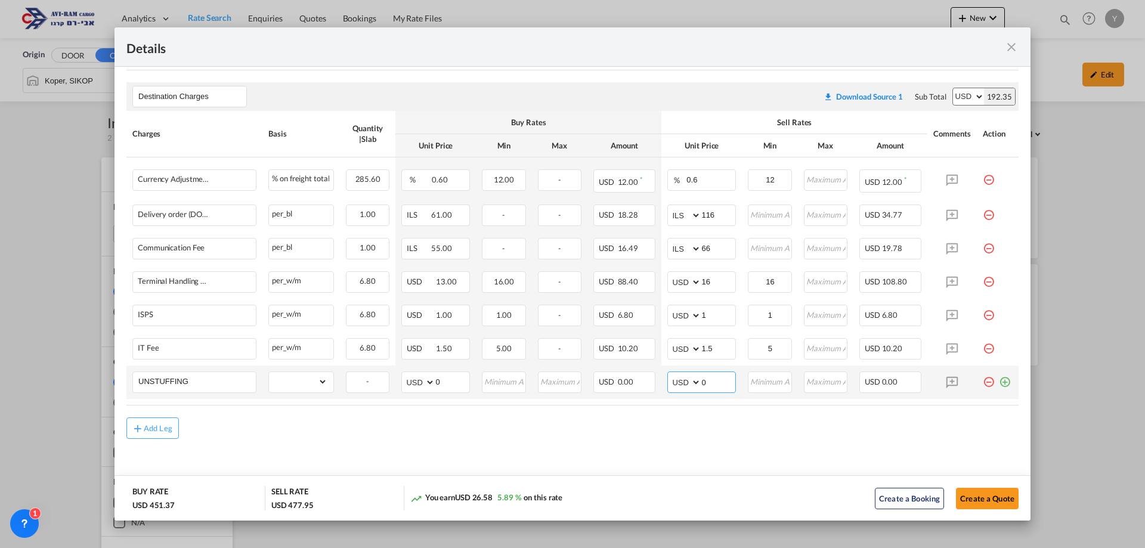
drag, startPoint x: 706, startPoint y: 380, endPoint x: 695, endPoint y: 382, distance: 11.0
click at [695, 382] on md-input-container "AED AFN ALL AMD ANG AOA ARS AUD AWG AZN BAM BBD BDT BGN BHD BIF BMD BND BOB BRL…" at bounding box center [701, 382] width 69 height 21
type input "12"
click at [663, 420] on div "Add Leg" at bounding box center [572, 427] width 892 height 21
click at [975, 502] on button "Create a Quote" at bounding box center [987, 498] width 63 height 21
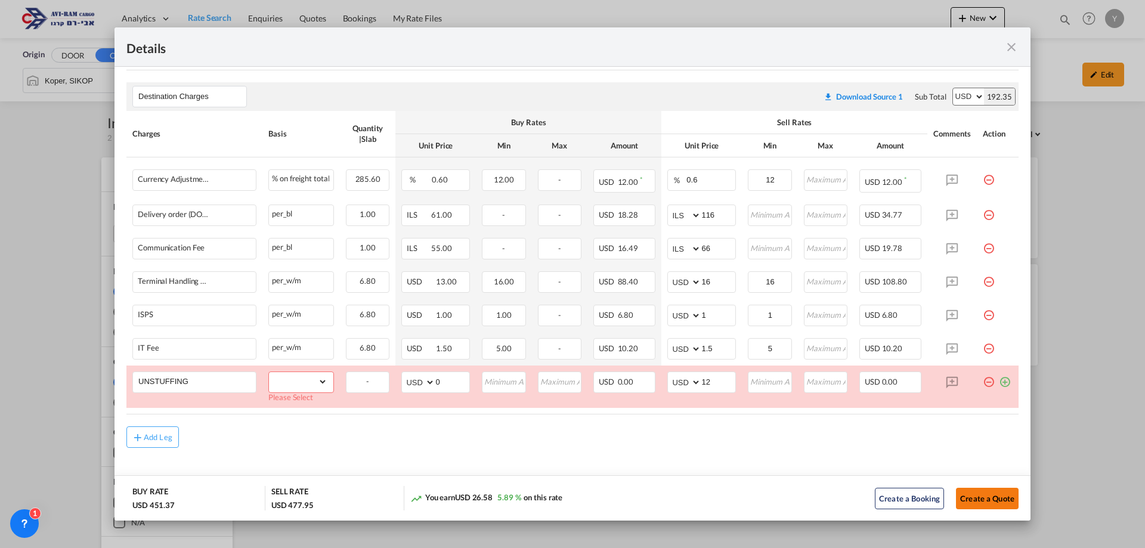
scroll to position [380, 0]
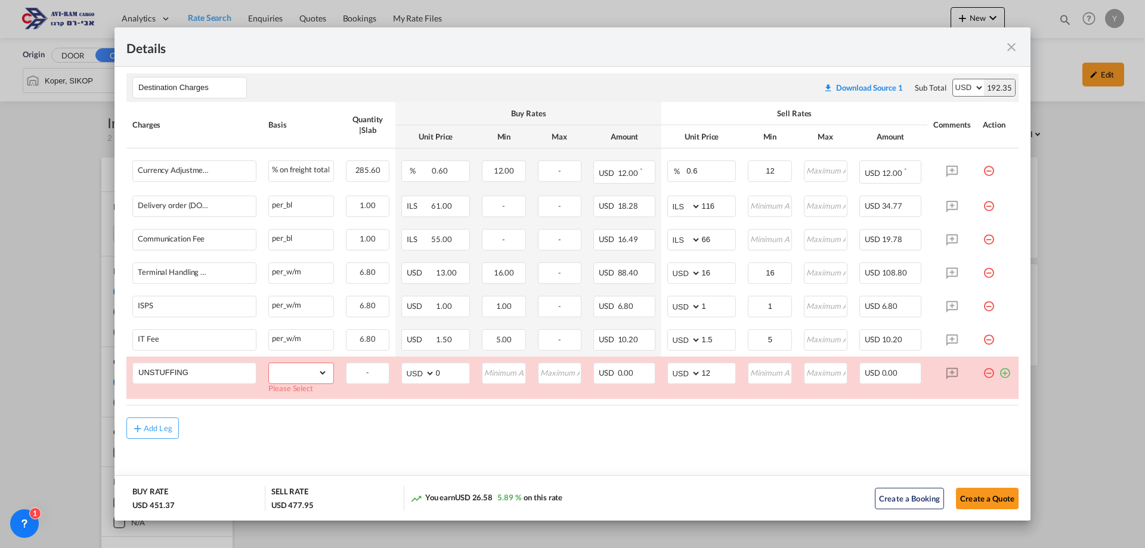
click at [778, 450] on md-content "Main Freight Please enter leg name Leg Name Already Exists Download Source 1 Su…" at bounding box center [573, 193] width 916 height 621
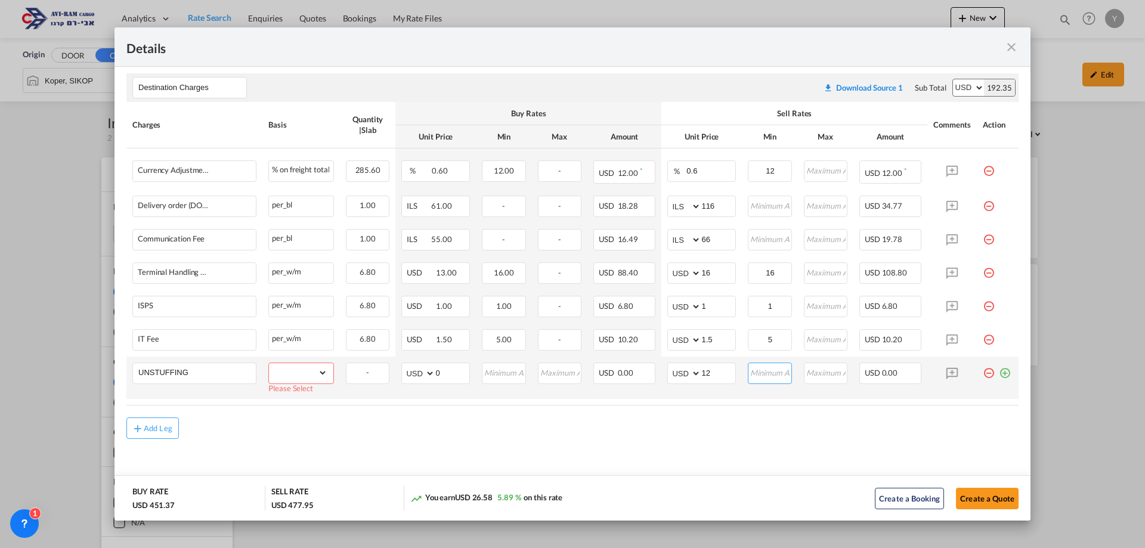
click at [753, 381] on input "Port of ..." at bounding box center [770, 372] width 42 height 18
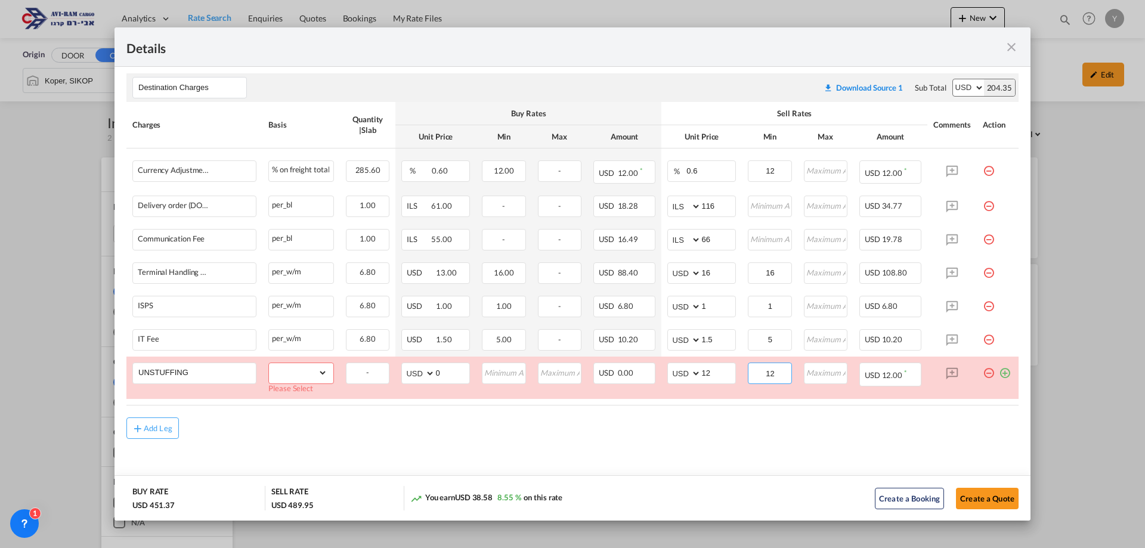
type input "12"
click at [759, 476] on md-dialog-actions "BUY RATE USD 451.37 SELL RATE USD 489.95 You earn USD 38.58 8.55 % on this rate…" at bounding box center [573, 497] width 916 height 45
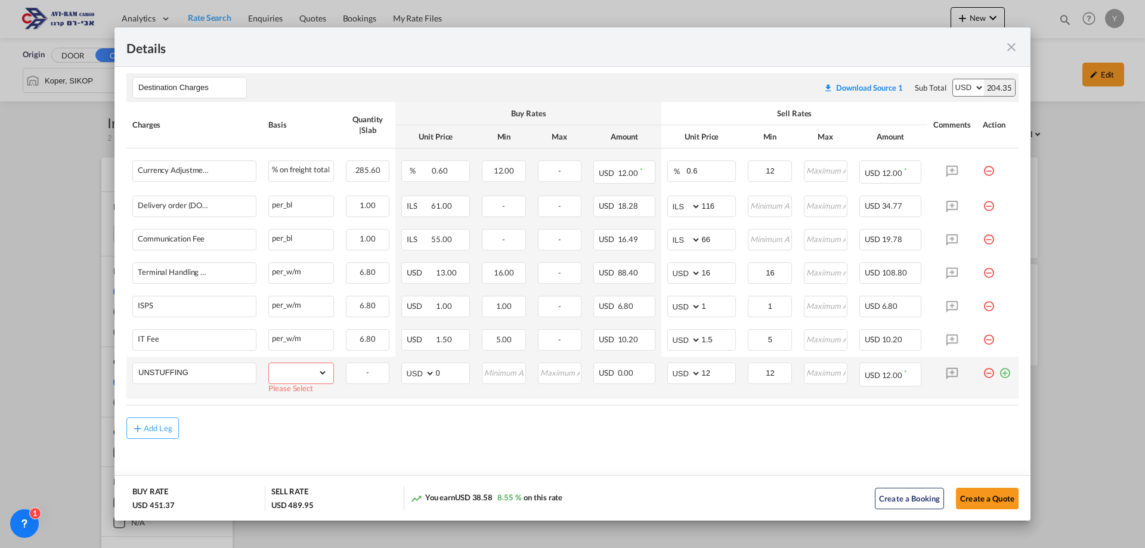
click at [295, 376] on select "gross_weight volumetric_weight per_shipment per_bl per_km per_hawb per_kg flat …" at bounding box center [298, 372] width 58 height 19
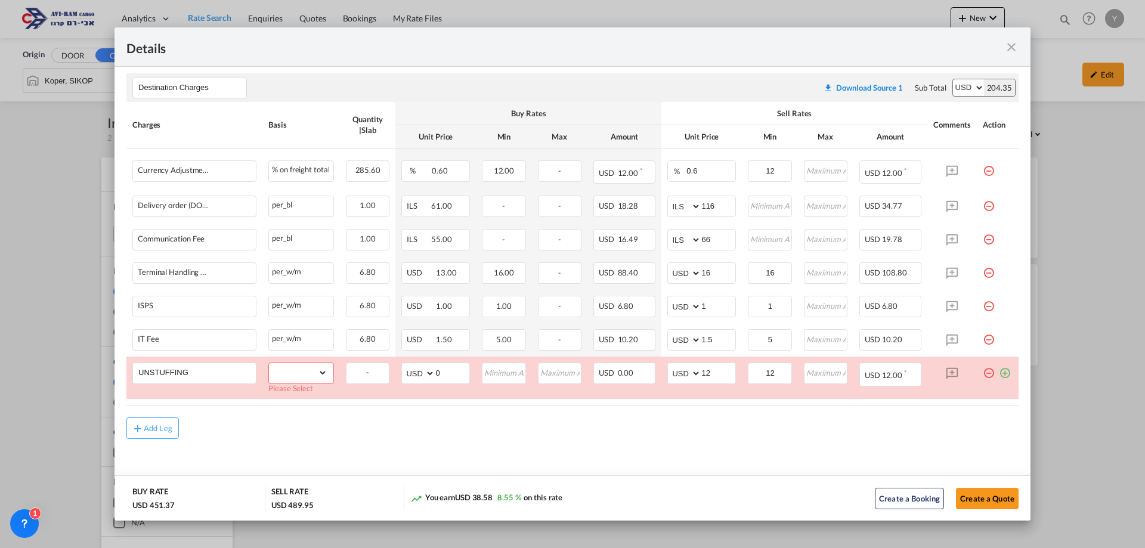
select select "per_bl"
click at [269, 372] on select "gross_weight volumetric_weight per_shipment per_bl per_km per_hawb per_kg flat …" at bounding box center [298, 372] width 58 height 19
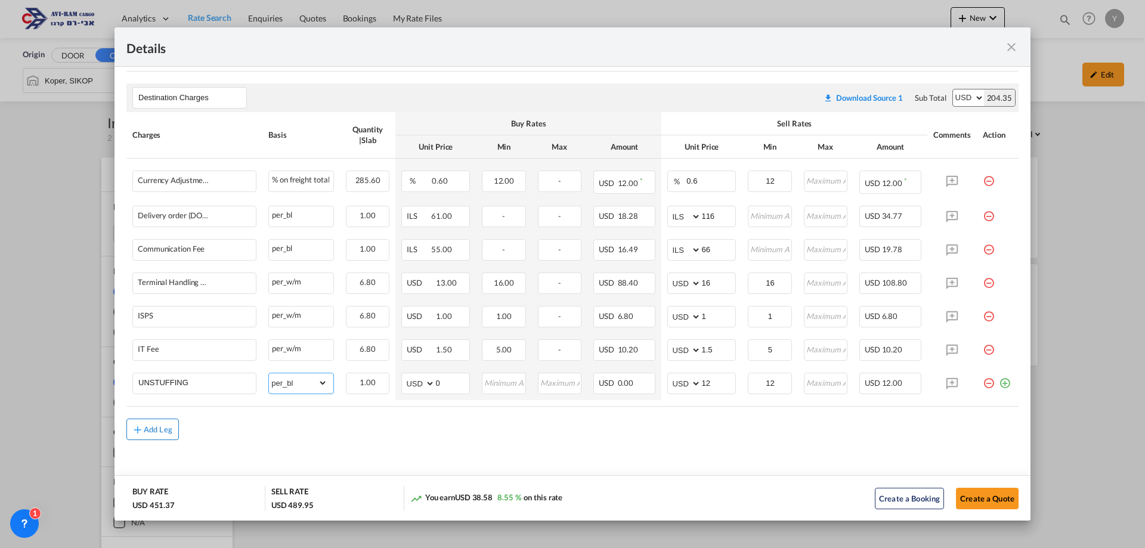
scroll to position [371, 0]
click at [156, 433] on button "Add Leg" at bounding box center [152, 427] width 52 height 21
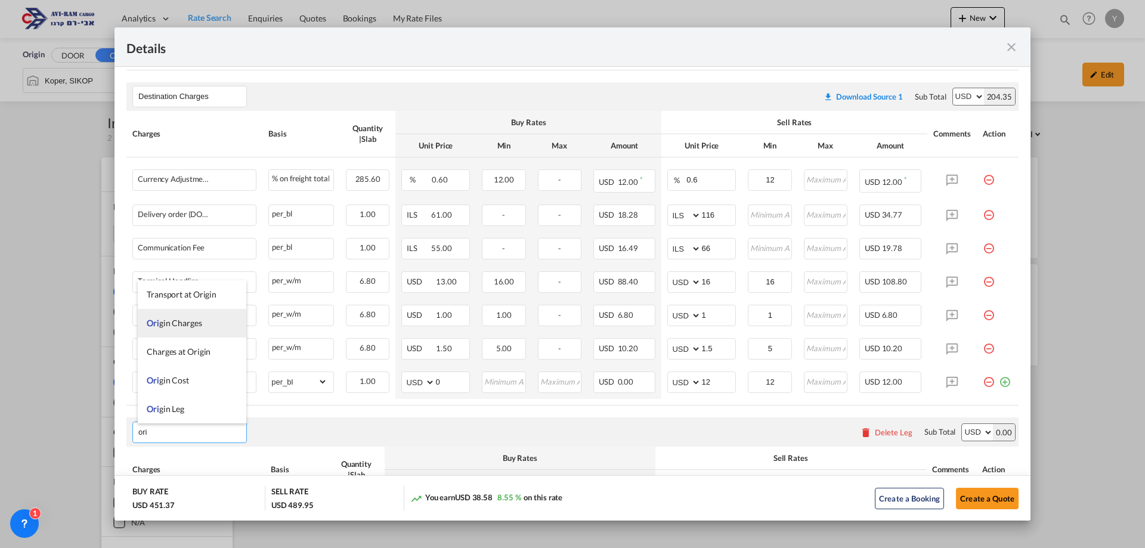
click at [203, 327] on li "Ori gin Charges" at bounding box center [192, 323] width 109 height 29
type input "Origin Charges"
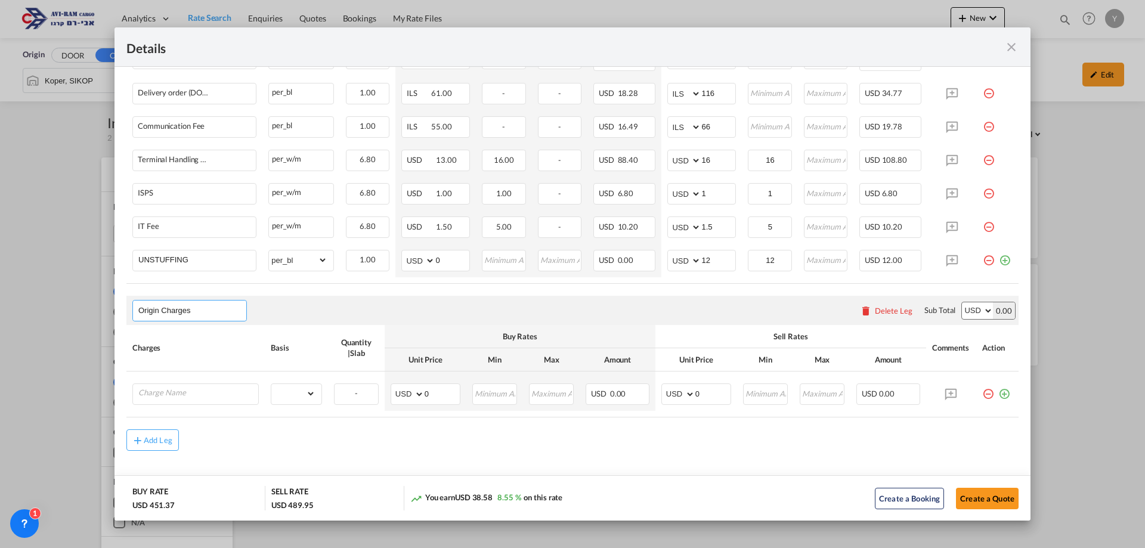
scroll to position [504, 0]
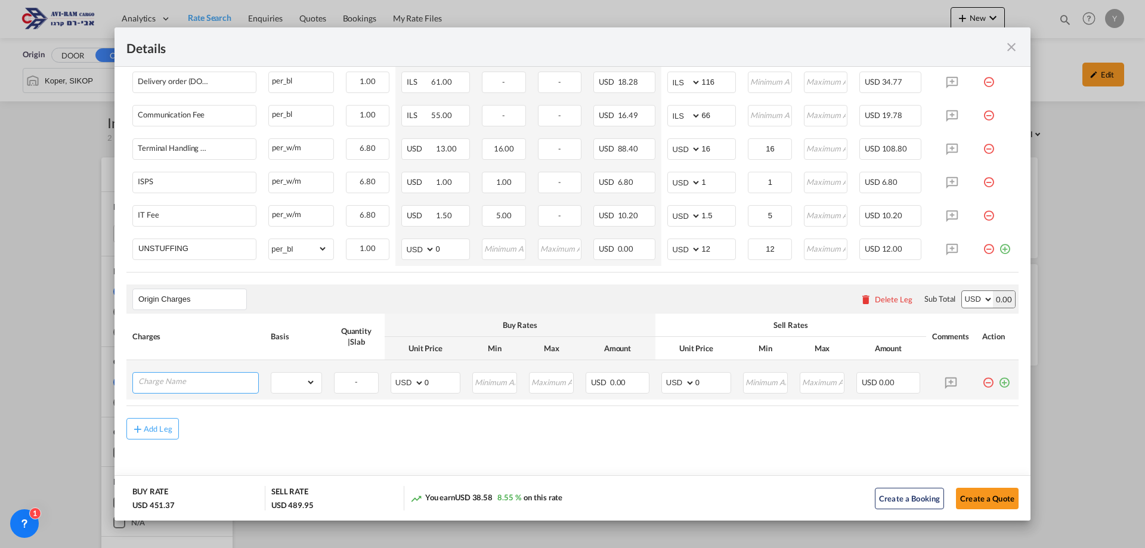
click at [178, 375] on input "Charge Name" at bounding box center [198, 382] width 120 height 18
click at [185, 398] on li "EXW A LL IN" at bounding box center [197, 405] width 119 height 29
type input "EXW ALL IN"
click at [295, 378] on select "gross_weight volumetric_weight per_shipment per_bl per_km per_hawb per_kg flat …" at bounding box center [293, 382] width 44 height 19
select select "per_shipment"
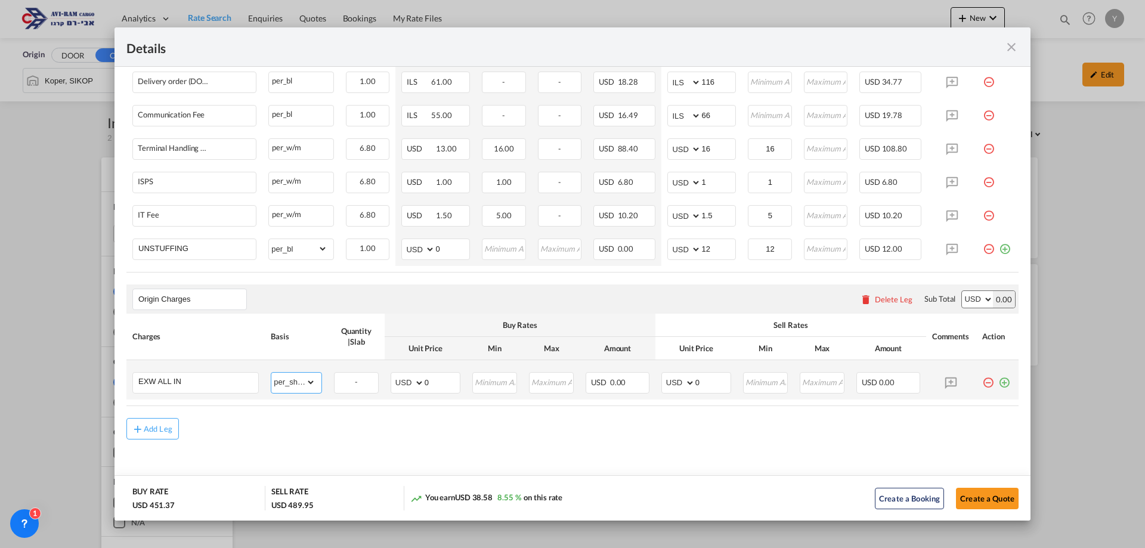
click at [271, 373] on select "gross_weight volumetric_weight per_shipment per_bl per_km per_hawb per_kg flat …" at bounding box center [293, 382] width 44 height 19
click at [675, 382] on select "AED AFN ALL AMD ANG AOA ARS AUD AWG AZN BAM BBD BDT BGN BHD BIF BMD BND BOB BRL…" at bounding box center [679, 383] width 31 height 17
select select "string:EUR"
click at [664, 375] on select "AED AFN ALL AMD ANG AOA ARS AUD AWG AZN BAM BBD BDT BGN BHD BIF BMD BND BOB BRL…" at bounding box center [679, 383] width 31 height 17
click at [702, 376] on input "0" at bounding box center [712, 382] width 35 height 18
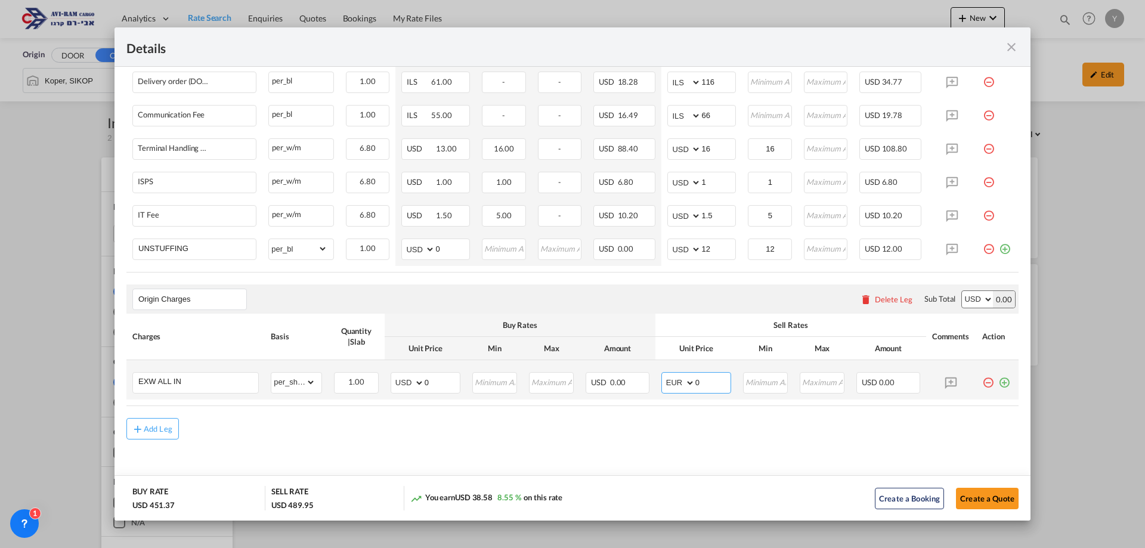
drag, startPoint x: 702, startPoint y: 385, endPoint x: 689, endPoint y: 385, distance: 13.1
click at [689, 385] on md-input-container "AED AFN ALL AMD ANG AOA ARS AUD AWG AZN BAM BBD BDT BGN BHD BIF BMD BND BOB BRL…" at bounding box center [696, 382] width 70 height 21
type input "1020"
click at [837, 407] on air-lcl-rate-modification "Main Freight Please enter leg name Leg Name Already Exists Download Source 1 Su…" at bounding box center [572, 104] width 892 height 669
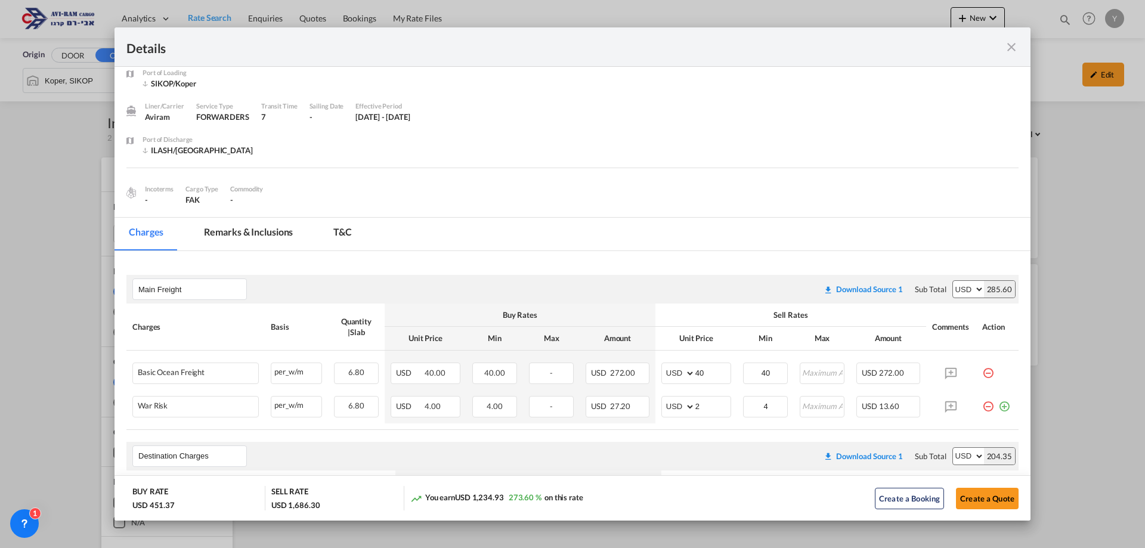
scroll to position [0, 0]
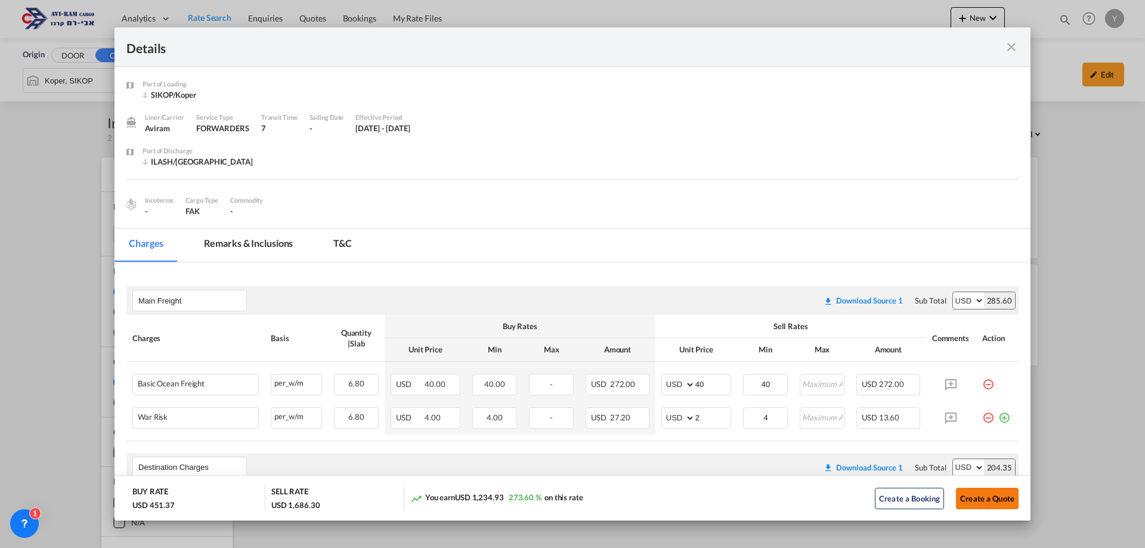
click at [982, 505] on button "Create a Quote" at bounding box center [987, 498] width 63 height 21
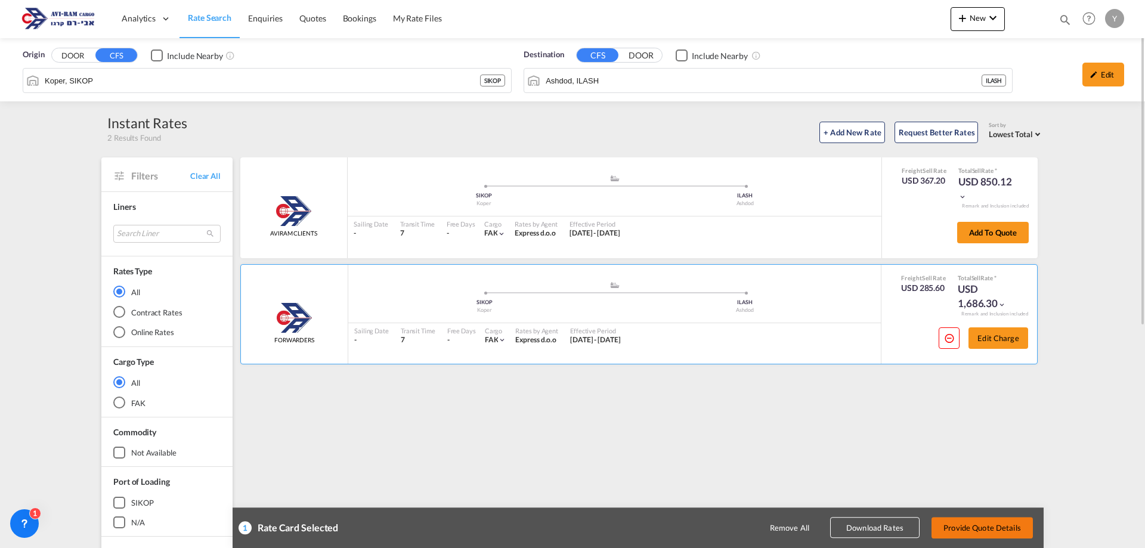
click at [985, 519] on button "Provide Quote Details" at bounding box center [982, 527] width 101 height 21
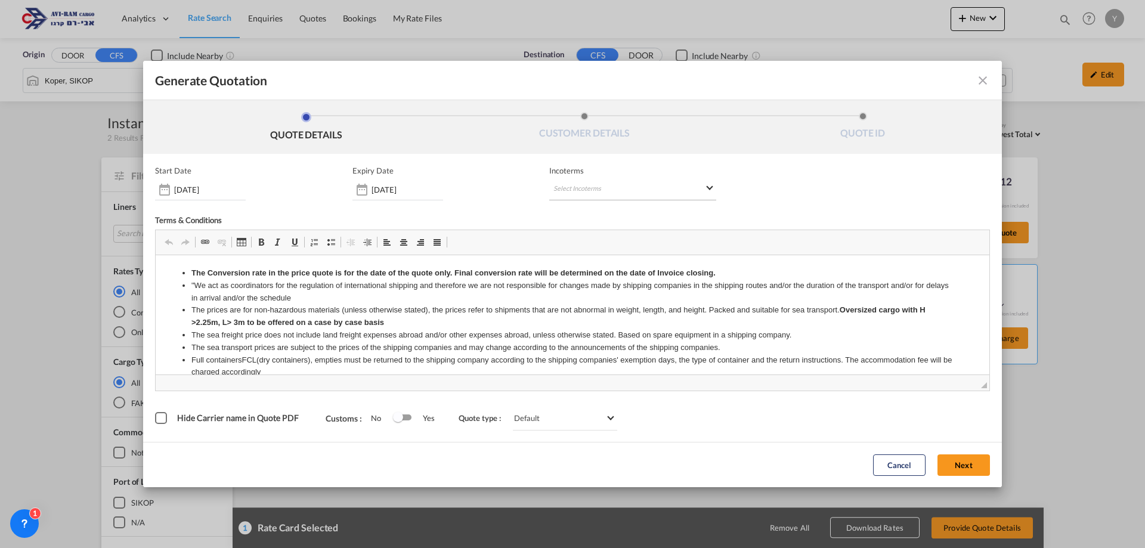
click at [644, 197] on md-select "Select Incoterms DPU - import Delivery at Place Unloaded CIF - import Cost,Insu…" at bounding box center [632, 189] width 167 height 21
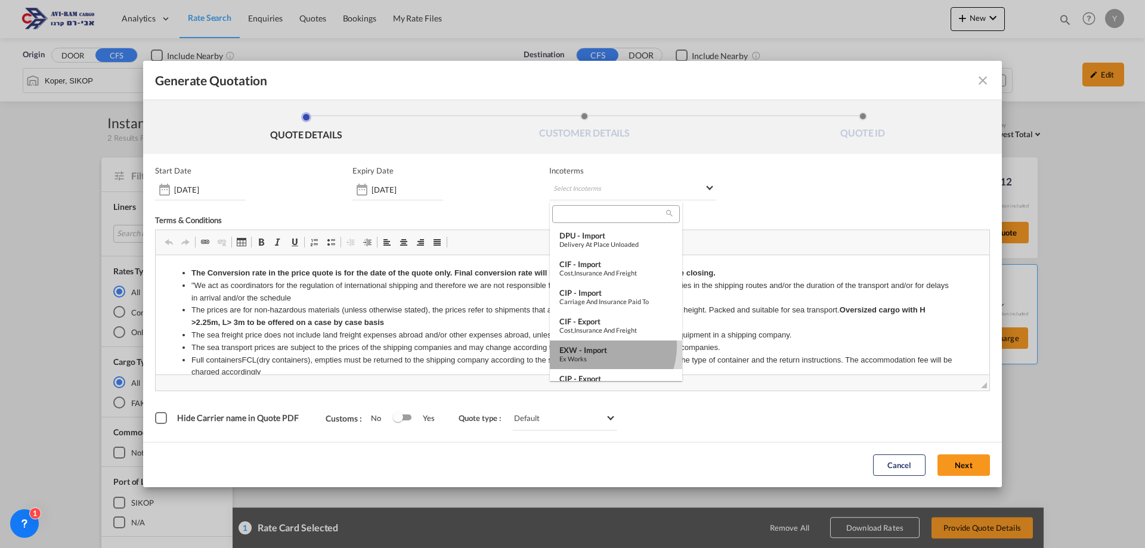
drag, startPoint x: 599, startPoint y: 346, endPoint x: 452, endPoint y: 99, distance: 287.2
click at [599, 346] on div "EXW - import" at bounding box center [615, 350] width 113 height 10
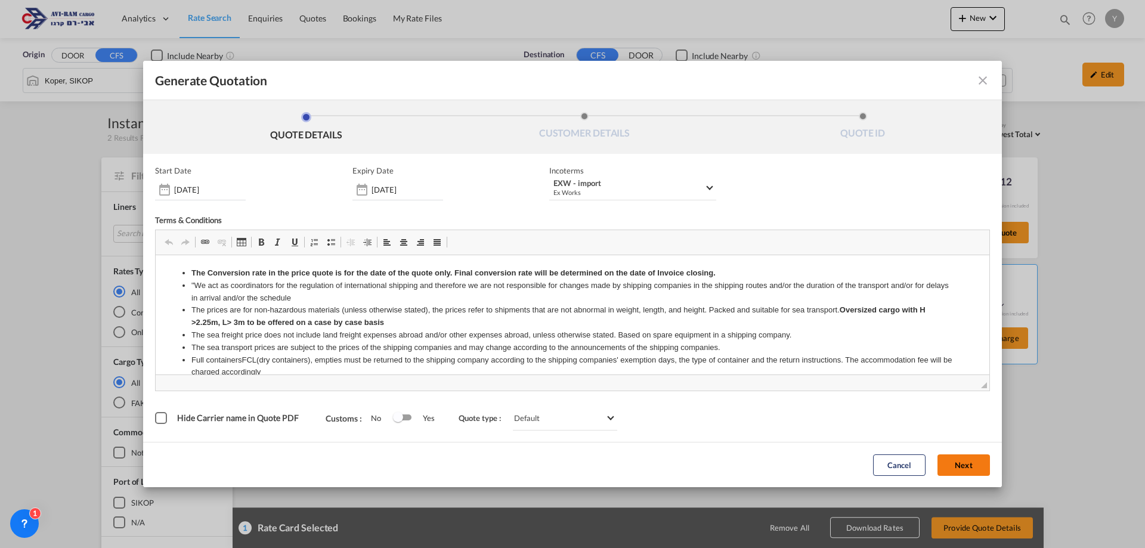
click at [984, 463] on button "Next" at bounding box center [964, 464] width 52 height 21
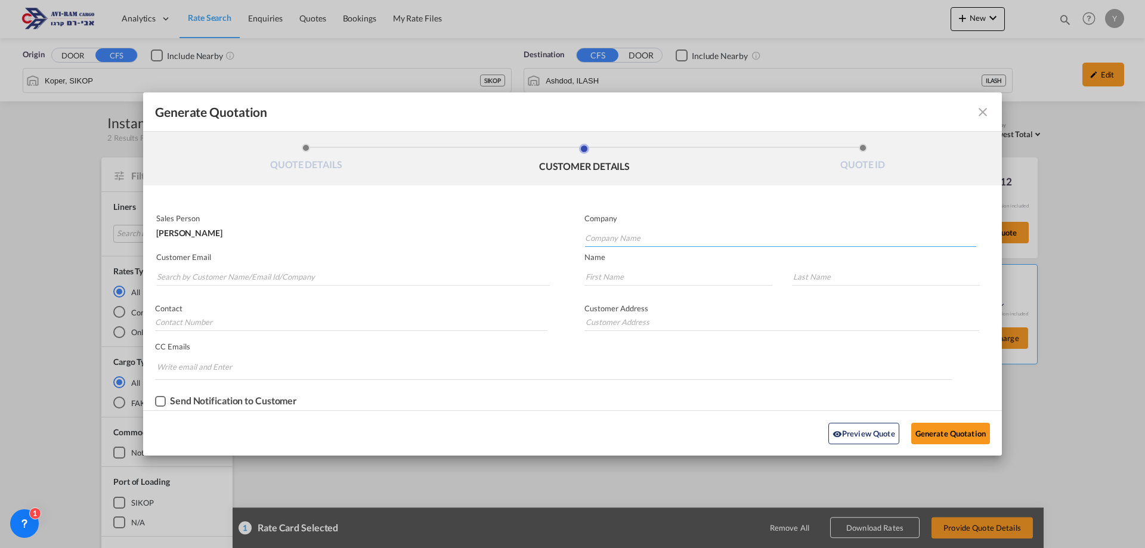
click at [630, 237] on input "Company Name" at bounding box center [780, 238] width 391 height 18
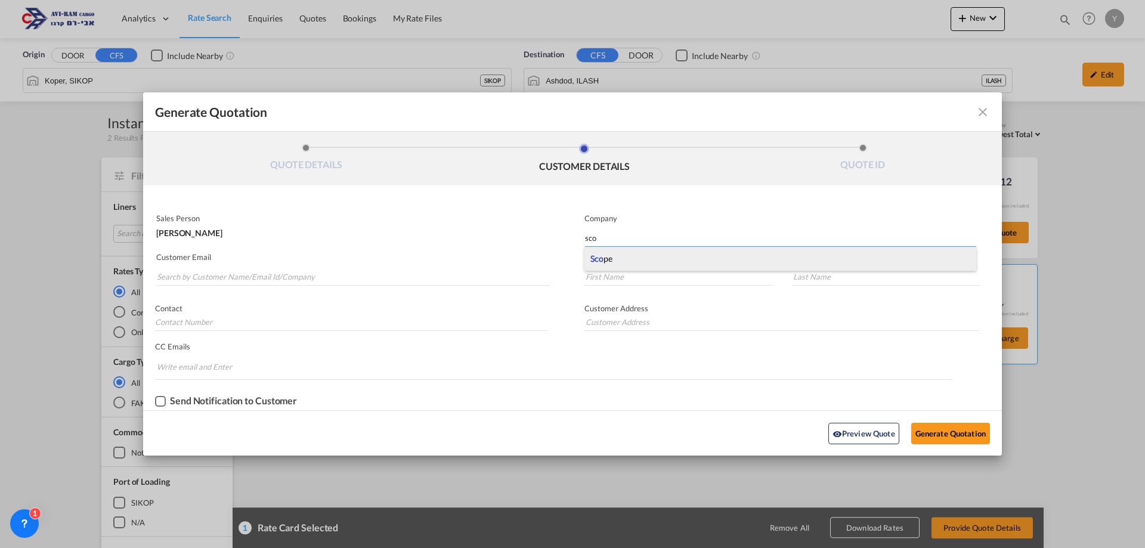
click at [623, 261] on div "Sco pe" at bounding box center [780, 259] width 392 height 24
type input "Scope"
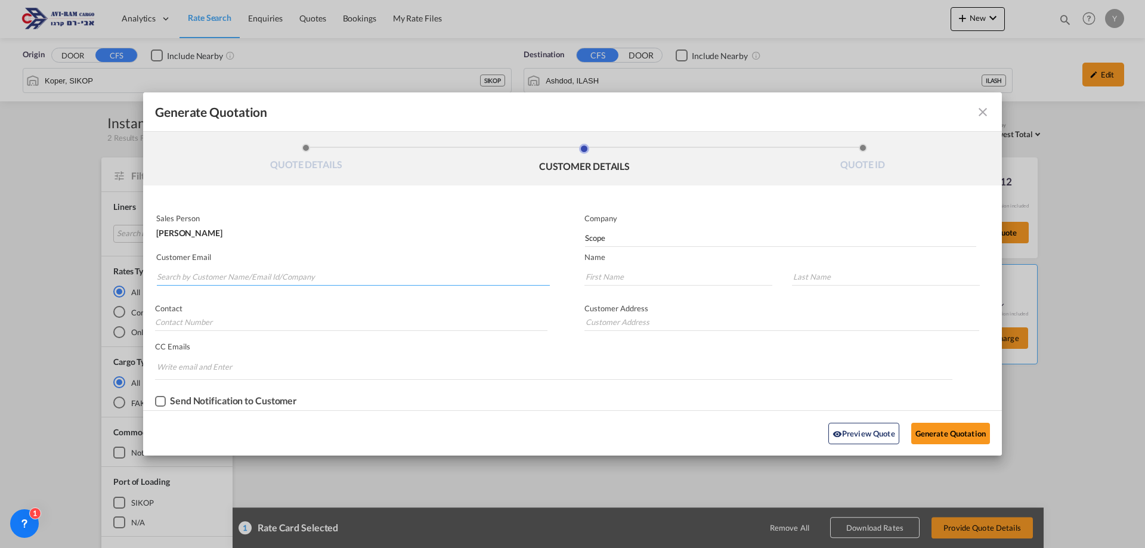
click at [285, 270] on input "Search by Customer Name/Email Id/Company" at bounding box center [353, 277] width 393 height 18
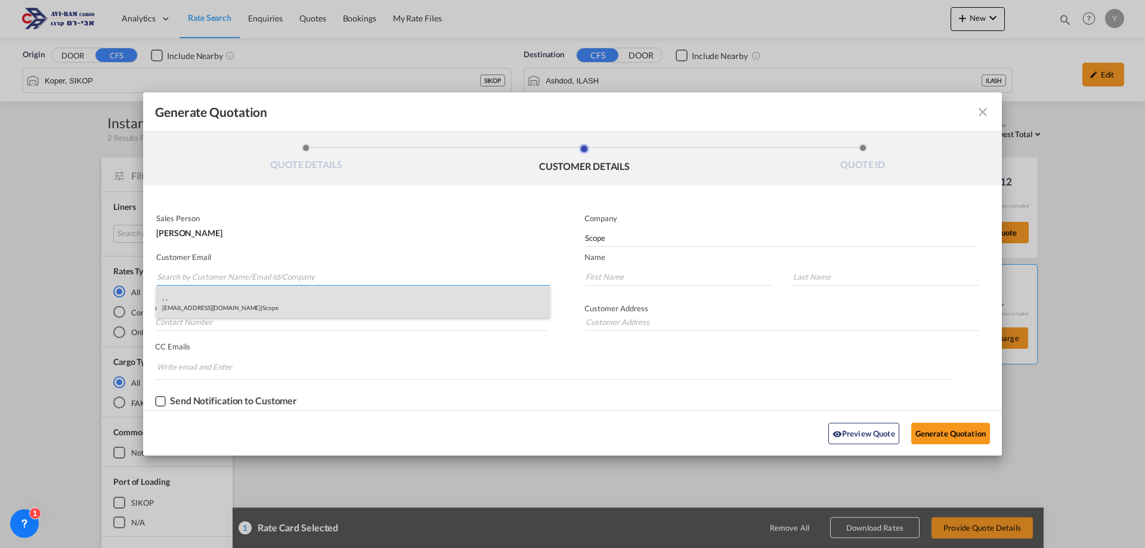
click at [184, 296] on div ". . [EMAIL_ADDRESS][DOMAIN_NAME] | Scope" at bounding box center [353, 302] width 394 height 32
type input "[EMAIL_ADDRESS][DOMAIN_NAME]"
type input "."
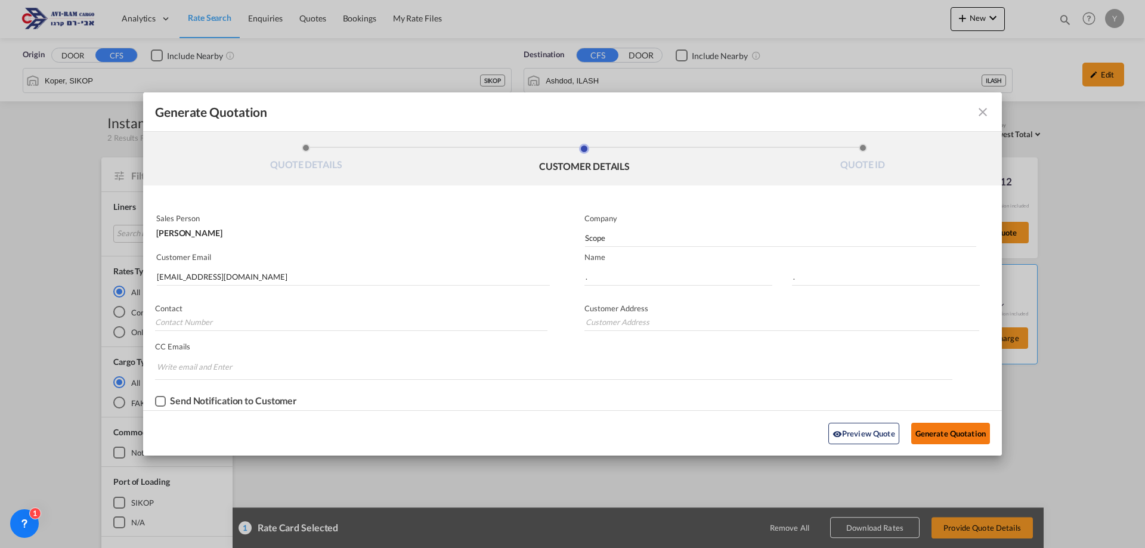
click at [970, 425] on button "Generate Quotation" at bounding box center [950, 433] width 79 height 21
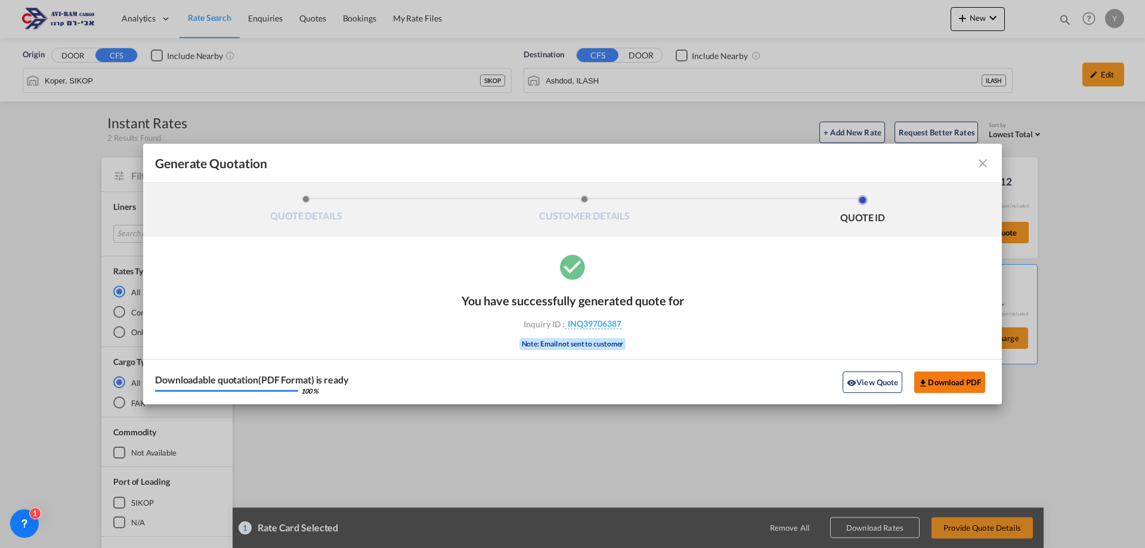
click at [976, 374] on button "Download PDF" at bounding box center [949, 382] width 71 height 21
